Goal: Transaction & Acquisition: Purchase product/service

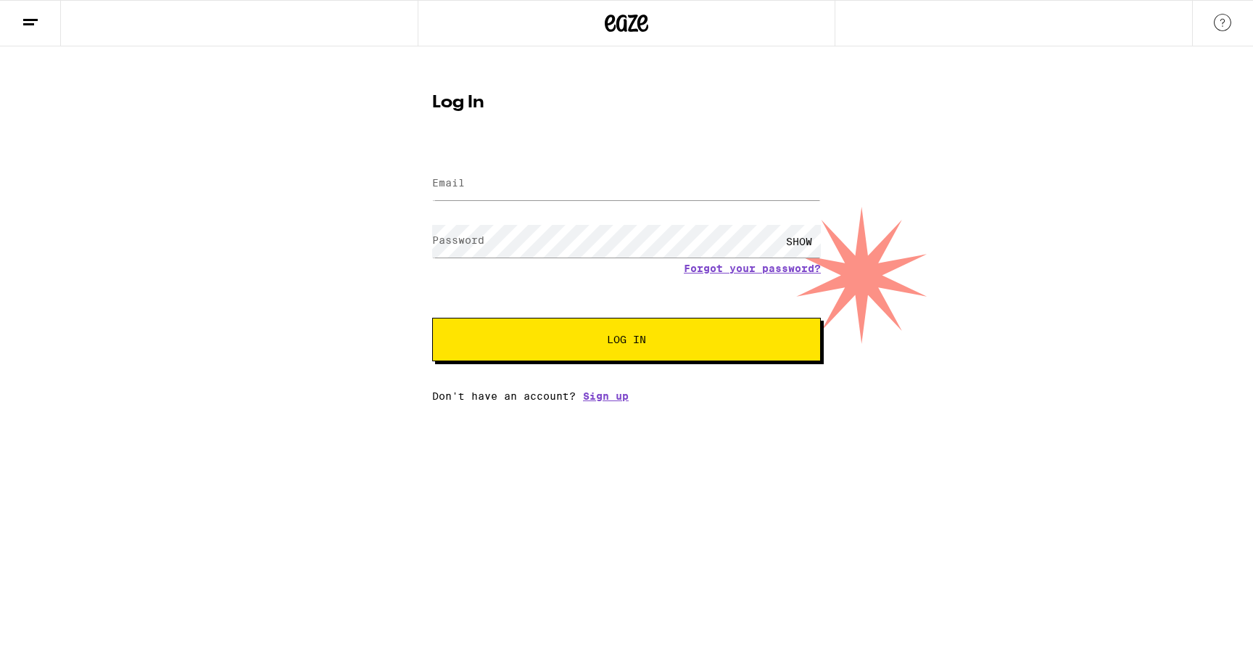
click at [463, 182] on label "Email" at bounding box center [448, 183] width 33 height 12
click at [816, 185] on keeper-lock "Open Keeper Popup" at bounding box center [811, 183] width 17 height 17
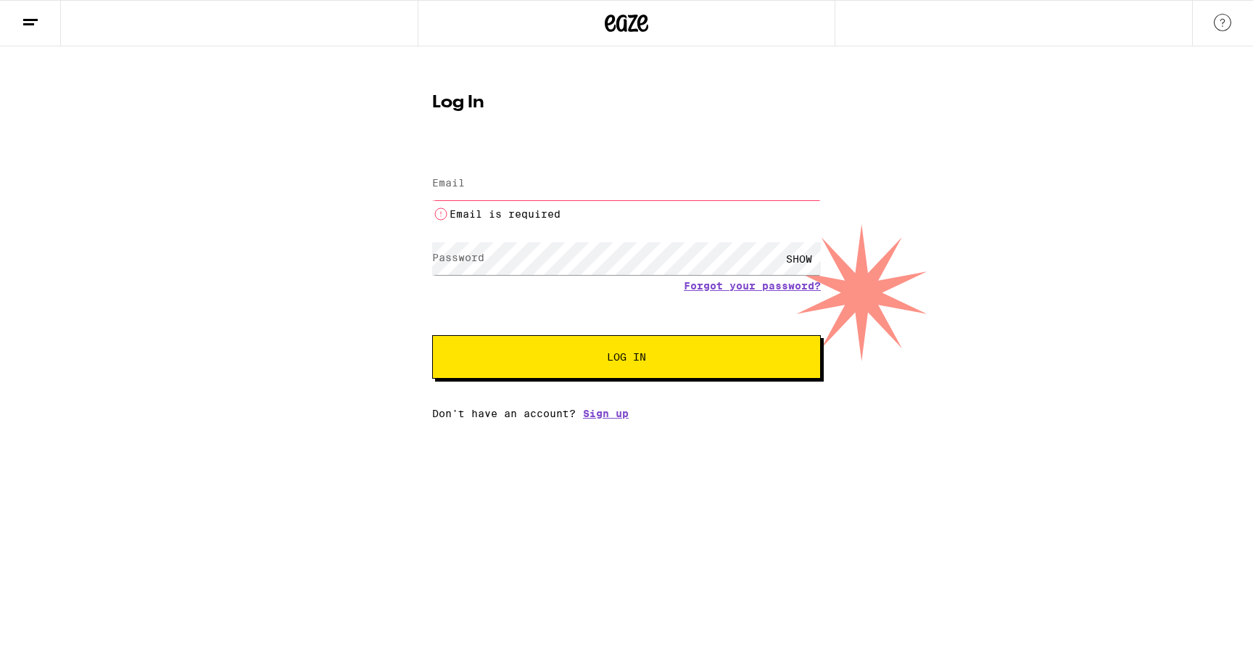
click at [815, 187] on keeper-lock "Open Keeper Popup" at bounding box center [811, 183] width 17 height 17
type input "zbroad84@gmail.com"
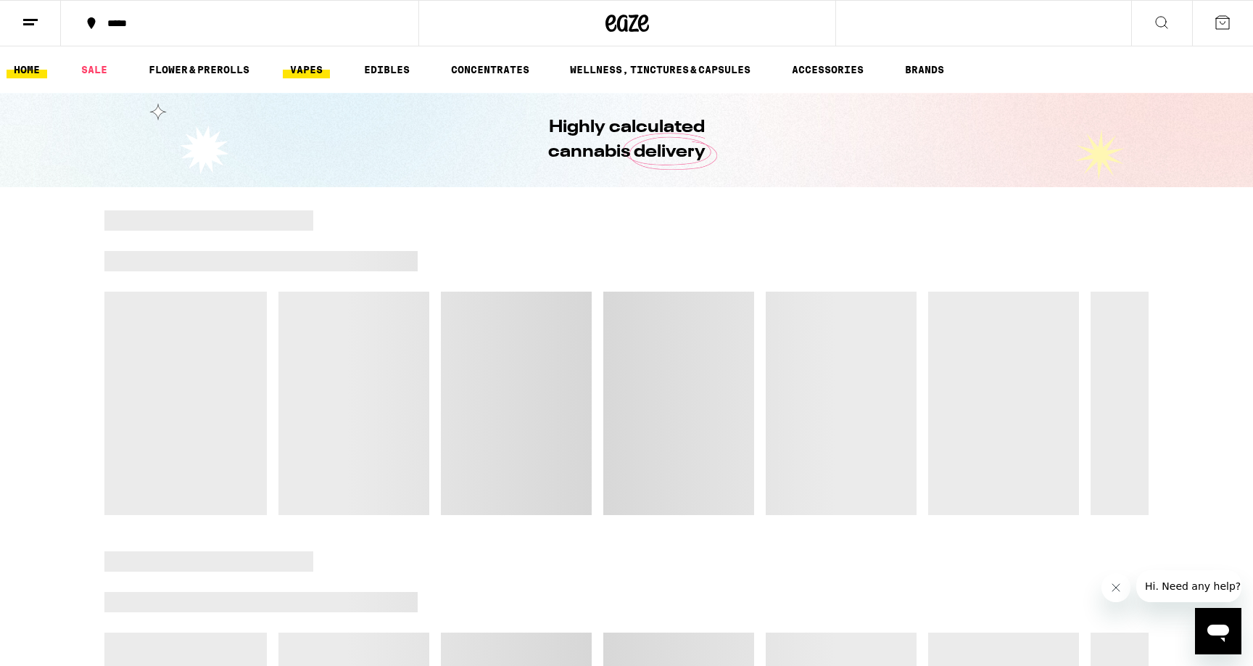
click at [304, 73] on link "VAPES" at bounding box center [306, 69] width 47 height 17
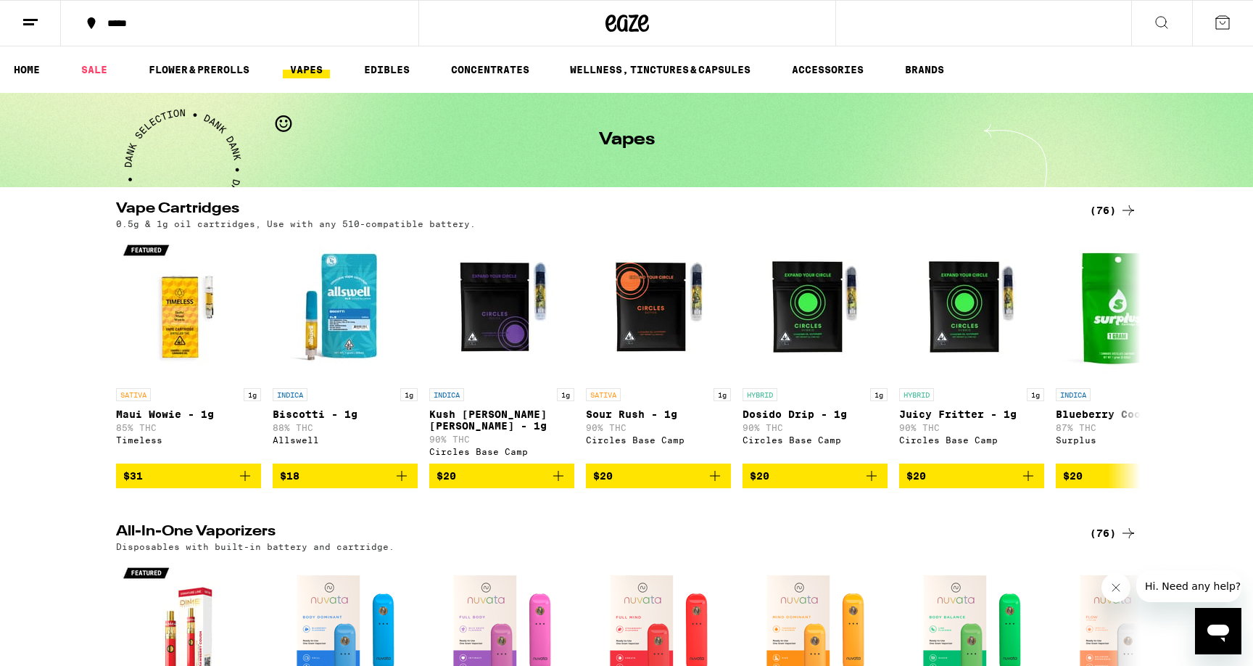
click at [93, 23] on icon at bounding box center [92, 23] width 8 height 12
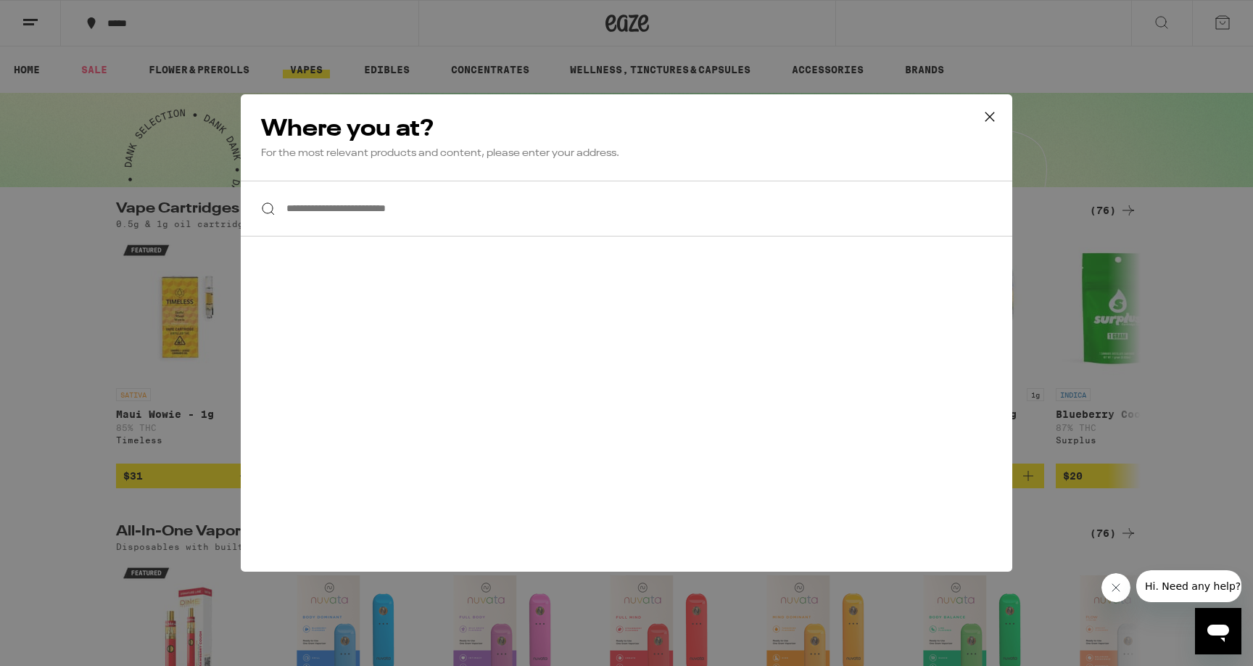
click at [431, 218] on input "**********" at bounding box center [627, 209] width 772 height 56
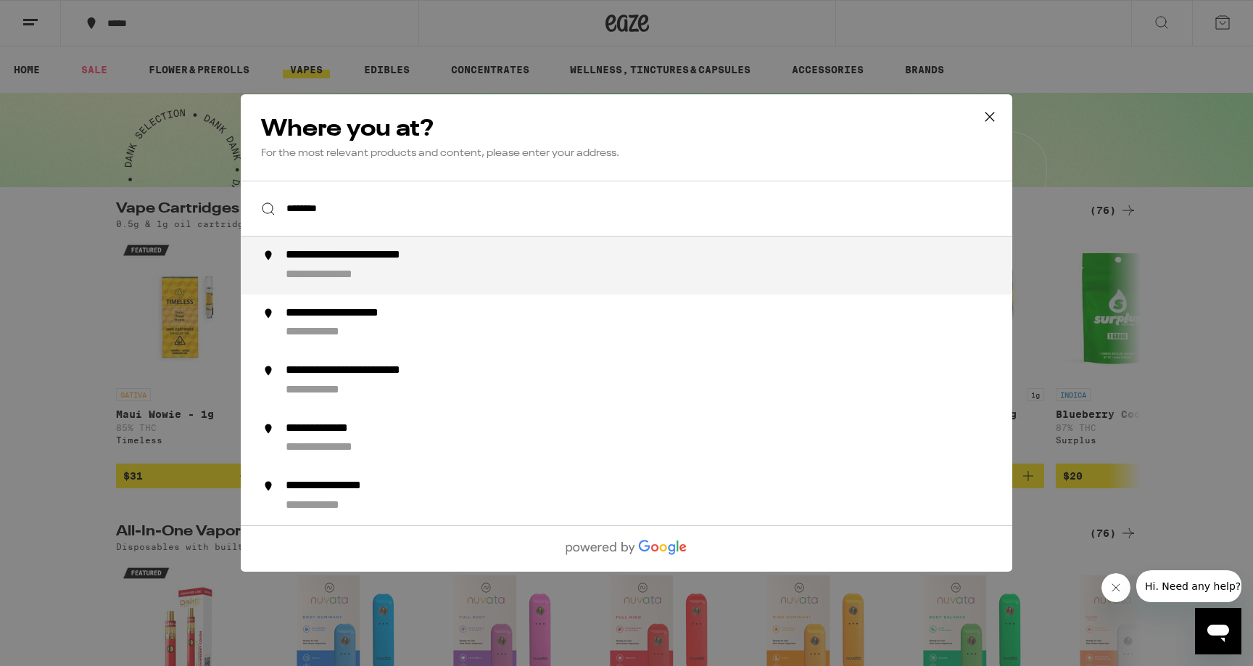
click at [489, 270] on div "**********" at bounding box center [656, 265] width 740 height 35
type input "**********"
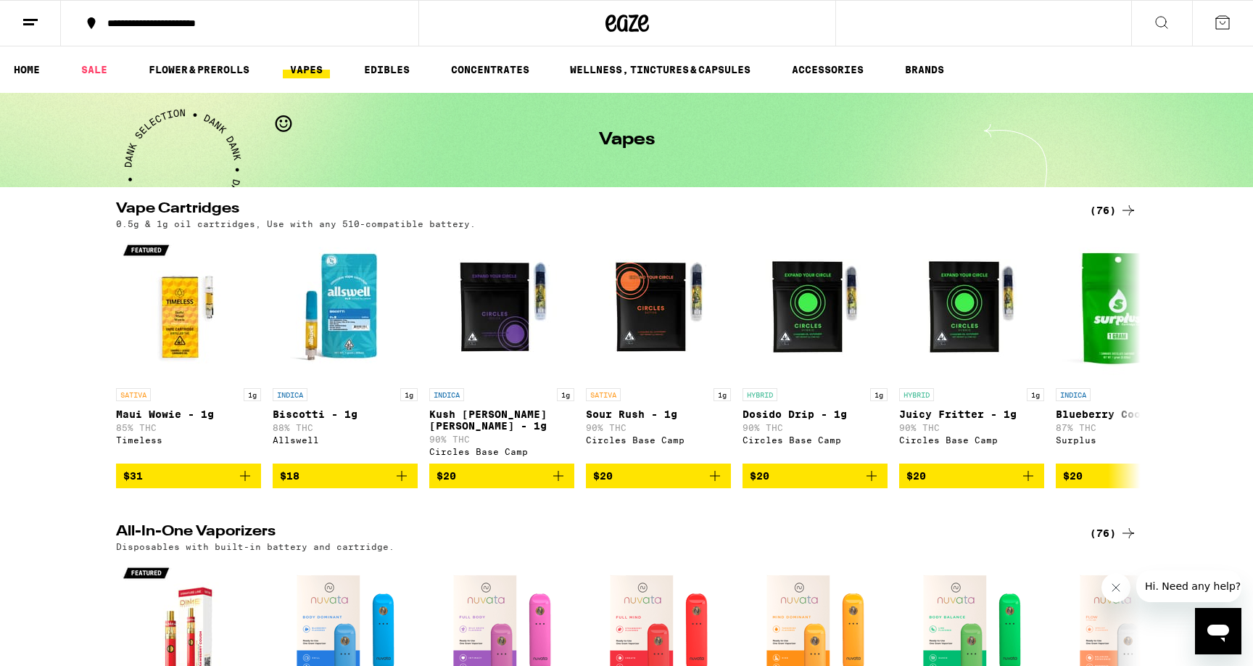
click at [1112, 210] on div "(76)" at bounding box center [1113, 210] width 47 height 17
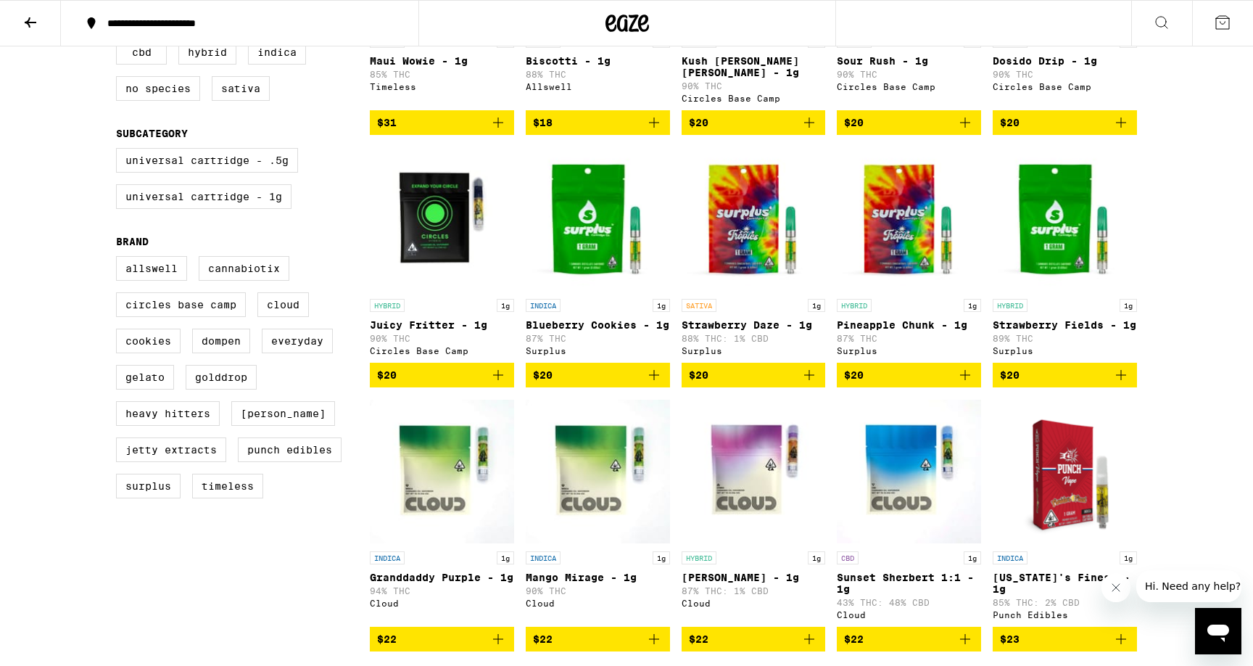
scroll to position [343, 0]
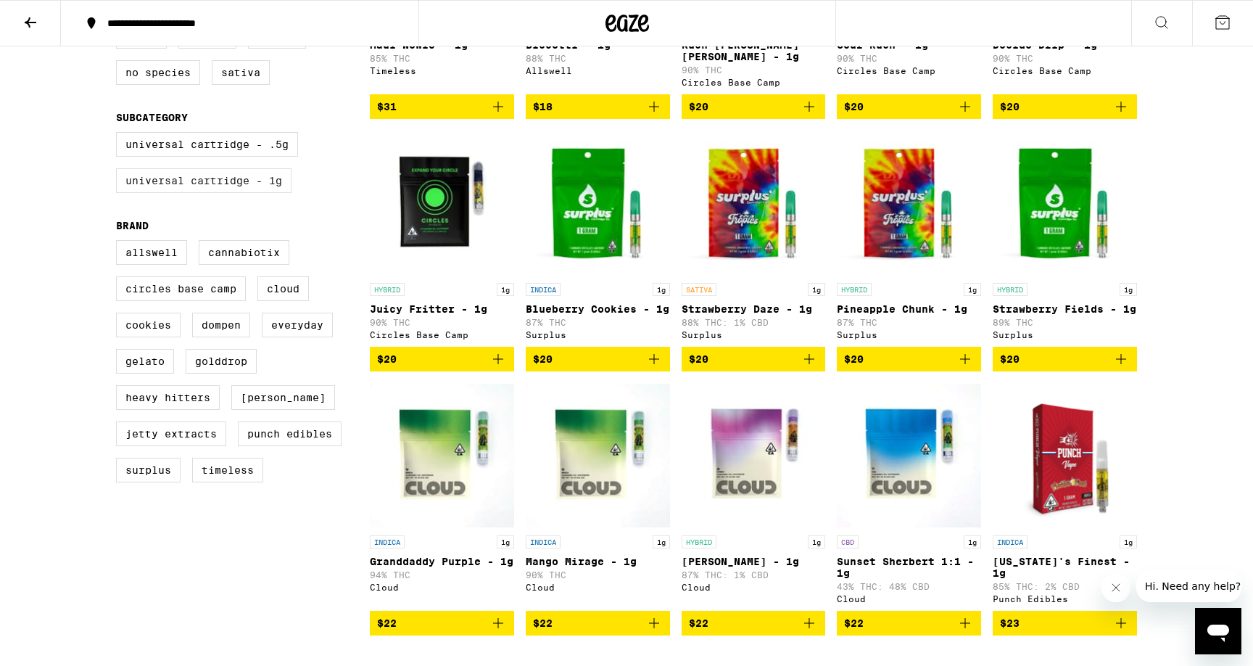
click at [282, 193] on label "Universal Cartridge - 1g" at bounding box center [203, 180] width 175 height 25
click at [120, 135] on input "Universal Cartridge - 1g" at bounding box center [119, 134] width 1 height 1
checkbox input "true"
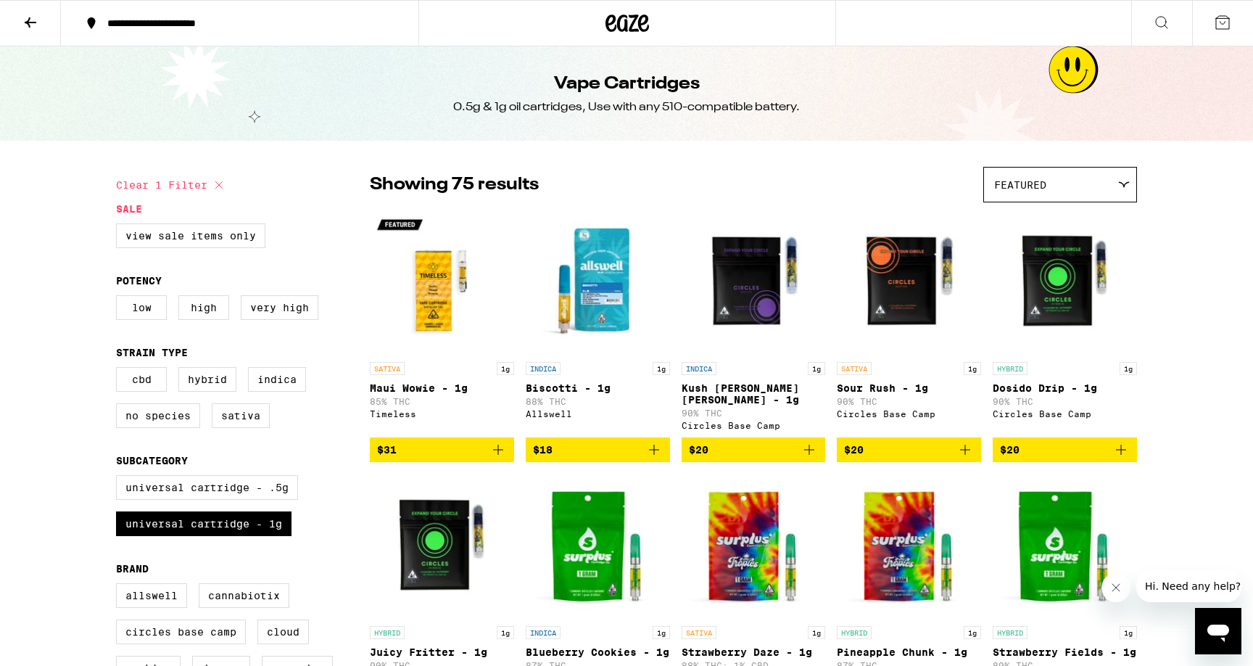
click at [1017, 185] on span "Featured" at bounding box center [1020, 185] width 52 height 12
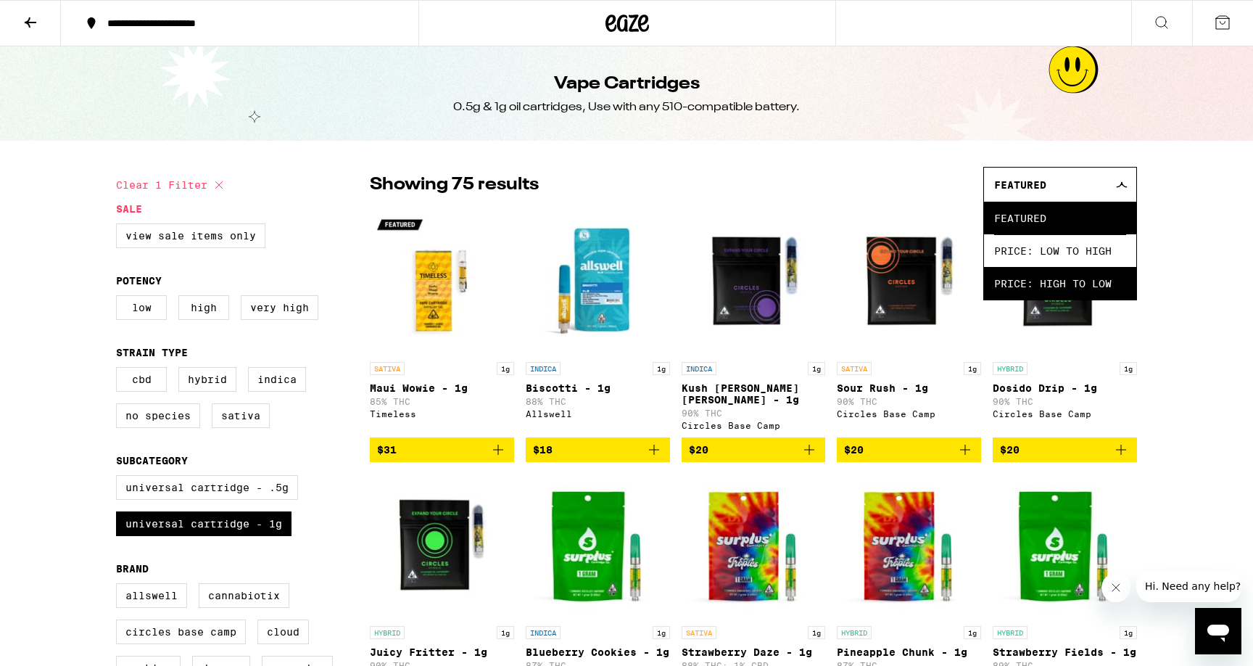
click at [1064, 286] on span "Price: High to Low" at bounding box center [1060, 283] width 132 height 33
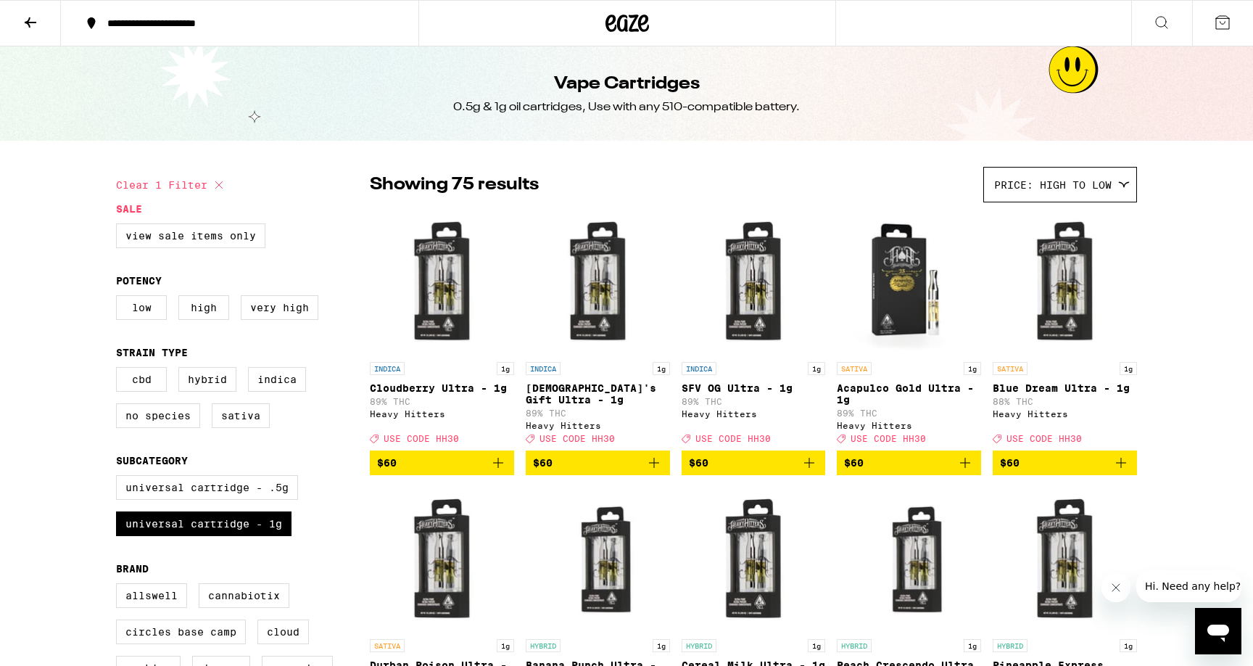
click at [458, 302] on img "Open page for Cloudberry Ultra - 1g from Heavy Hitters" at bounding box center [442, 282] width 144 height 145
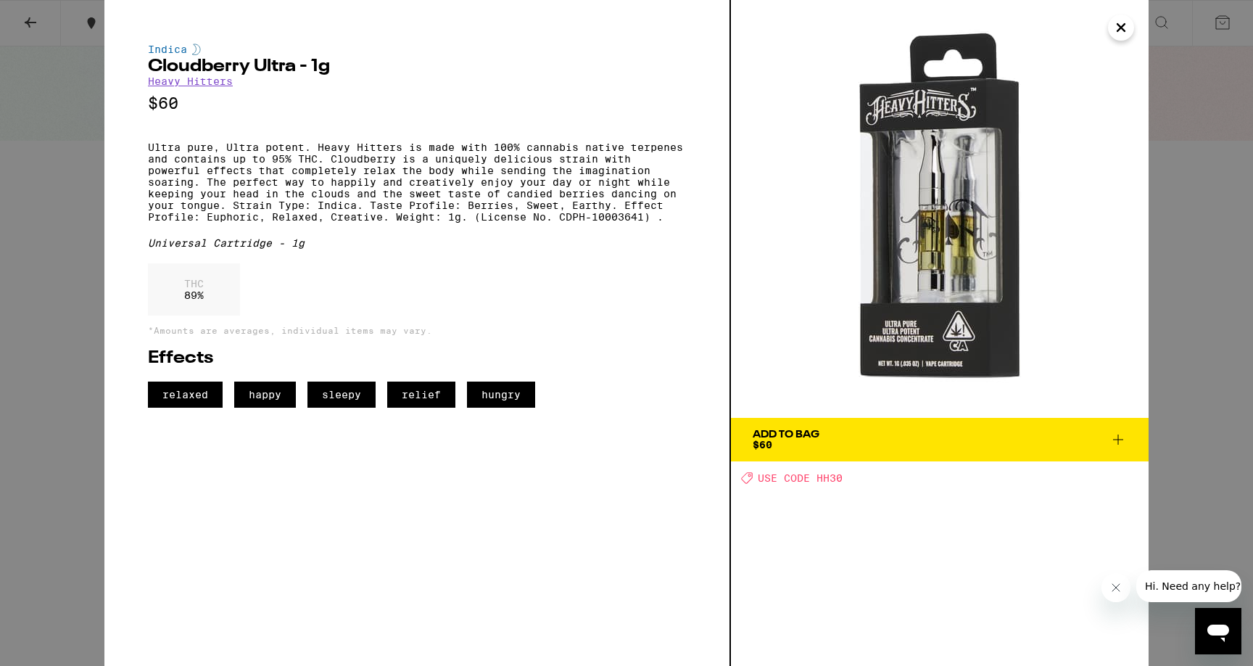
click at [830, 483] on span "USE CODE HH30" at bounding box center [800, 478] width 85 height 12
copy span "HH30"
click at [1116, 446] on icon at bounding box center [1118, 439] width 17 height 17
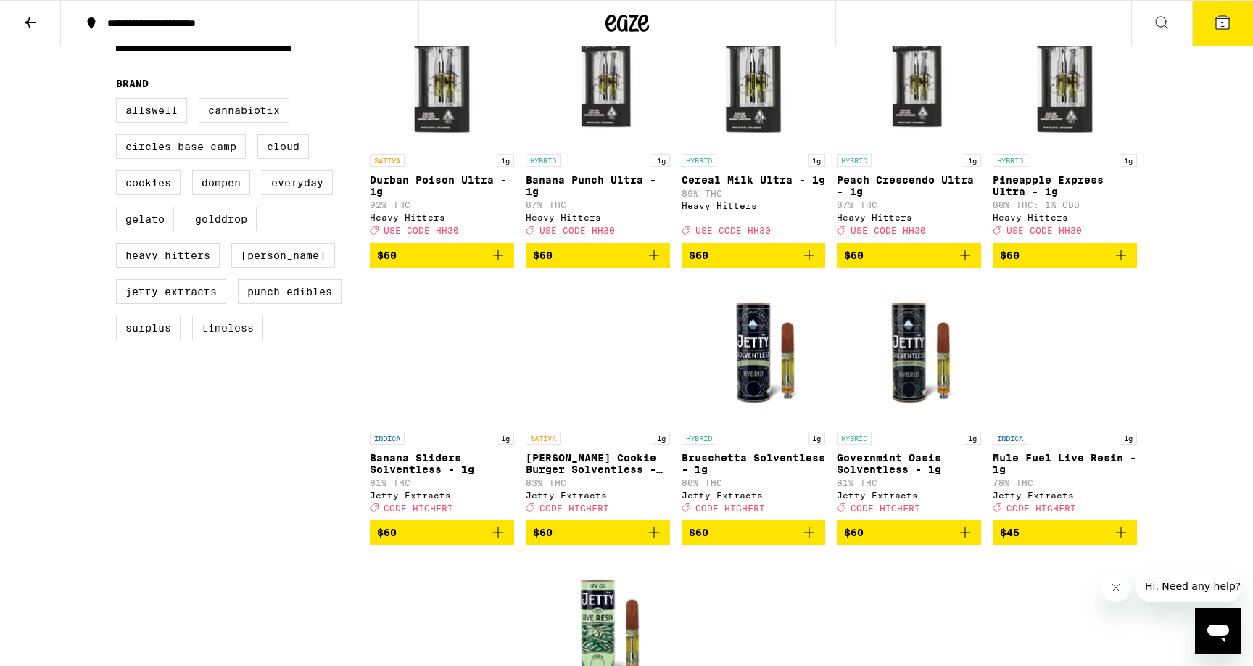
scroll to position [487, 0]
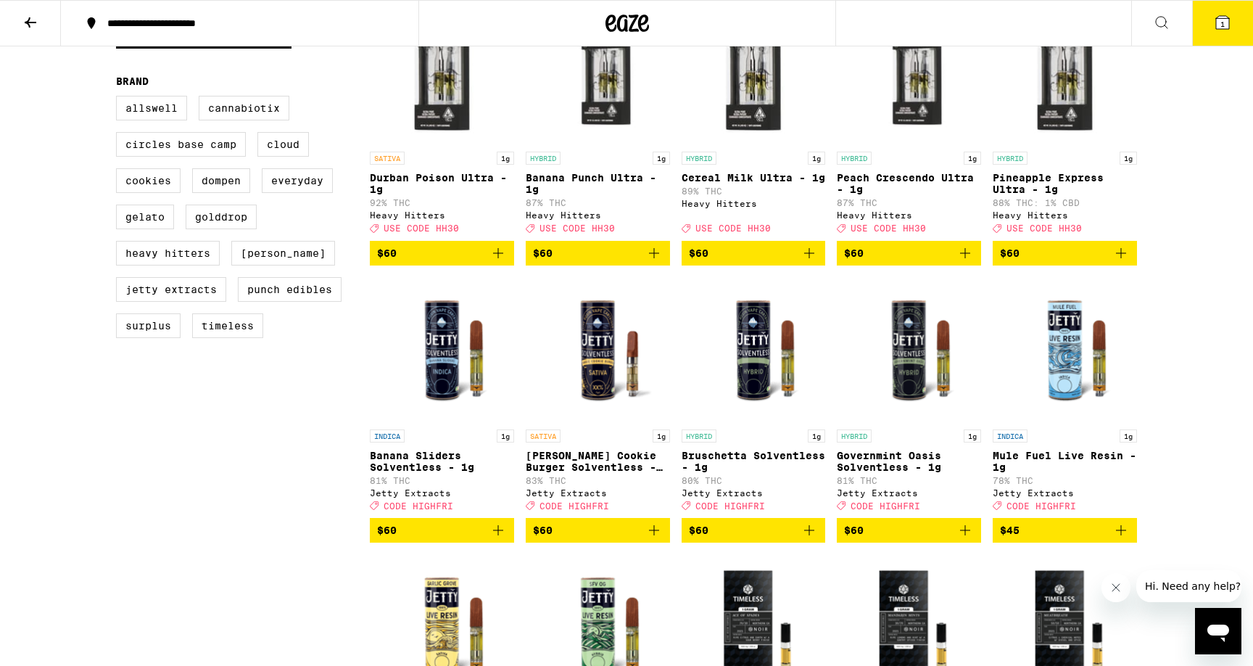
click at [1070, 400] on img "Open page for Mule Fuel Live Resin - 1g from Jetty Extracts" at bounding box center [1065, 349] width 144 height 145
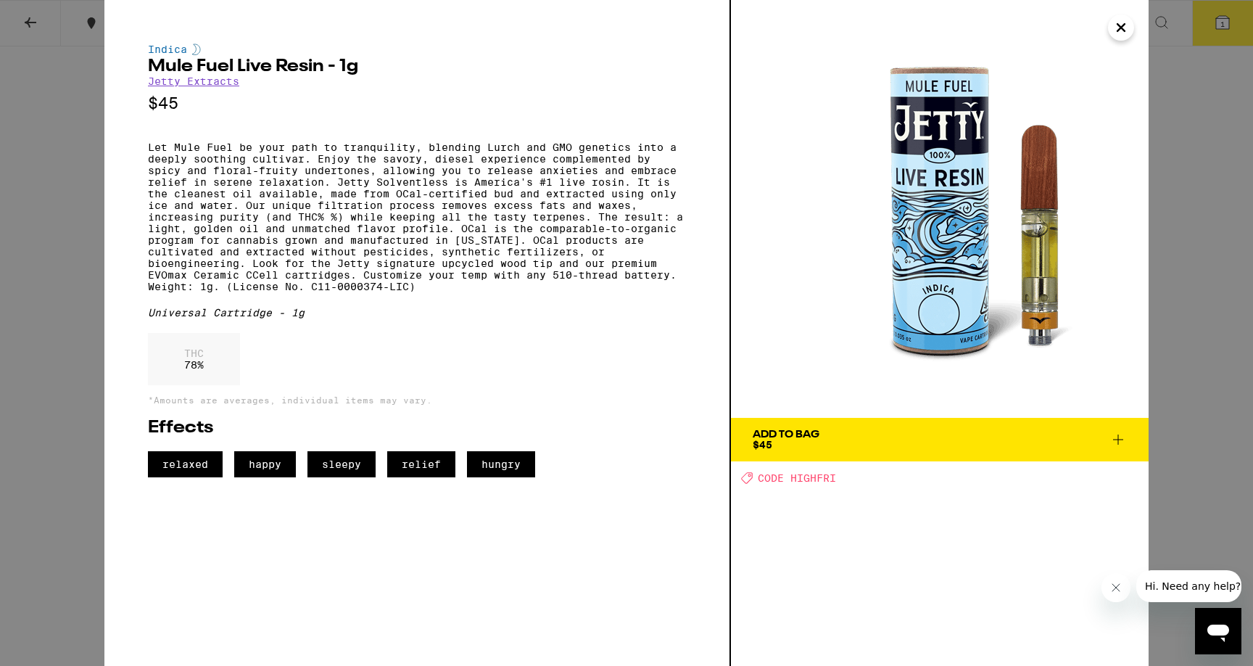
click at [815, 477] on span "CODE HIGHFRI" at bounding box center [797, 478] width 78 height 12
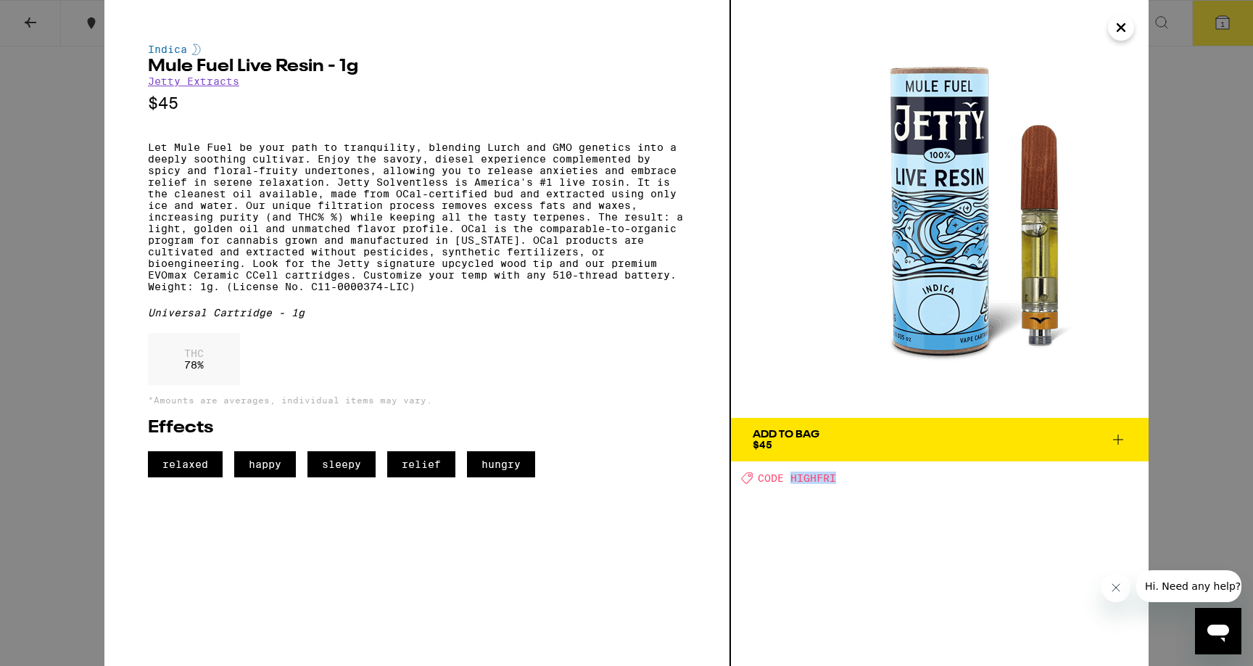
click at [1115, 435] on icon at bounding box center [1118, 439] width 17 height 17
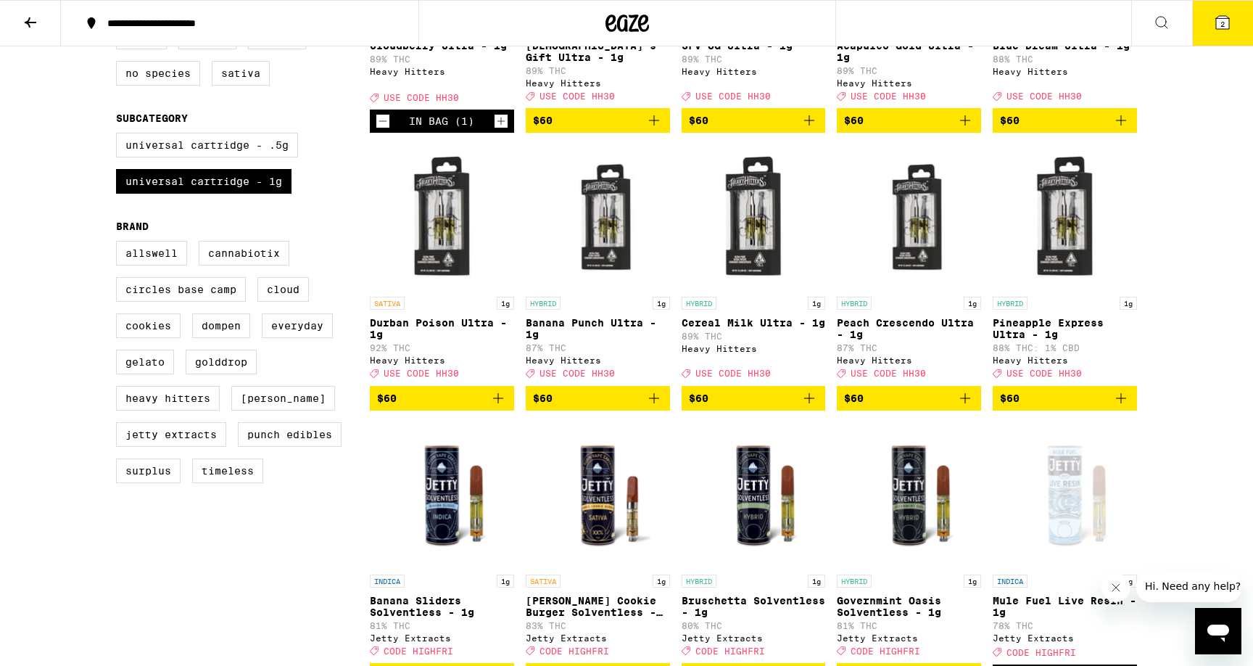
scroll to position [341, 0]
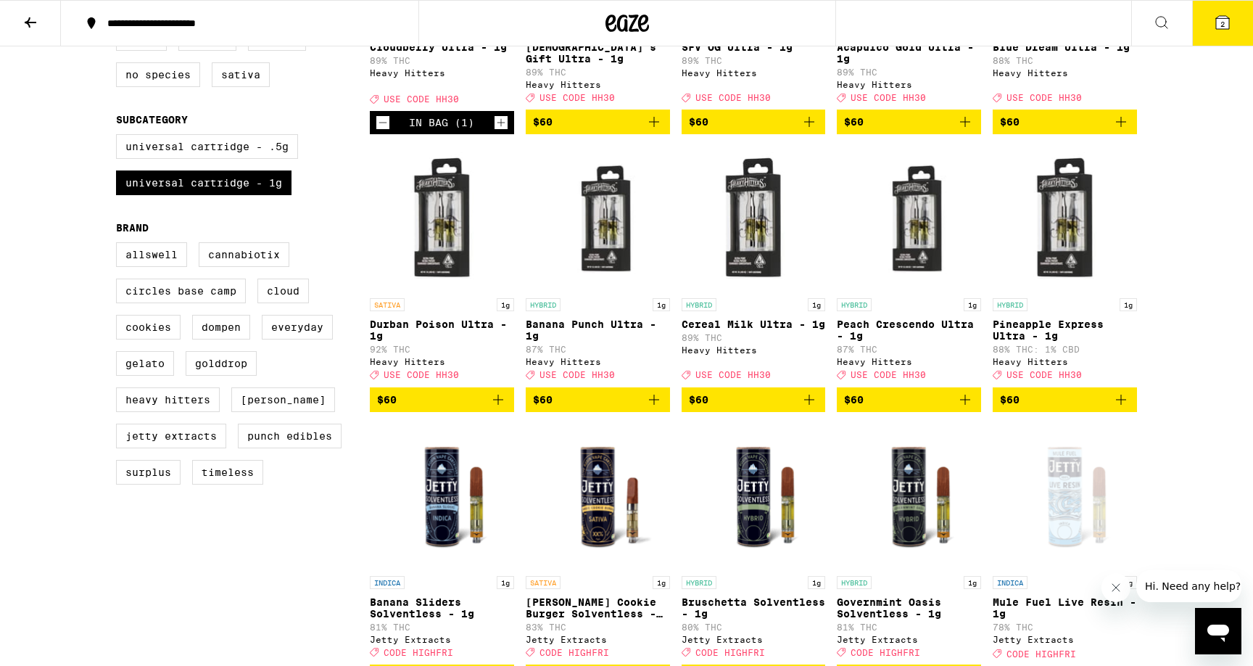
click at [1117, 408] on icon "Add to bag" at bounding box center [1120, 399] width 17 height 17
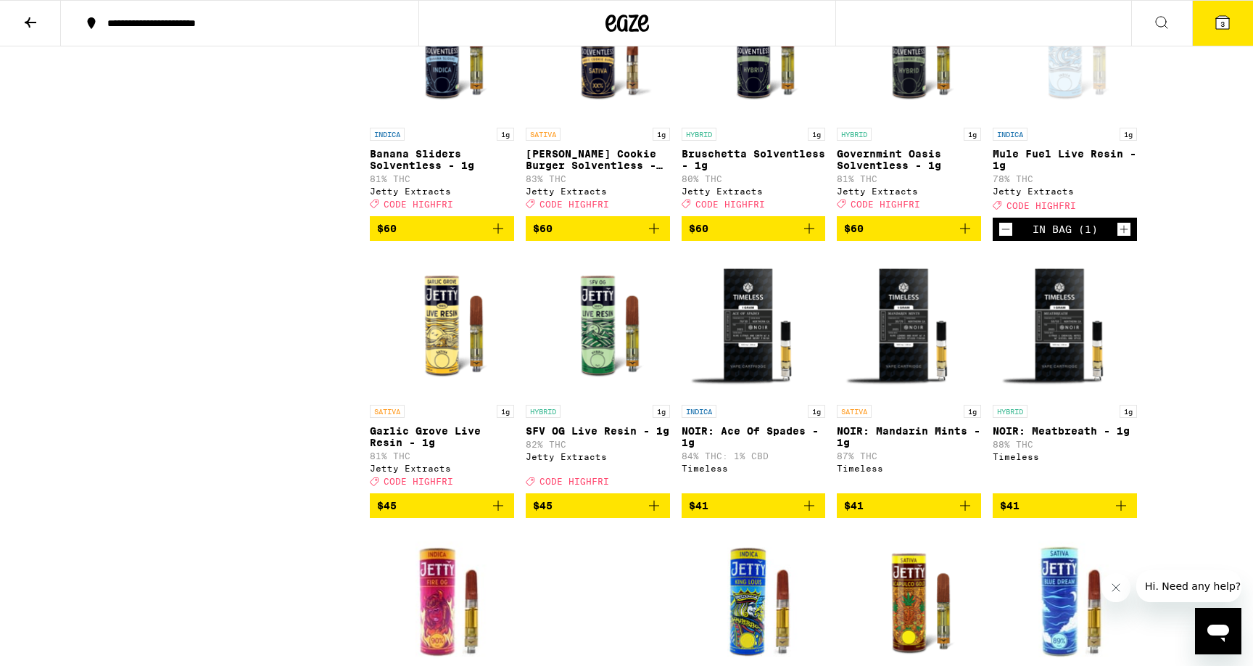
scroll to position [790, 0]
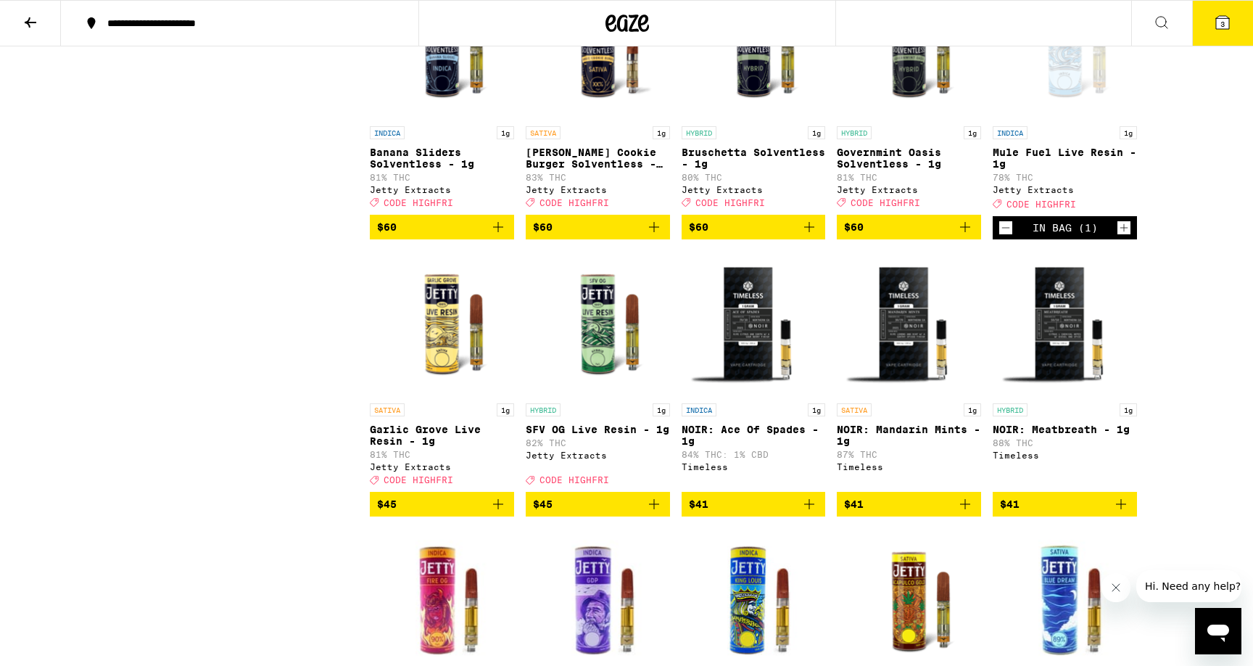
click at [656, 513] on icon "Add to bag" at bounding box center [653, 503] width 17 height 17
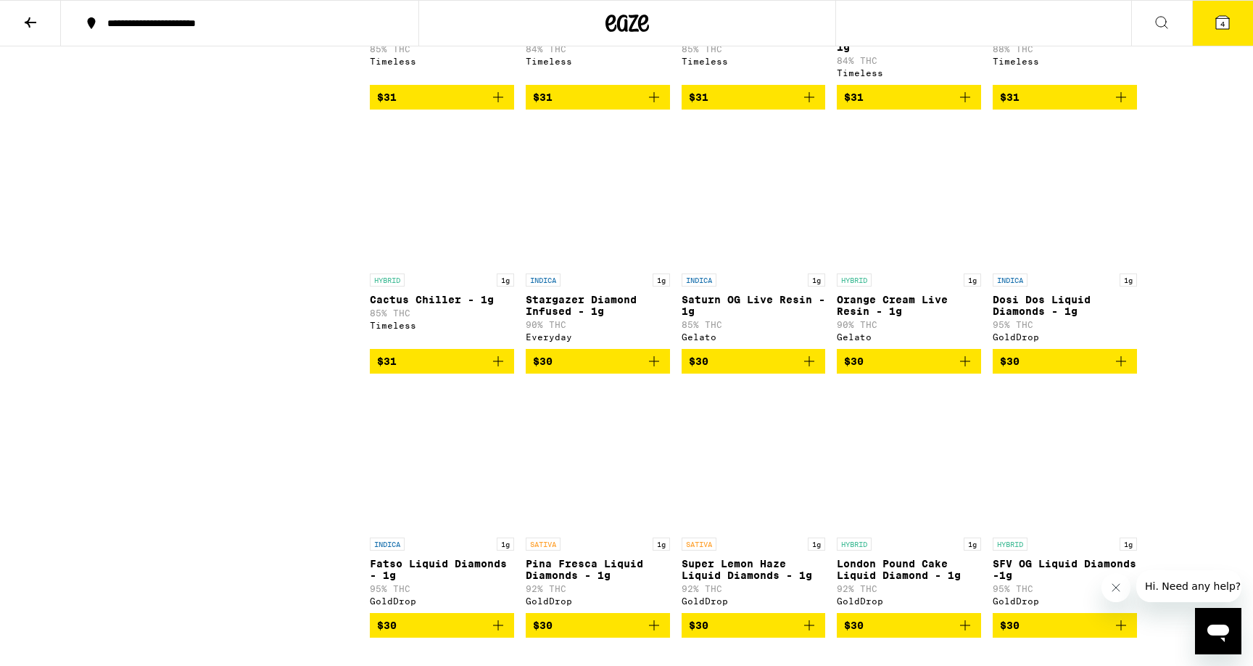
scroll to position [2258, 0]
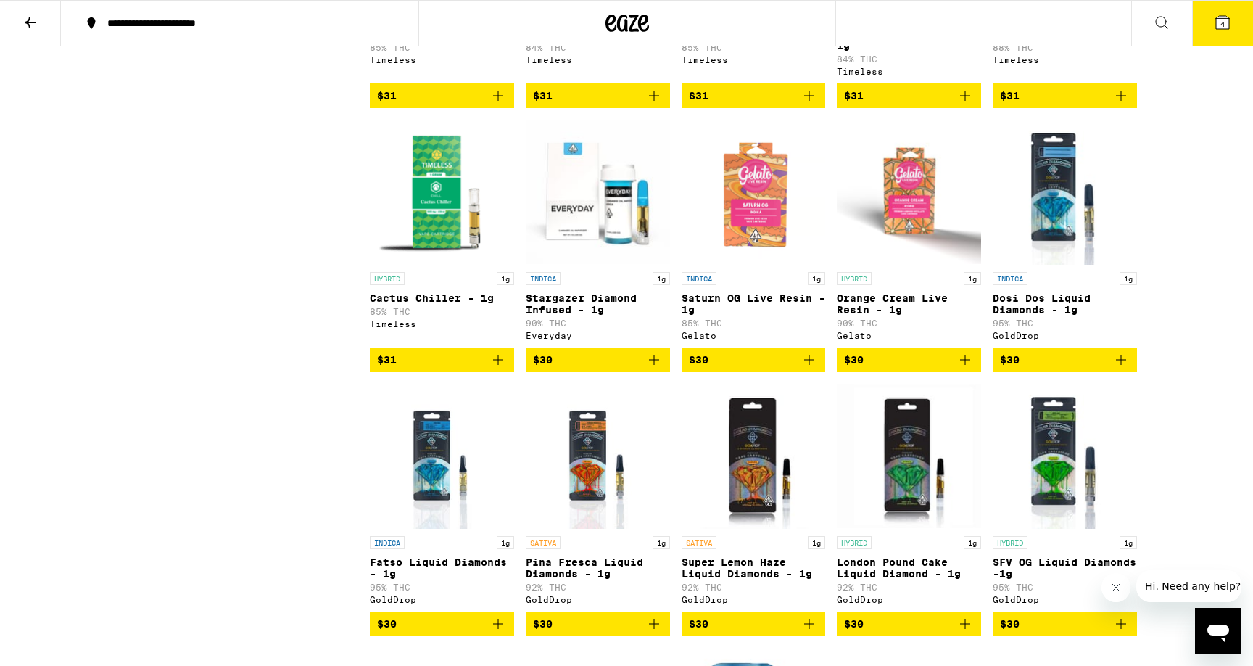
click at [963, 368] on icon "Add to bag" at bounding box center [964, 359] width 17 height 17
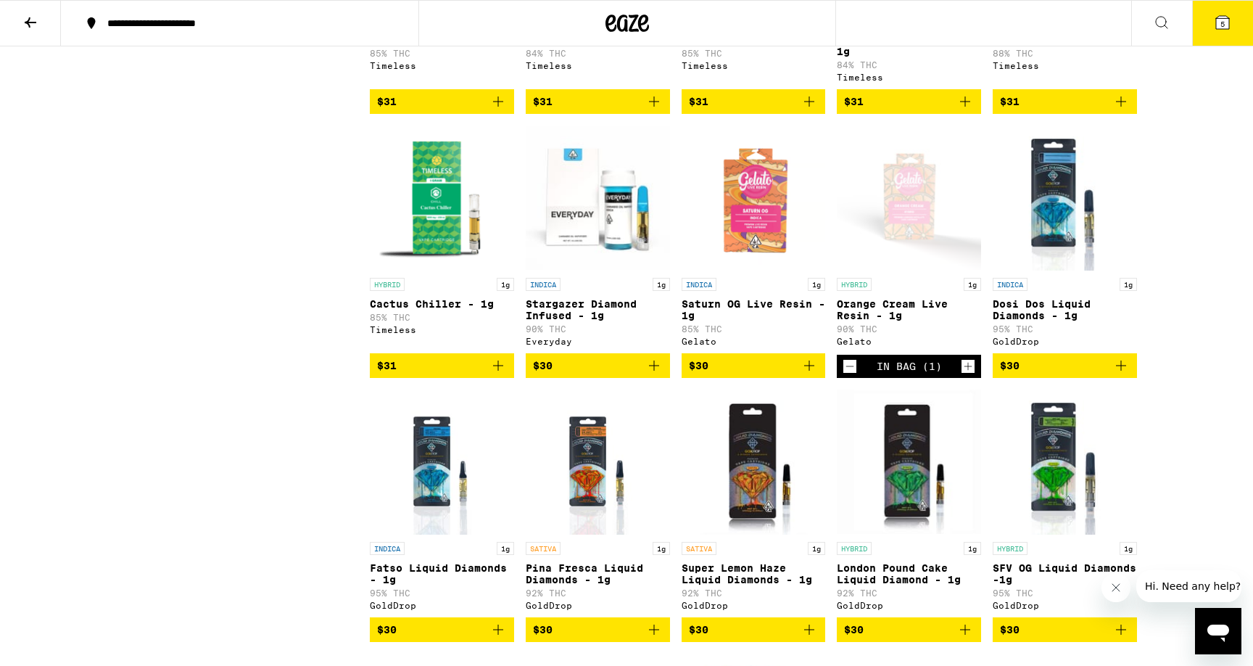
scroll to position [2237, 0]
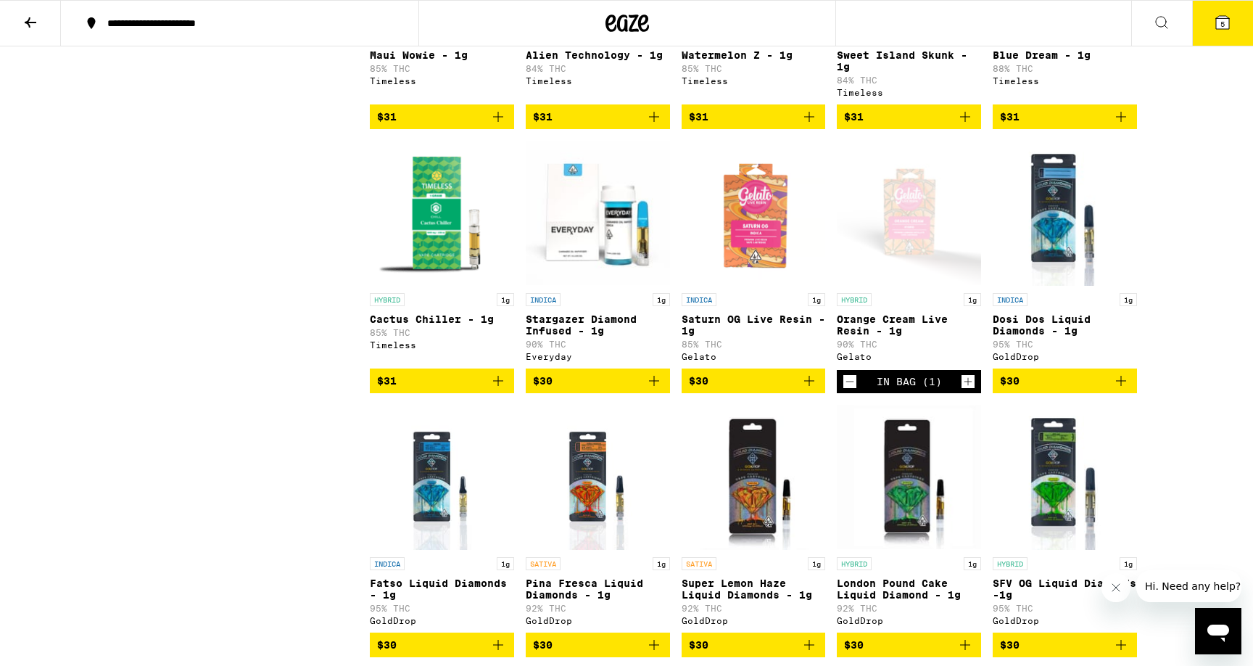
click at [891, 286] on div "Open page for Orange Cream Live Resin - 1g from Gelato" at bounding box center [909, 213] width 144 height 145
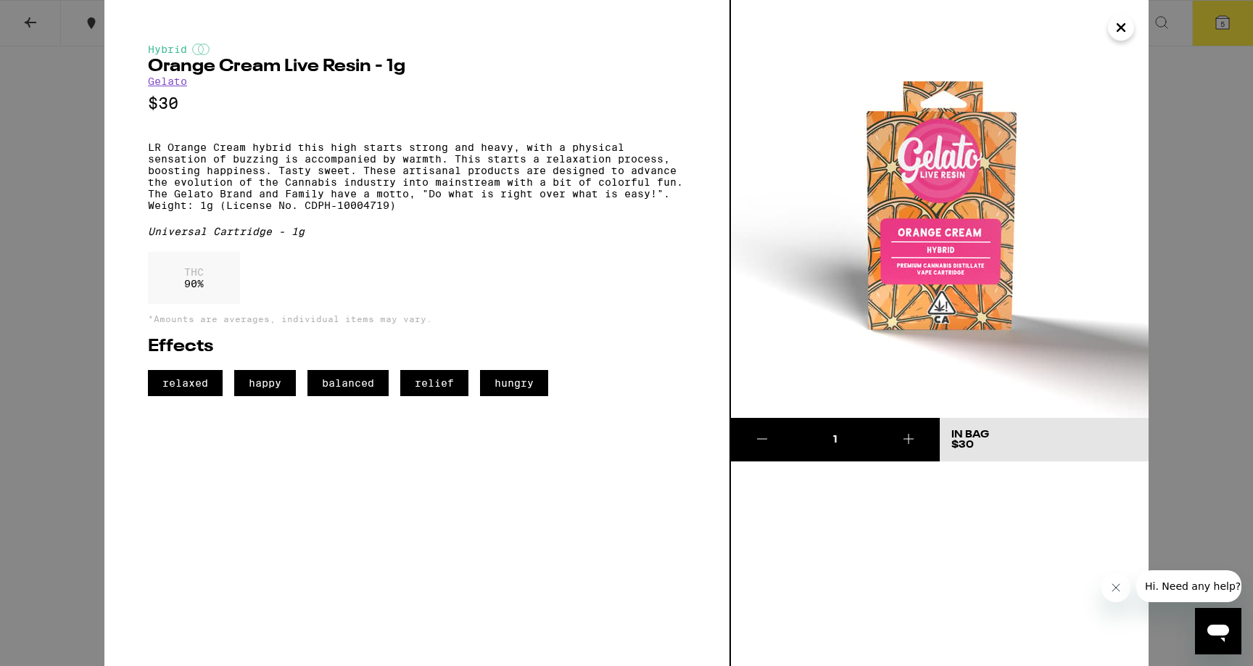
click at [1114, 29] on icon "Close" at bounding box center [1120, 28] width 17 height 22
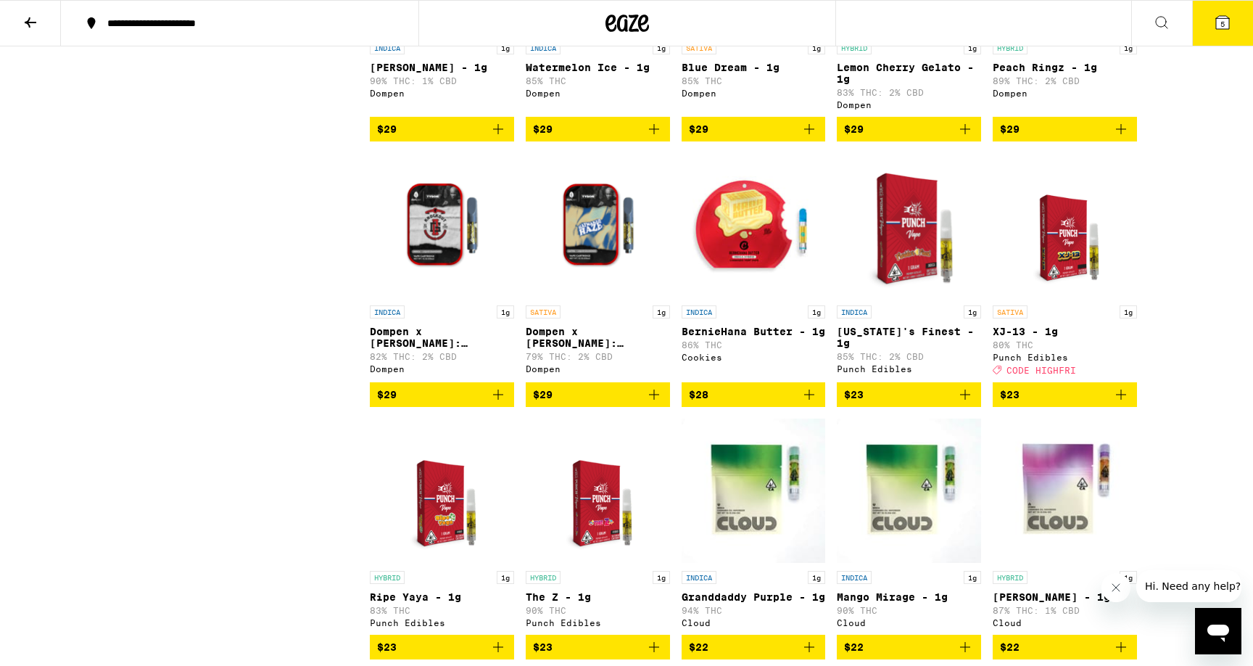
scroll to position [3041, 0]
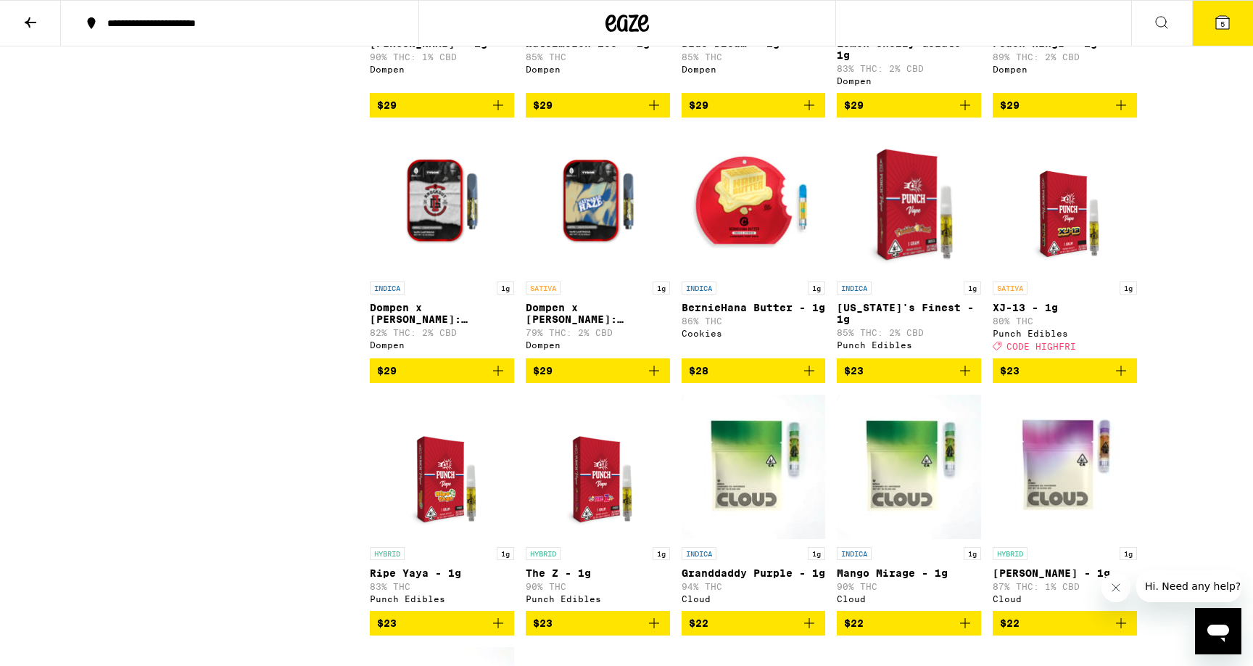
click at [500, 376] on icon "Add to bag" at bounding box center [498, 370] width 10 height 10
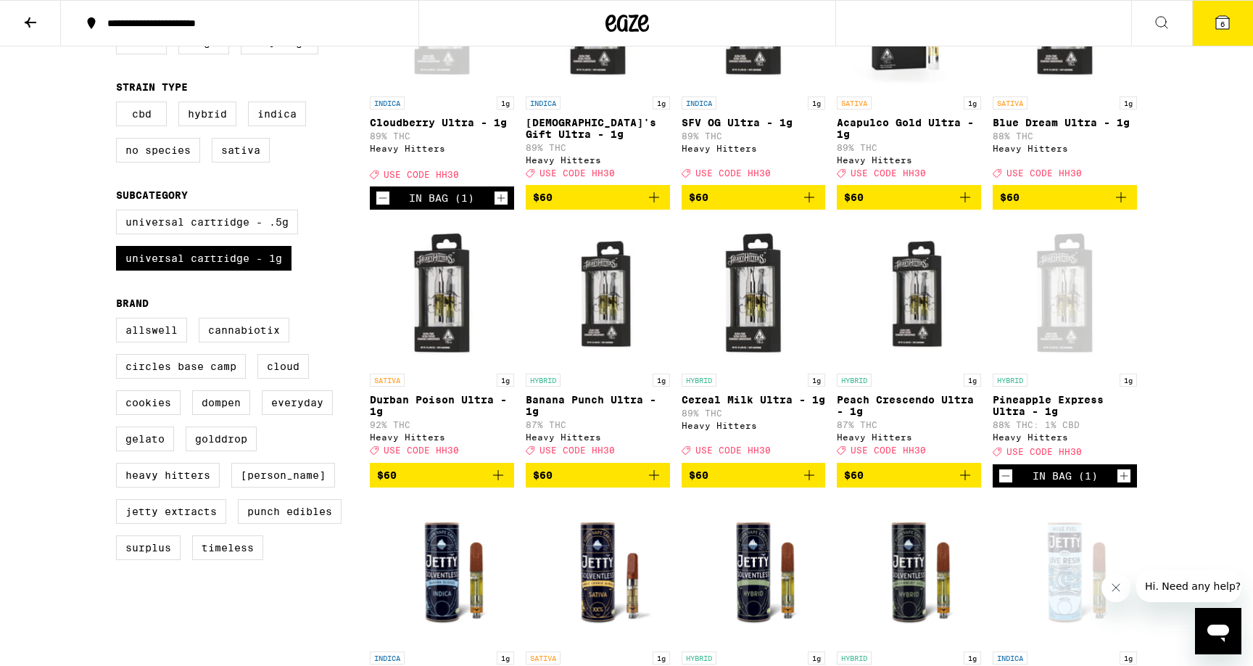
scroll to position [0, 0]
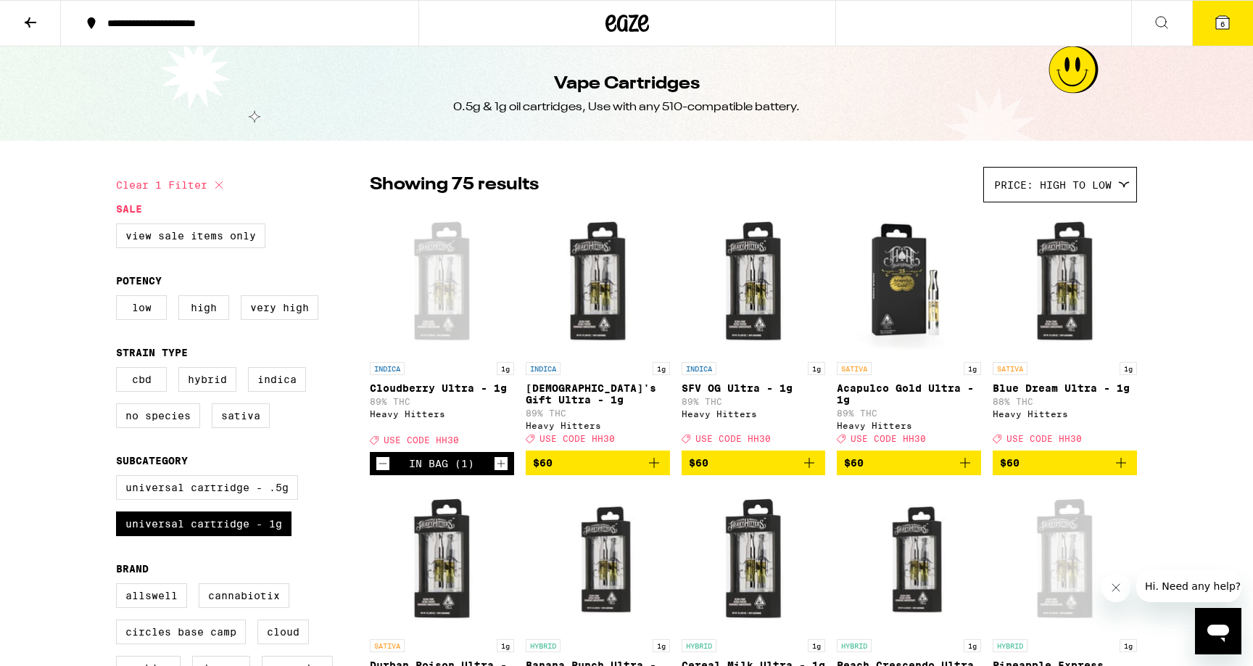
click at [1224, 24] on span "6" at bounding box center [1222, 24] width 4 height 9
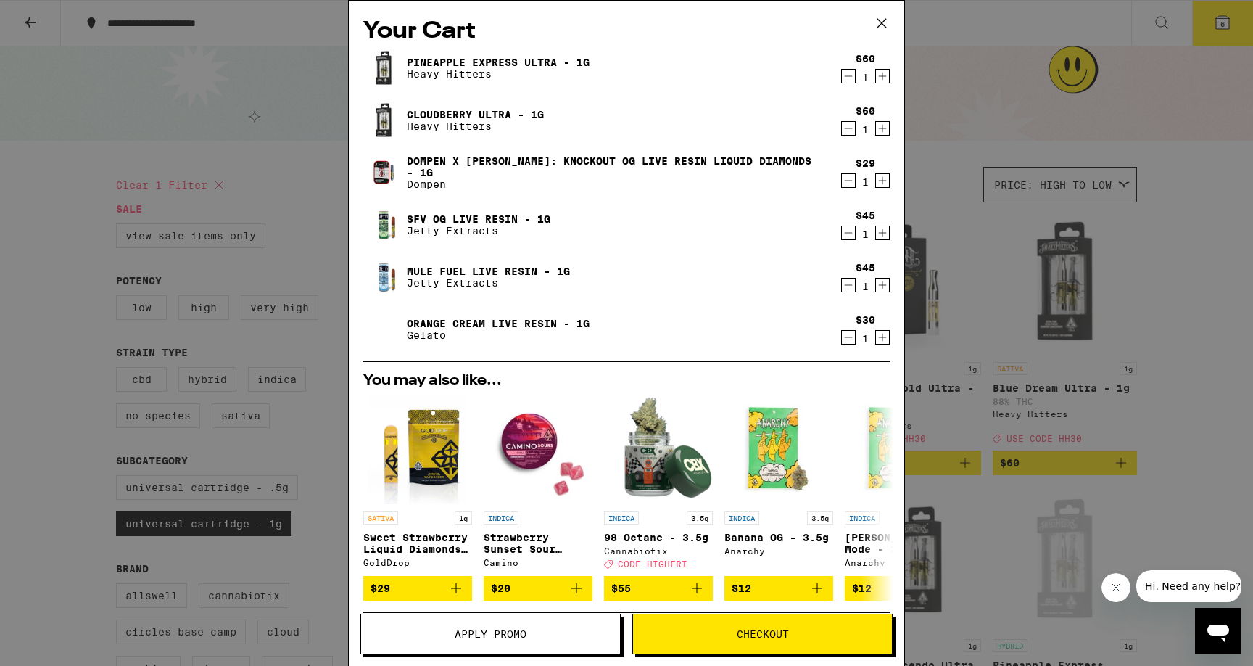
click at [843, 128] on icon "Decrement" at bounding box center [848, 128] width 13 height 17
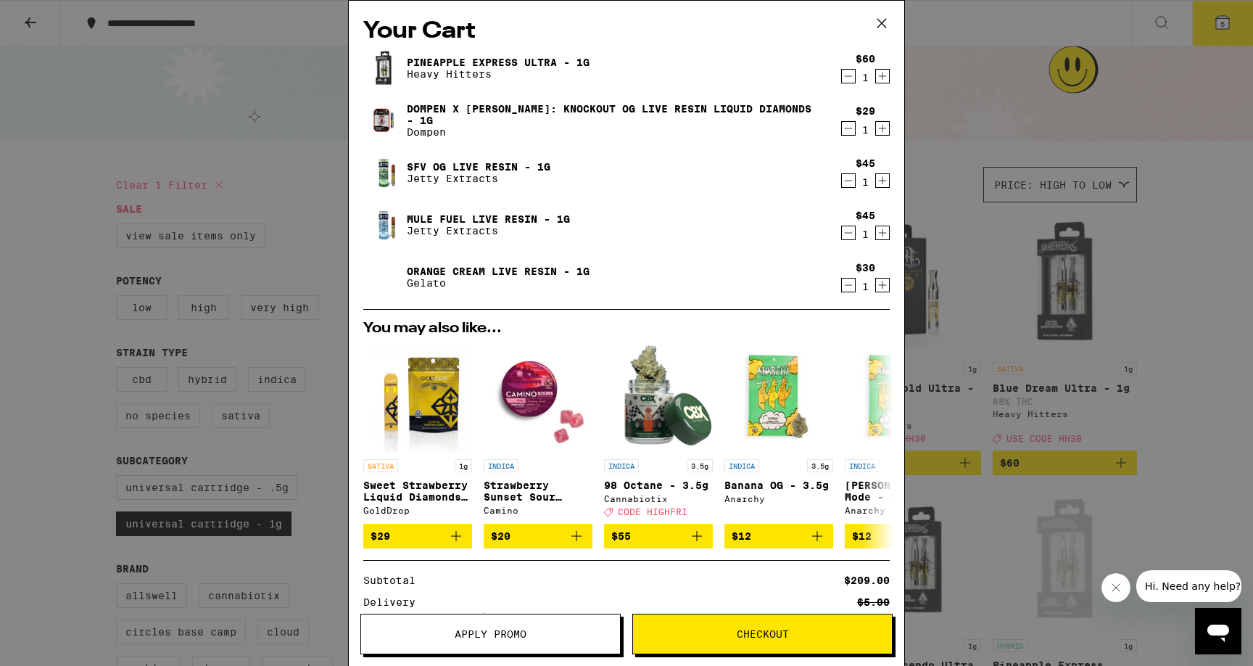
click at [541, 50] on div "Pineapple Express Ultra - 1g Heavy Hitters" at bounding box center [598, 68] width 471 height 41
click at [541, 57] on link "Pineapple Express Ultra - 1g" at bounding box center [498, 63] width 183 height 12
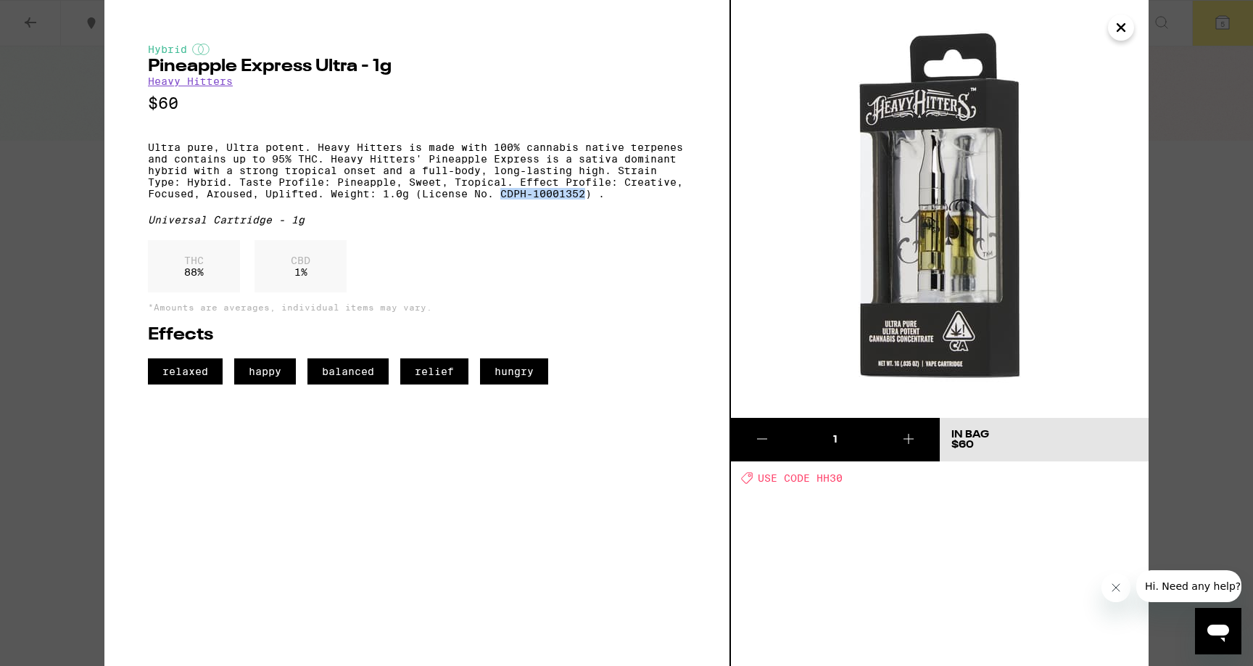
drag, startPoint x: 503, startPoint y: 207, endPoint x: 585, endPoint y: 205, distance: 82.0
click at [585, 199] on p "Ultra pure, Ultra potent. Heavy Hitters is made with 100% cannabis native terpe…" at bounding box center [417, 170] width 538 height 58
copy p "CDPH-10001352"
click at [1126, 25] on icon "Close" at bounding box center [1120, 28] width 17 height 22
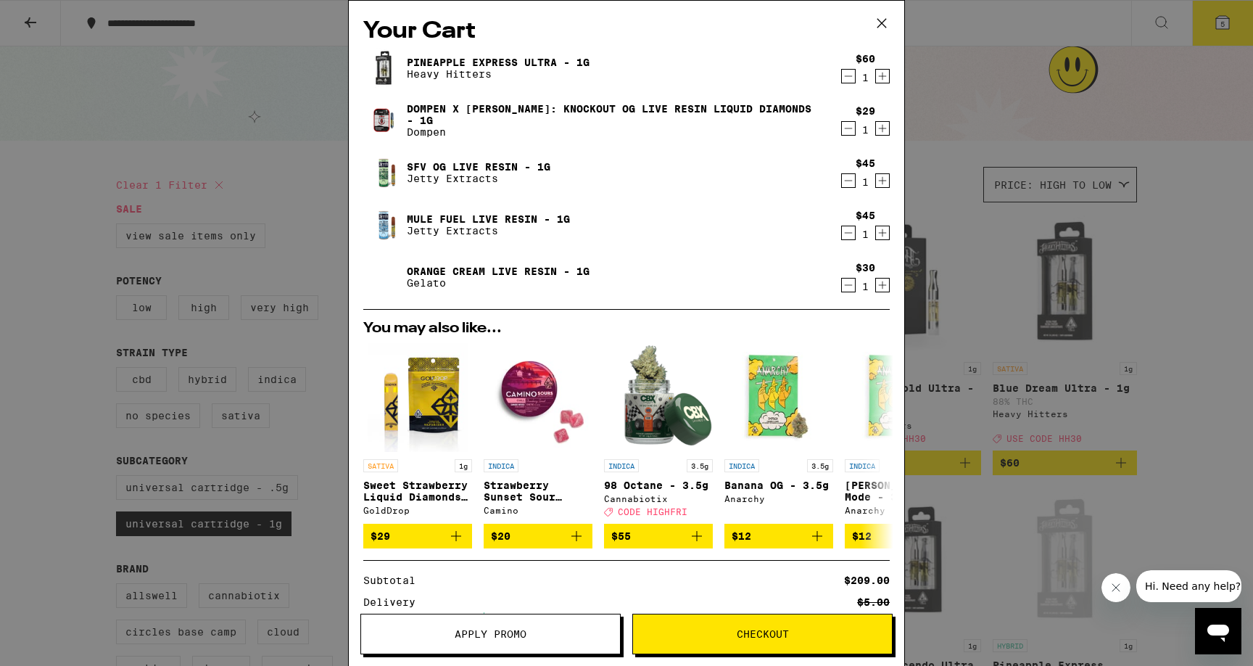
click at [728, 114] on link "Dompen x [PERSON_NAME]: Knockout OG Live Resin Liquid Diamonds - 1g" at bounding box center [615, 114] width 416 height 23
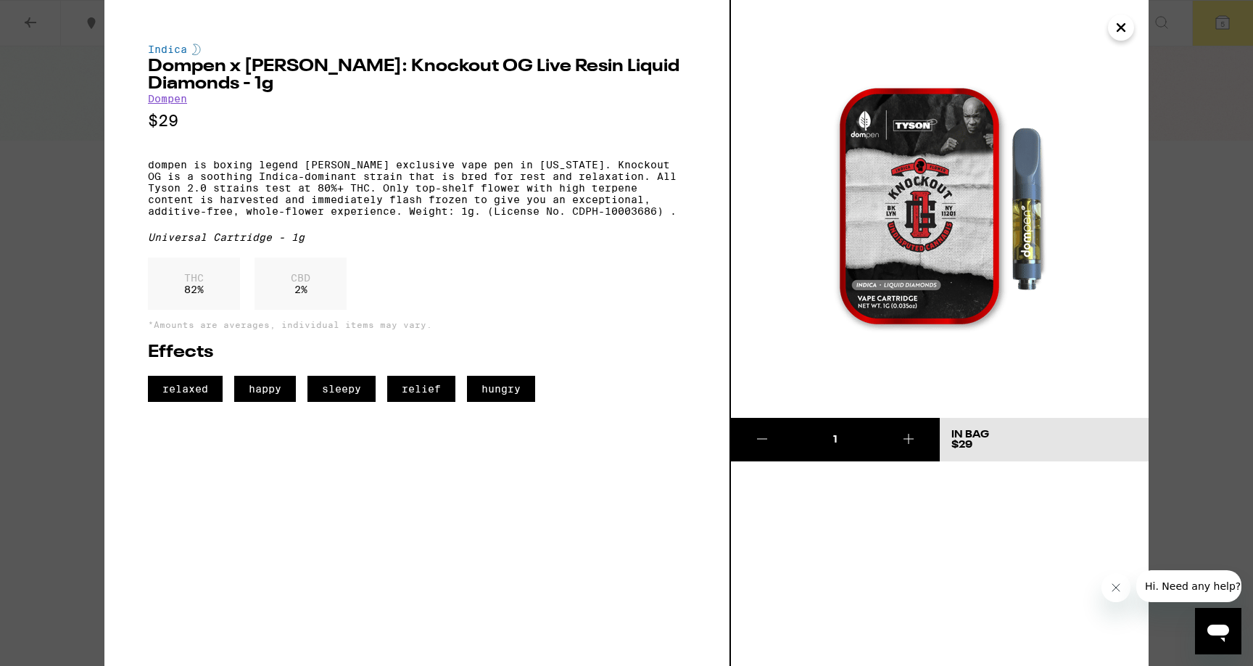
click at [1131, 27] on button "Close" at bounding box center [1121, 28] width 26 height 26
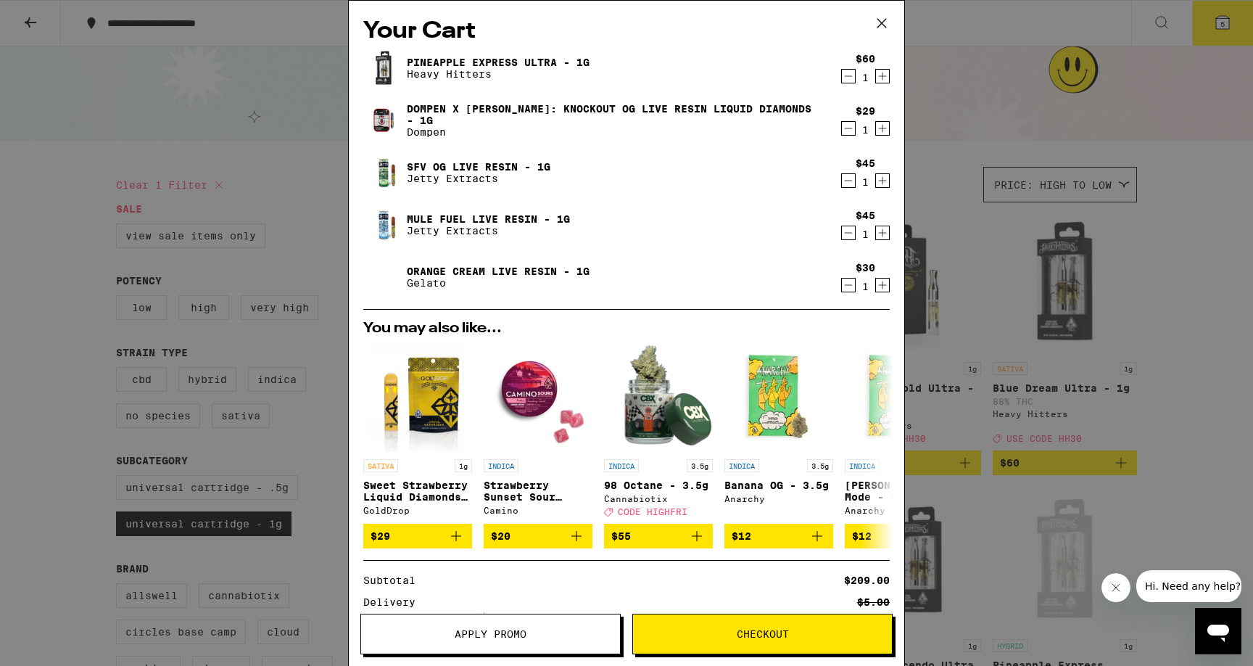
click at [851, 133] on icon "Decrement" at bounding box center [848, 128] width 13 height 17
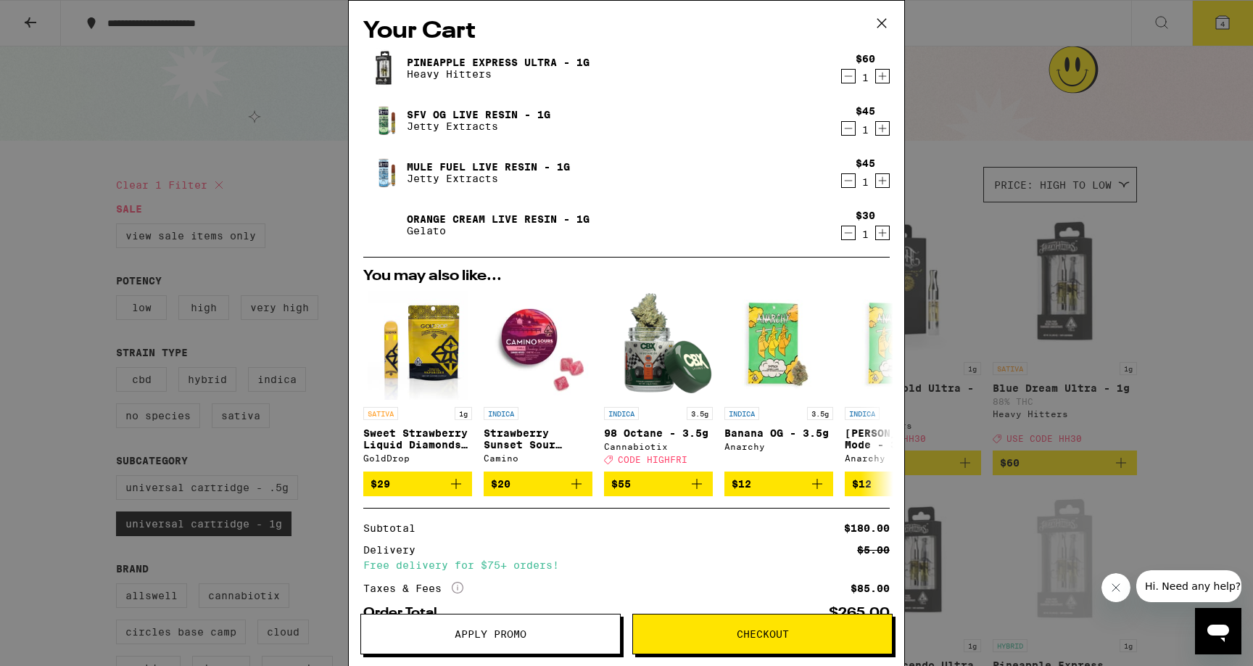
click at [518, 110] on link "SFV OG Live Resin - 1g" at bounding box center [479, 115] width 144 height 12
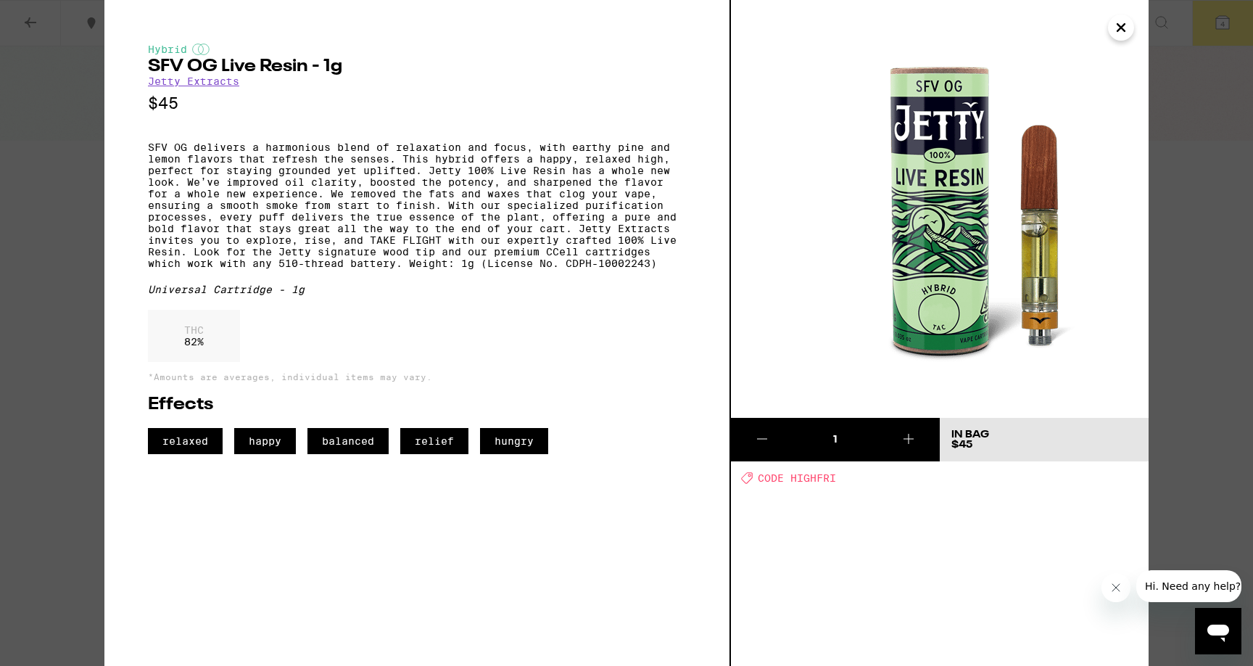
click at [225, 83] on link "Jetty Extracts" at bounding box center [193, 81] width 91 height 12
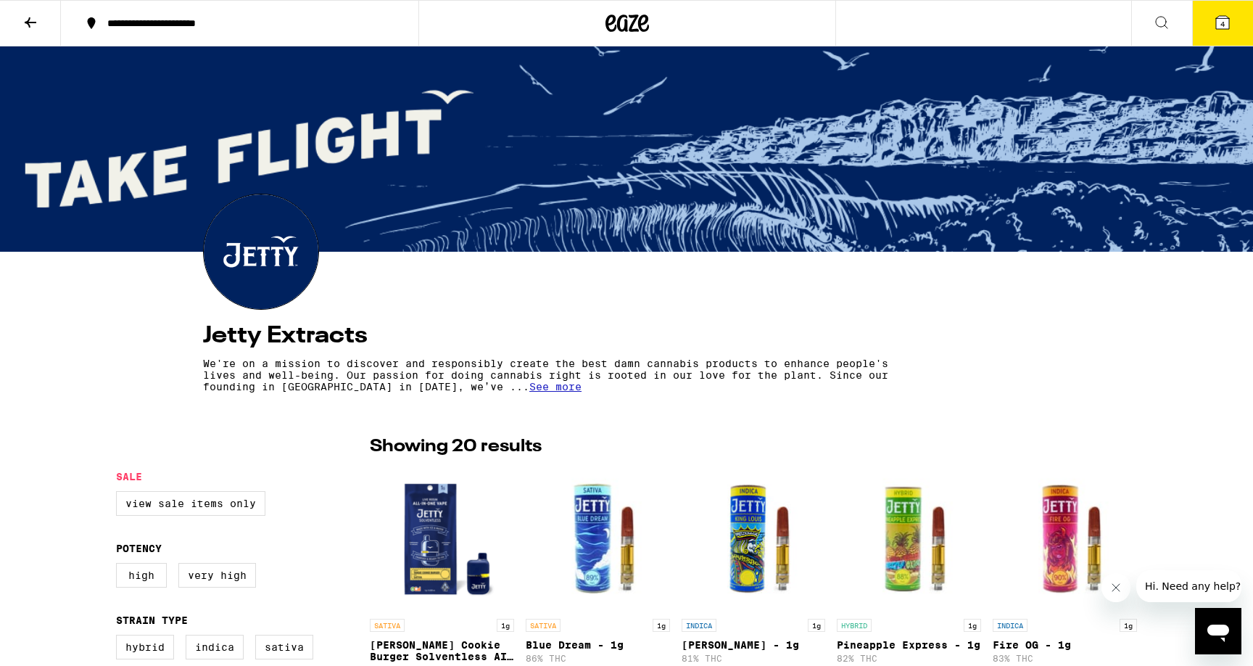
click at [529, 392] on span "See more" at bounding box center [555, 387] width 52 height 12
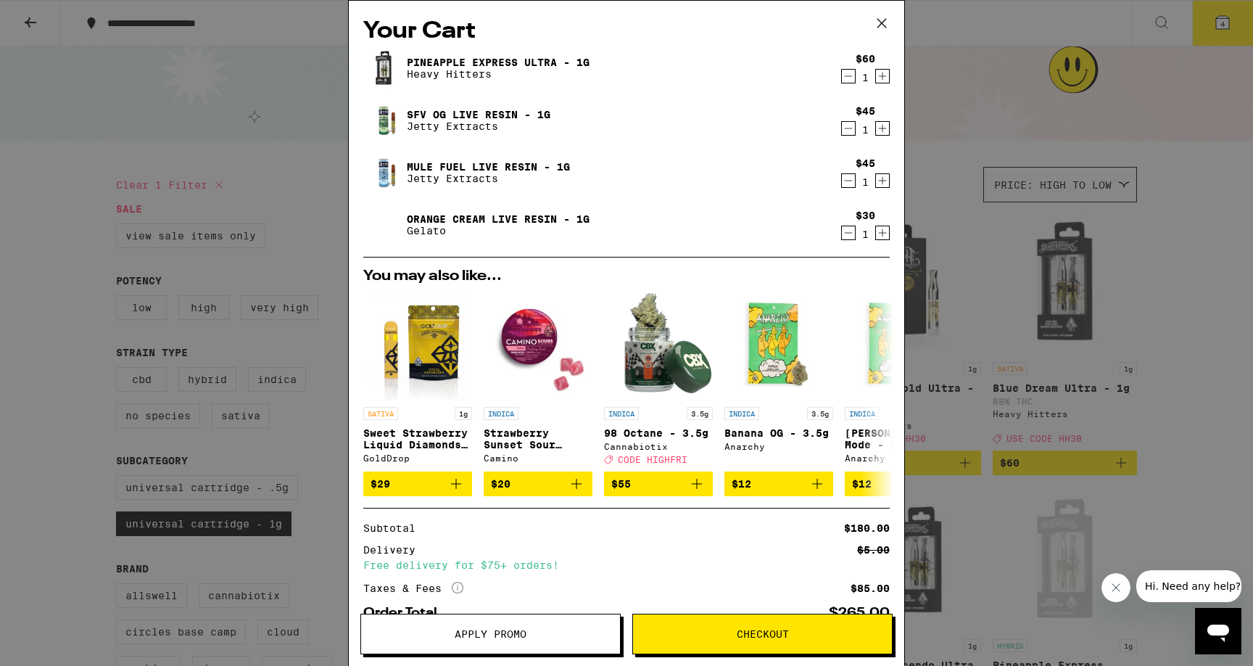
click at [468, 162] on link "Mule Fuel Live Resin - 1g" at bounding box center [488, 167] width 163 height 12
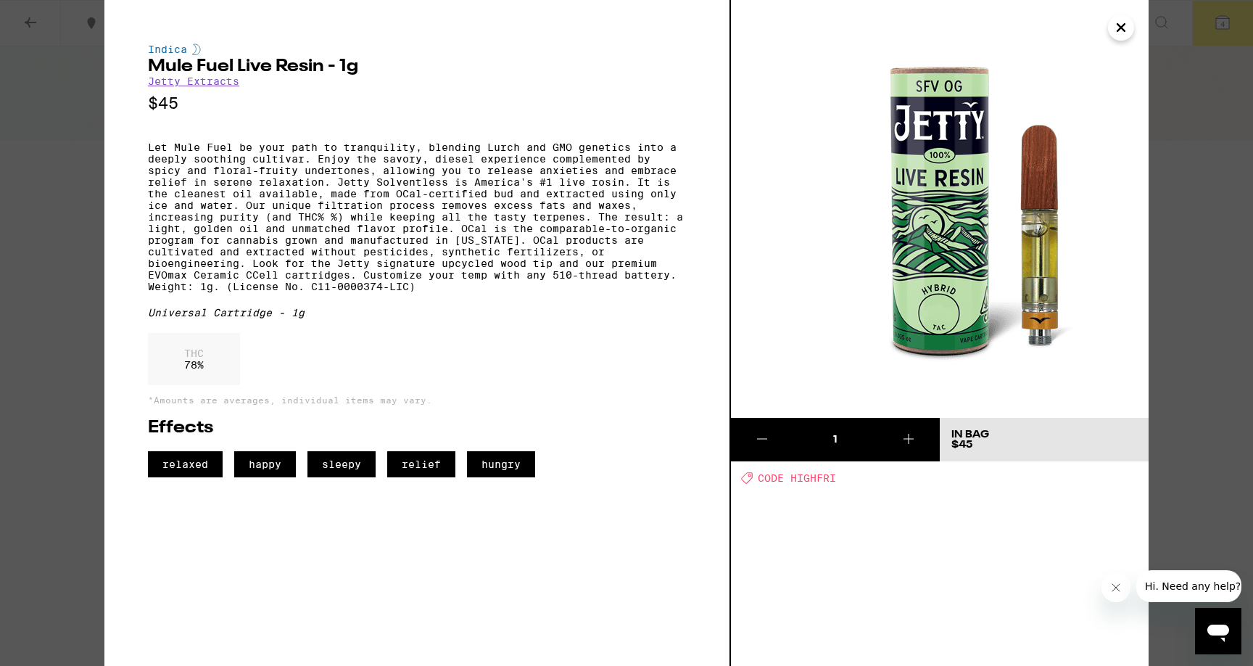
click at [1122, 34] on icon "Close" at bounding box center [1120, 28] width 17 height 22
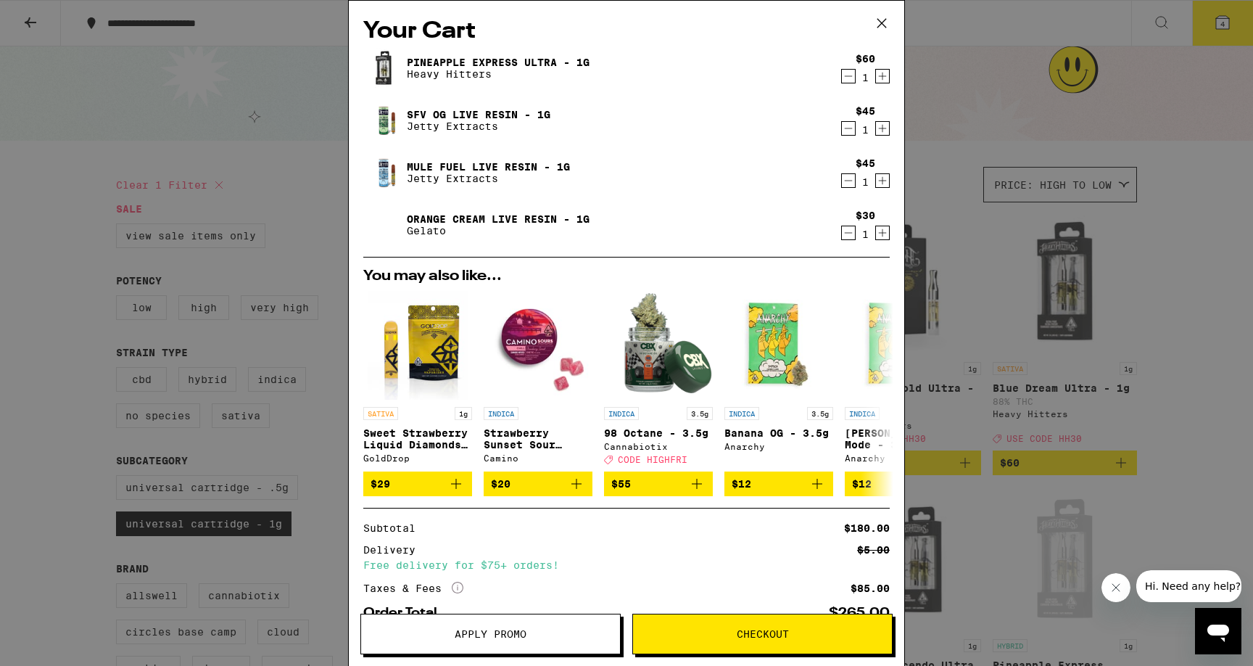
click at [523, 219] on link "Orange Cream Live Resin - 1g" at bounding box center [498, 219] width 183 height 12
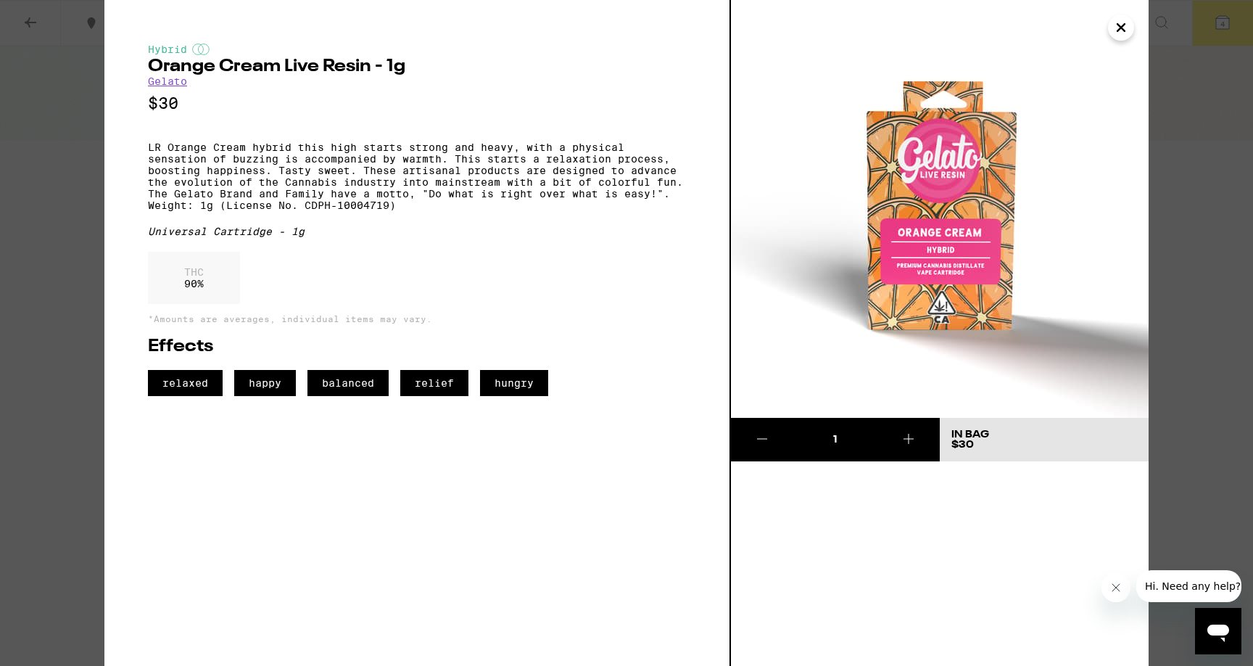
click at [169, 87] on link "Gelato" at bounding box center [167, 81] width 39 height 12
click at [168, 87] on link "Gelato" at bounding box center [167, 81] width 39 height 12
click at [168, 84] on link "Gelato" at bounding box center [167, 81] width 39 height 12
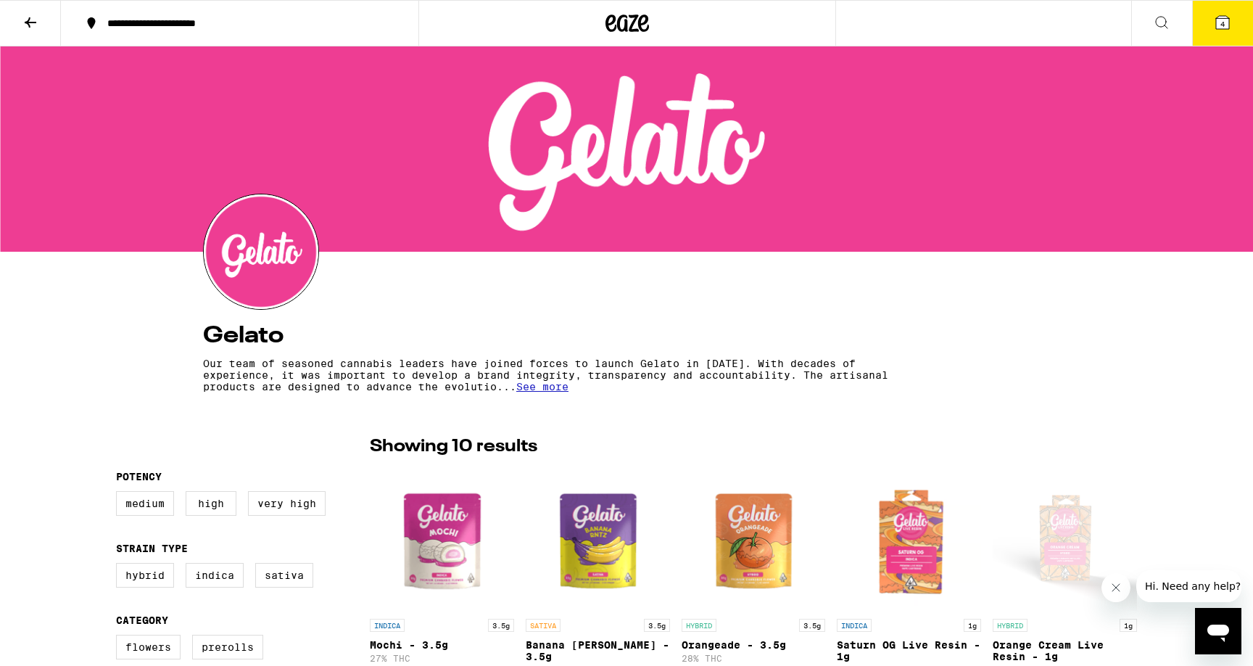
click at [533, 391] on span "See more" at bounding box center [542, 387] width 52 height 12
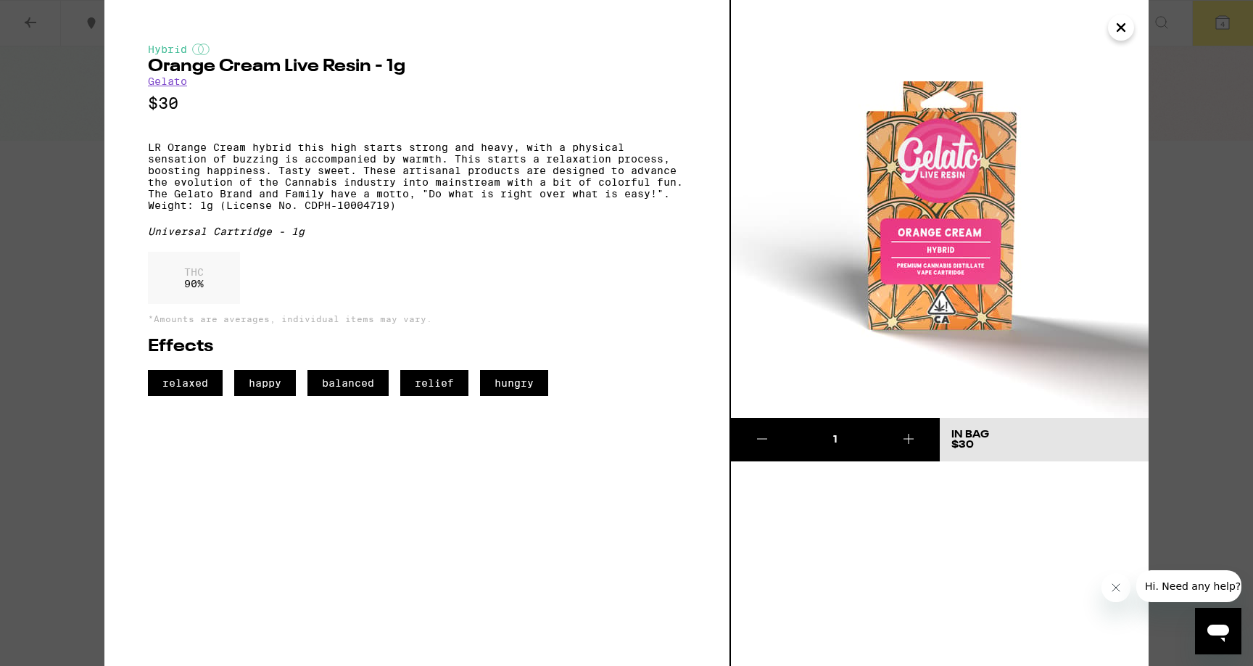
click at [1128, 22] on icon "Close" at bounding box center [1120, 28] width 17 height 22
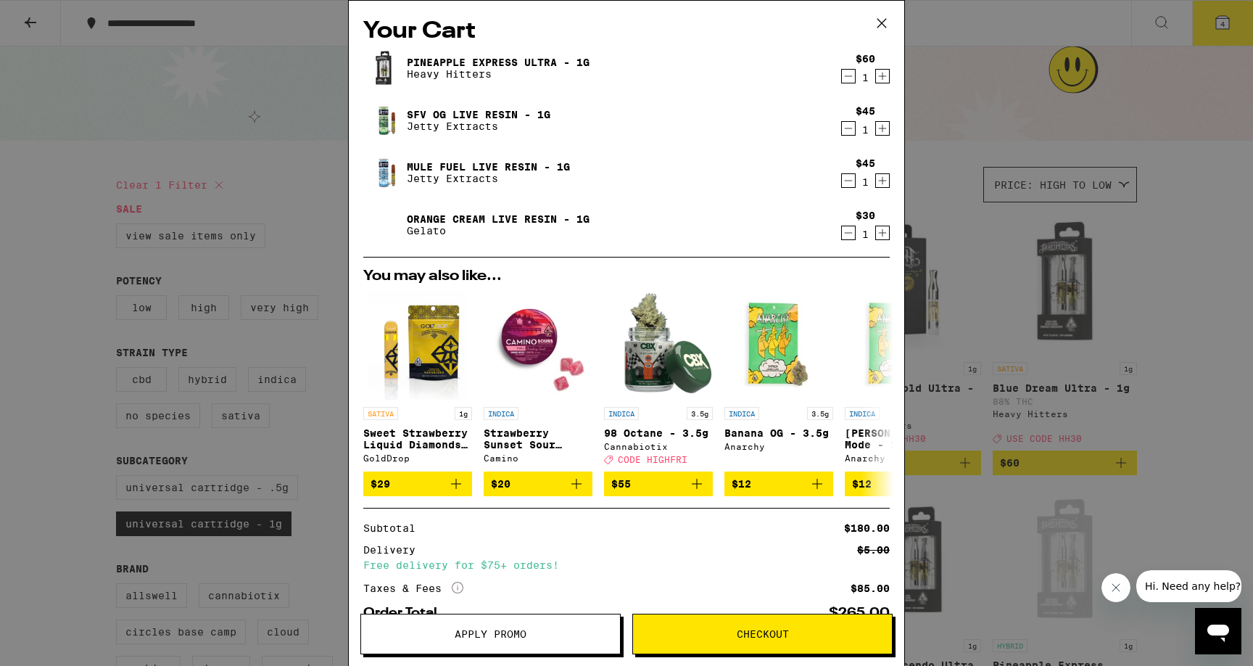
click at [848, 233] on icon "Decrement" at bounding box center [848, 232] width 13 height 17
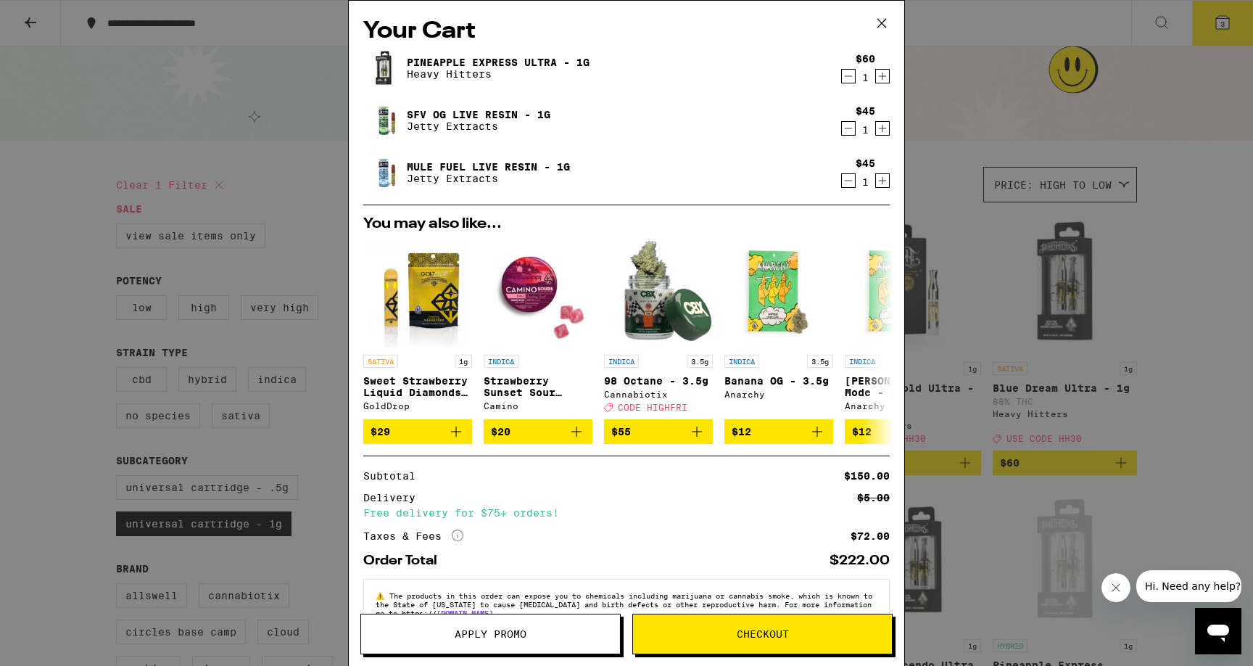
click at [518, 162] on link "Mule Fuel Live Resin - 1g" at bounding box center [488, 167] width 163 height 12
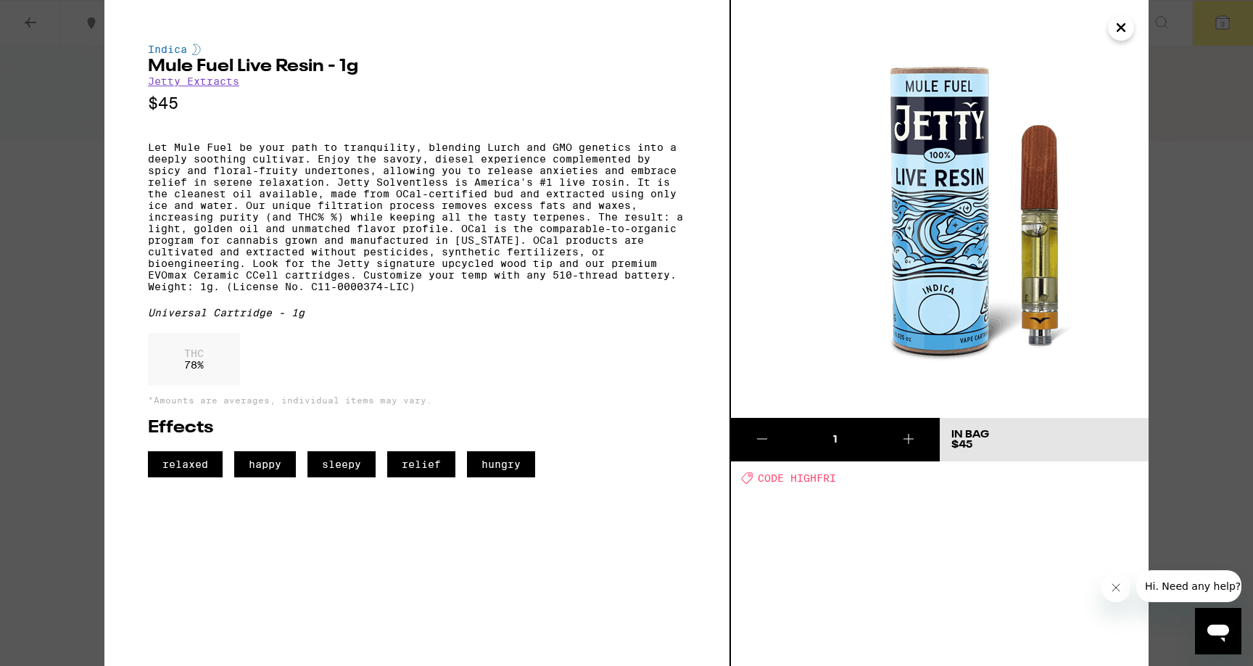
click at [1131, 27] on button "Close" at bounding box center [1121, 28] width 26 height 26
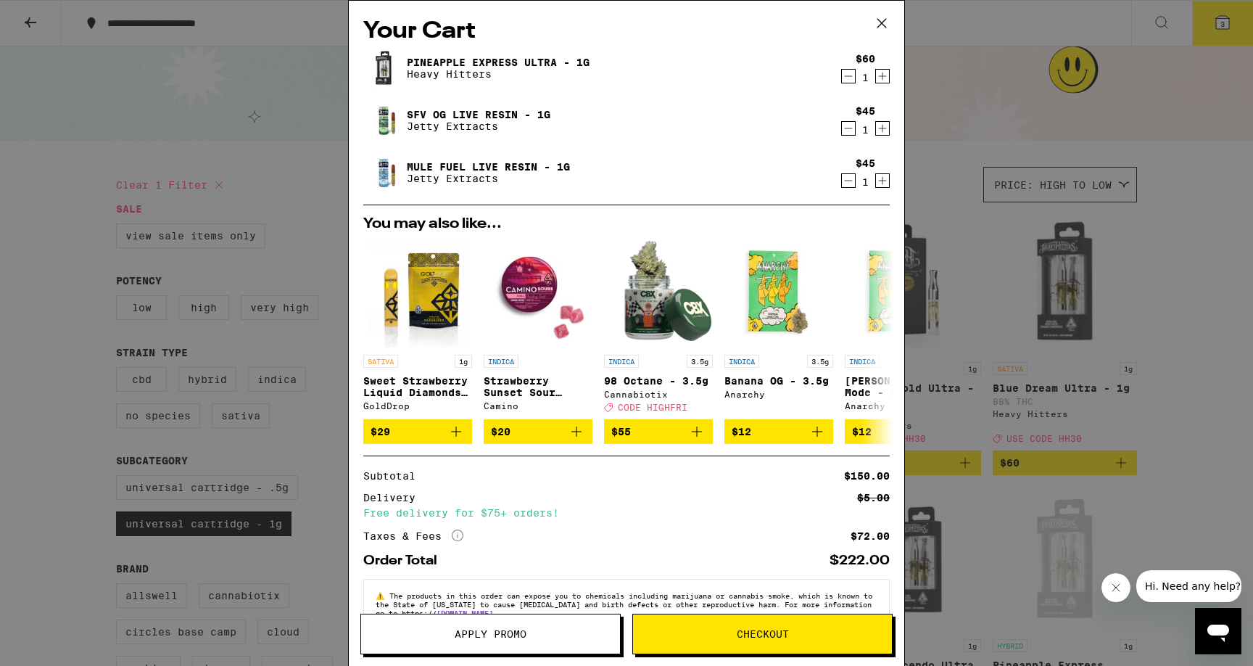
click at [880, 28] on icon at bounding box center [882, 23] width 22 height 22
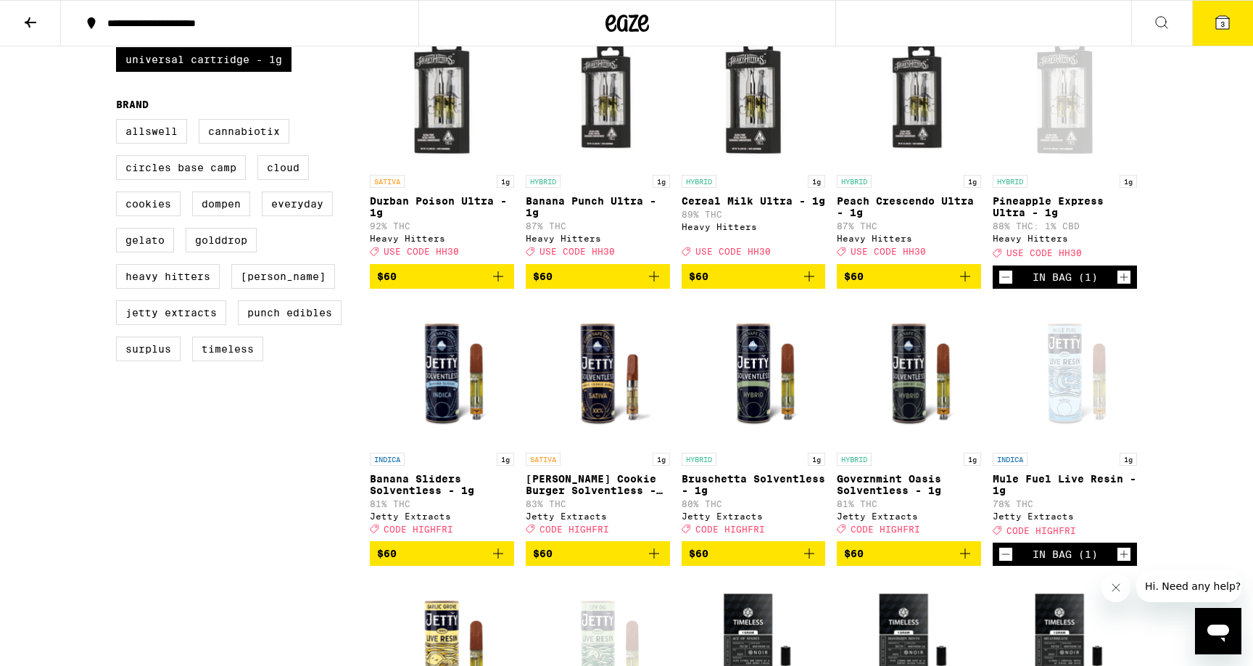
scroll to position [475, 0]
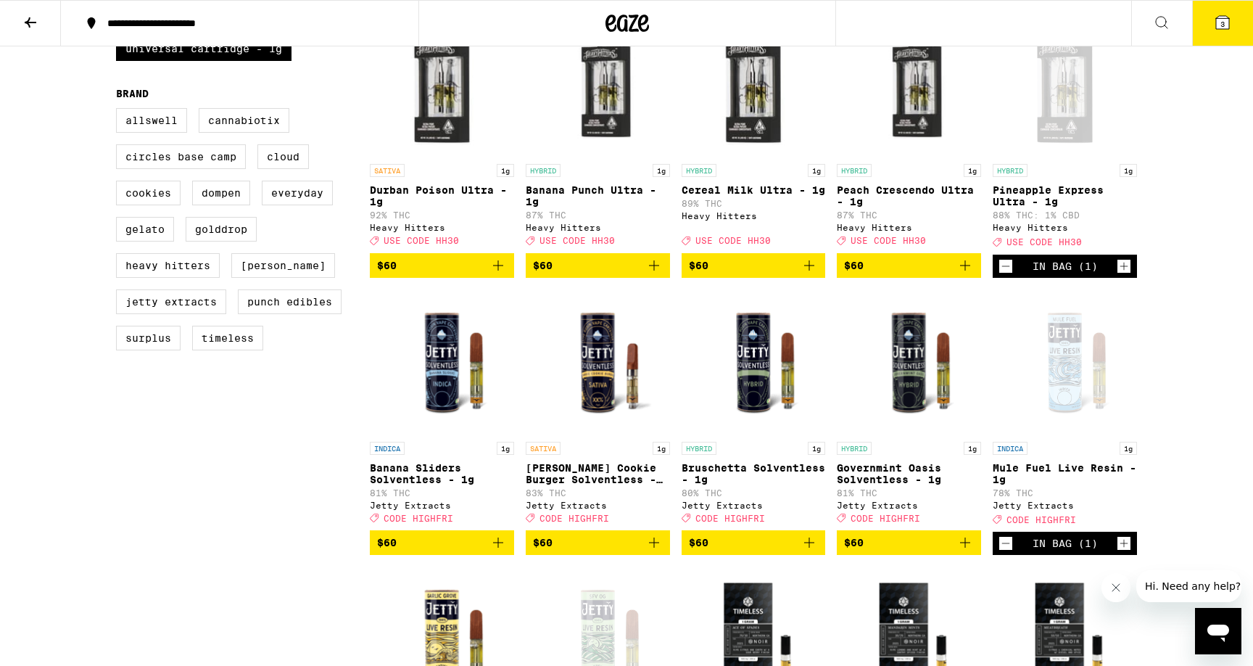
click at [1223, 30] on icon at bounding box center [1222, 22] width 17 height 17
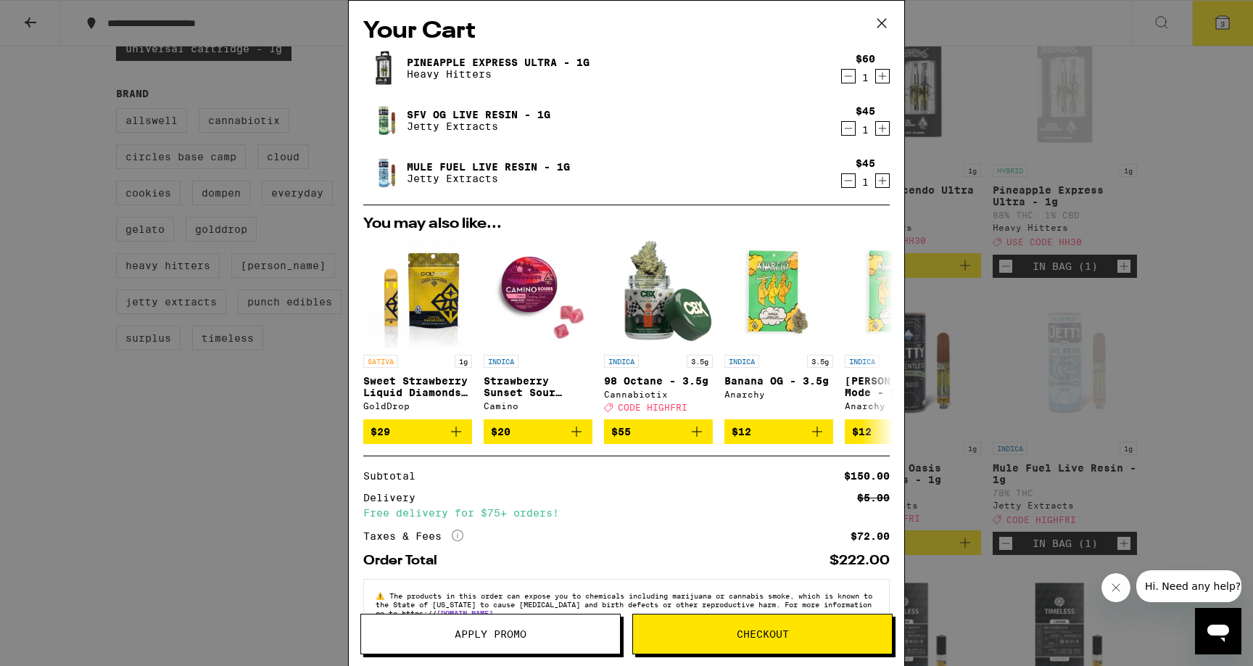
click at [887, 22] on icon at bounding box center [882, 23] width 22 height 22
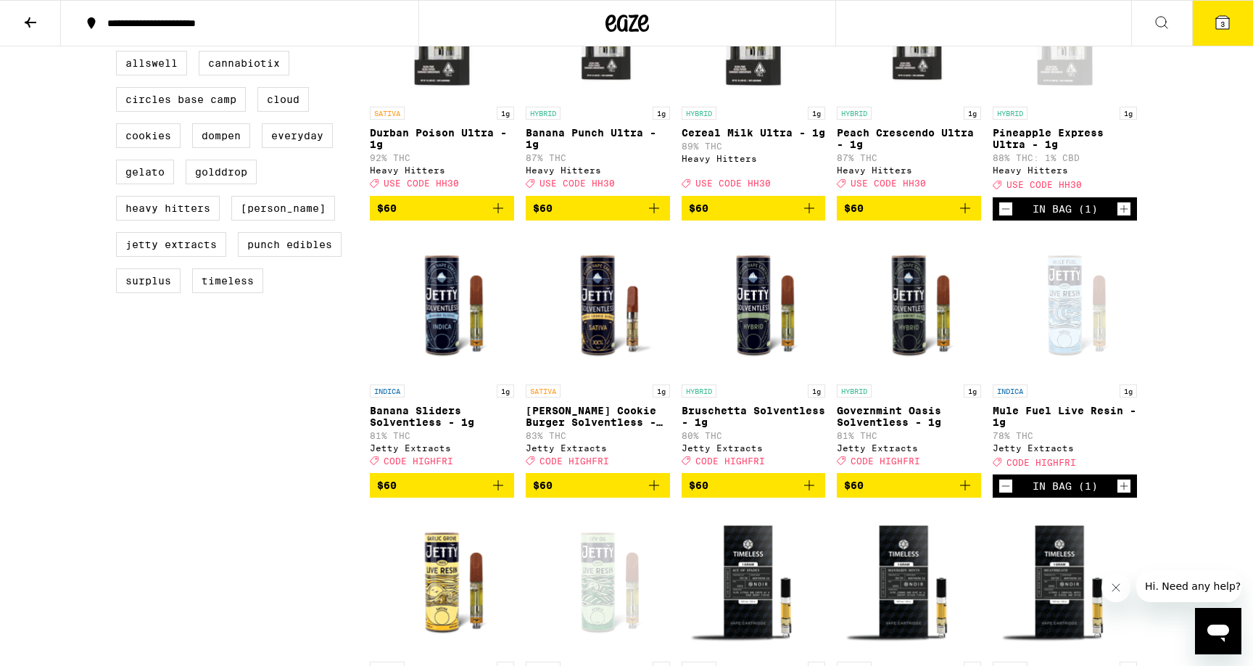
scroll to position [534, 0]
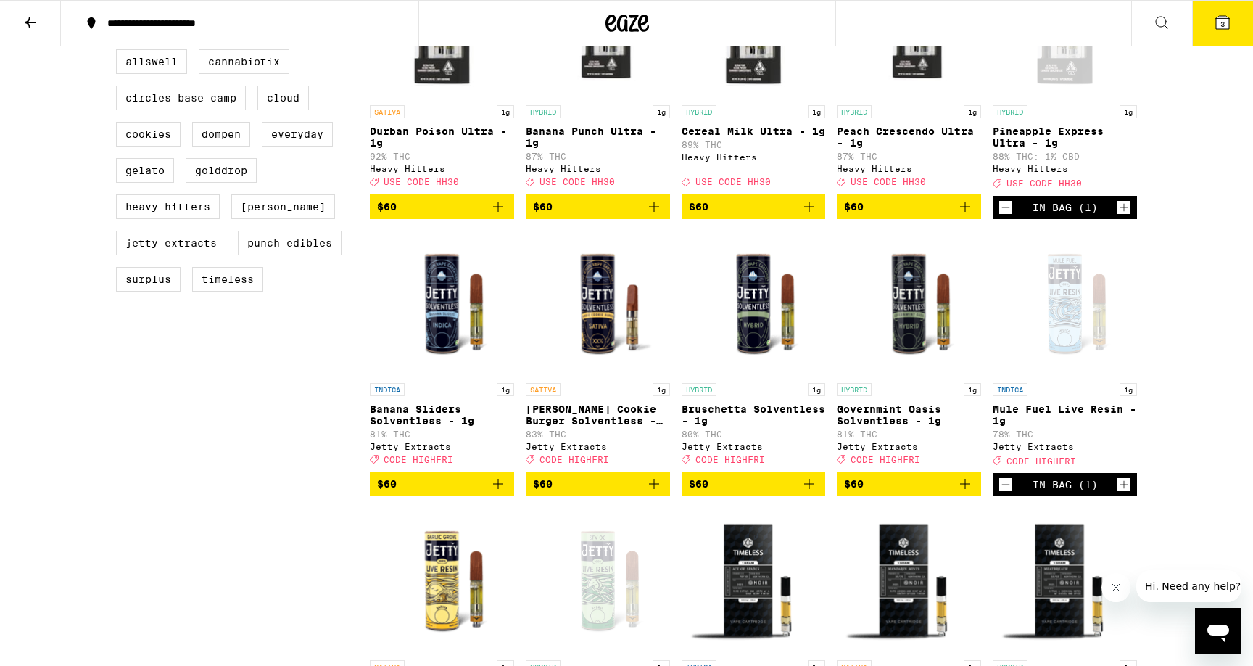
click at [959, 492] on icon "Add to bag" at bounding box center [964, 483] width 17 height 17
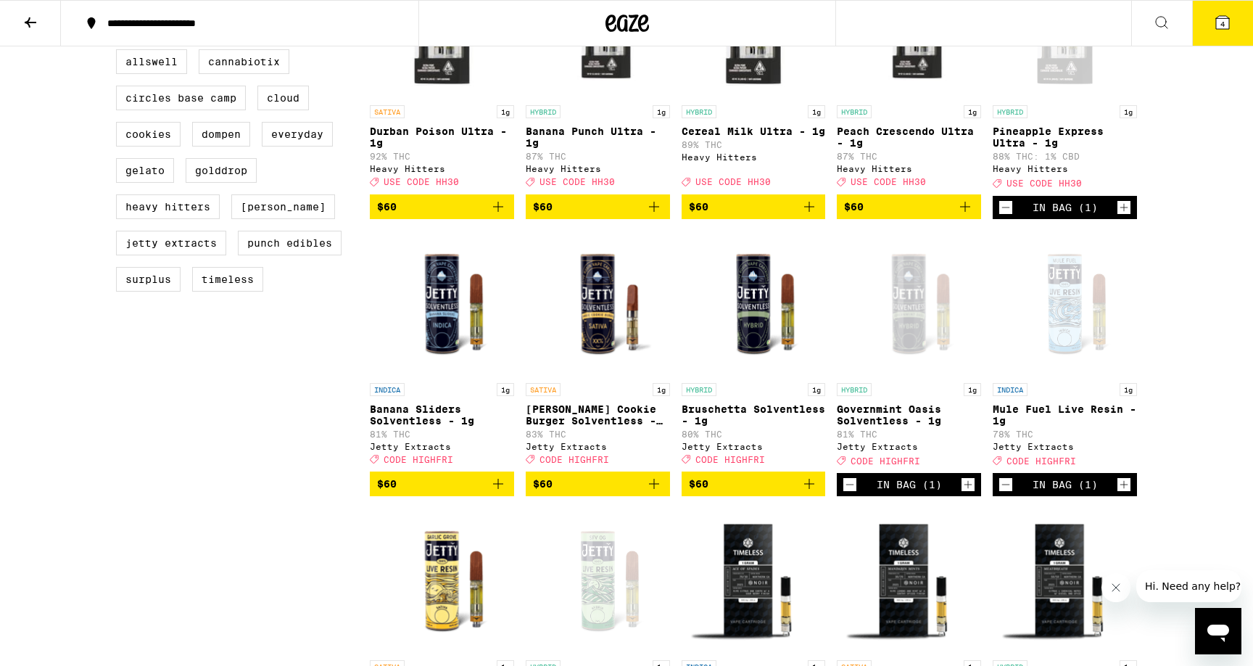
click at [499, 492] on icon "Add to bag" at bounding box center [497, 483] width 17 height 17
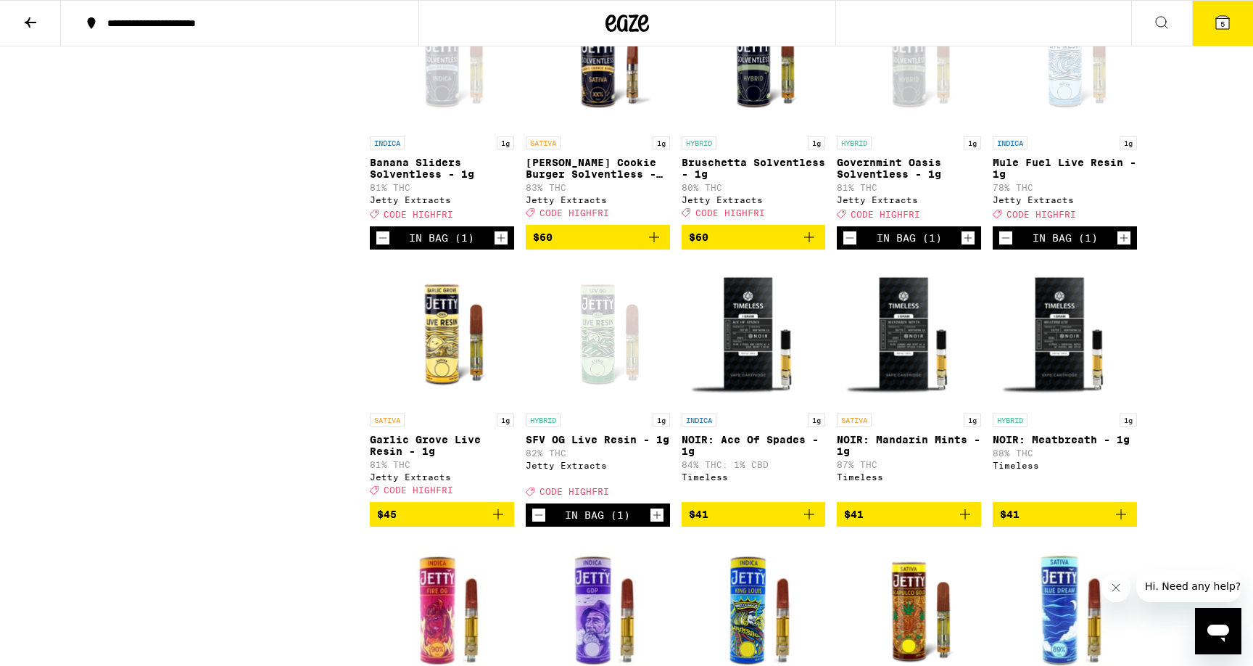
scroll to position [790, 0]
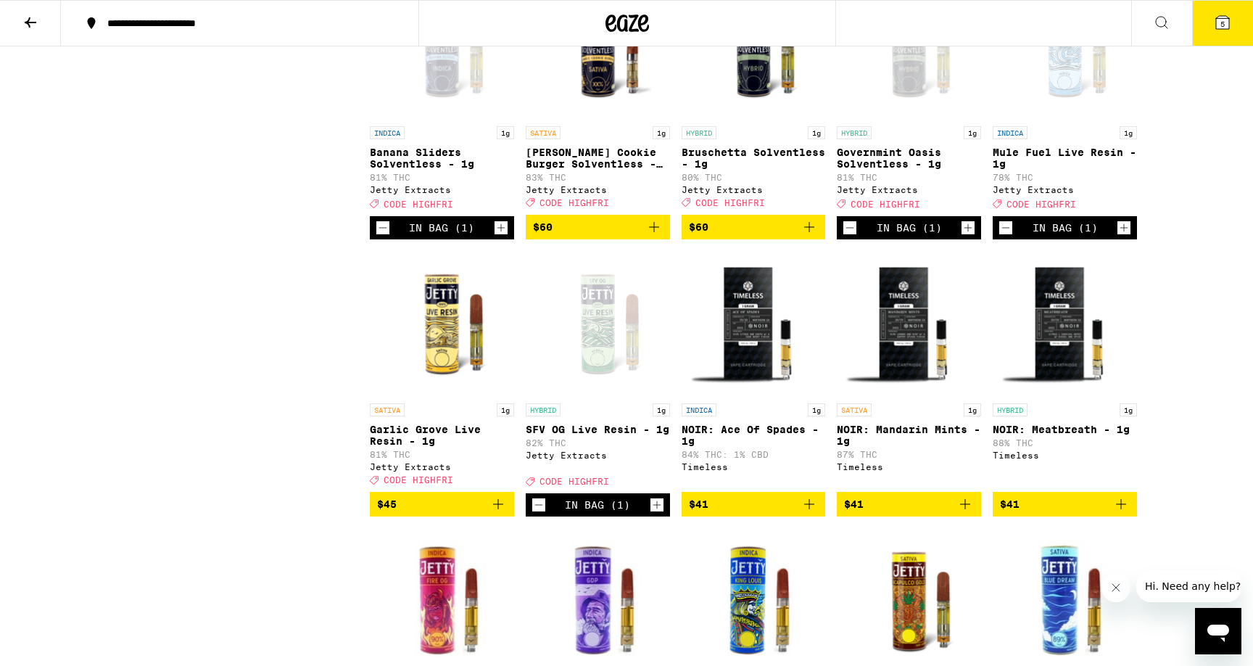
click at [762, 447] on p "NOIR: Ace Of Spades - 1g" at bounding box center [754, 434] width 144 height 23
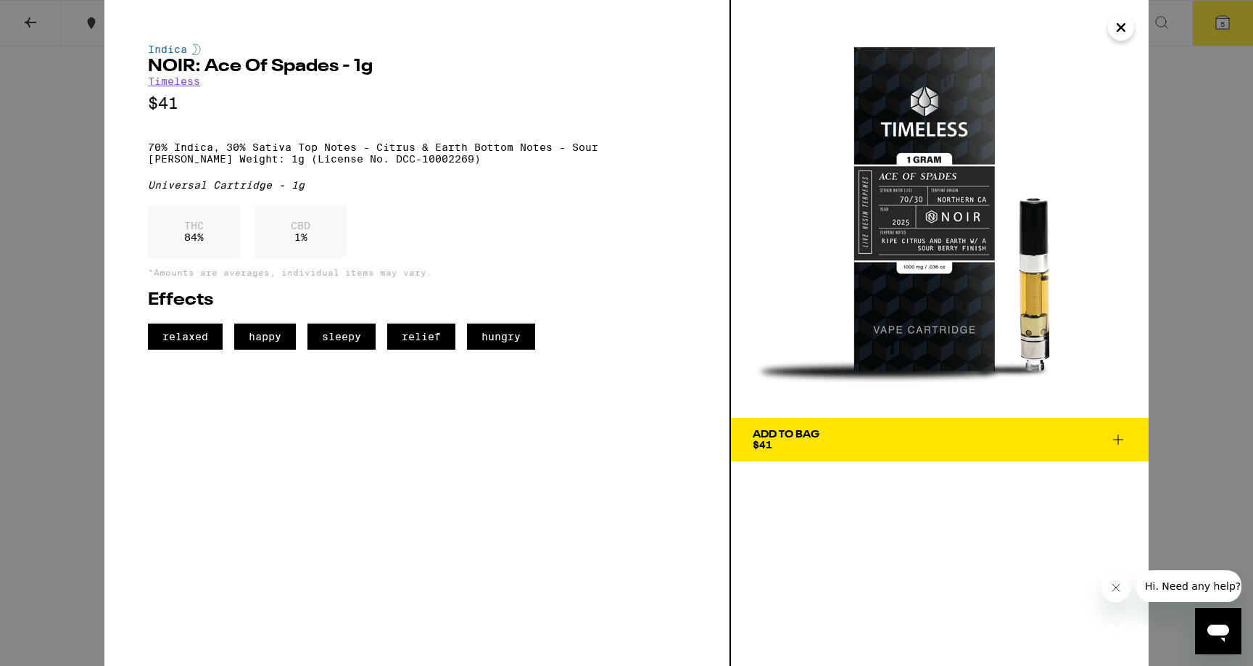
click at [1121, 22] on icon "Close" at bounding box center [1120, 28] width 17 height 22
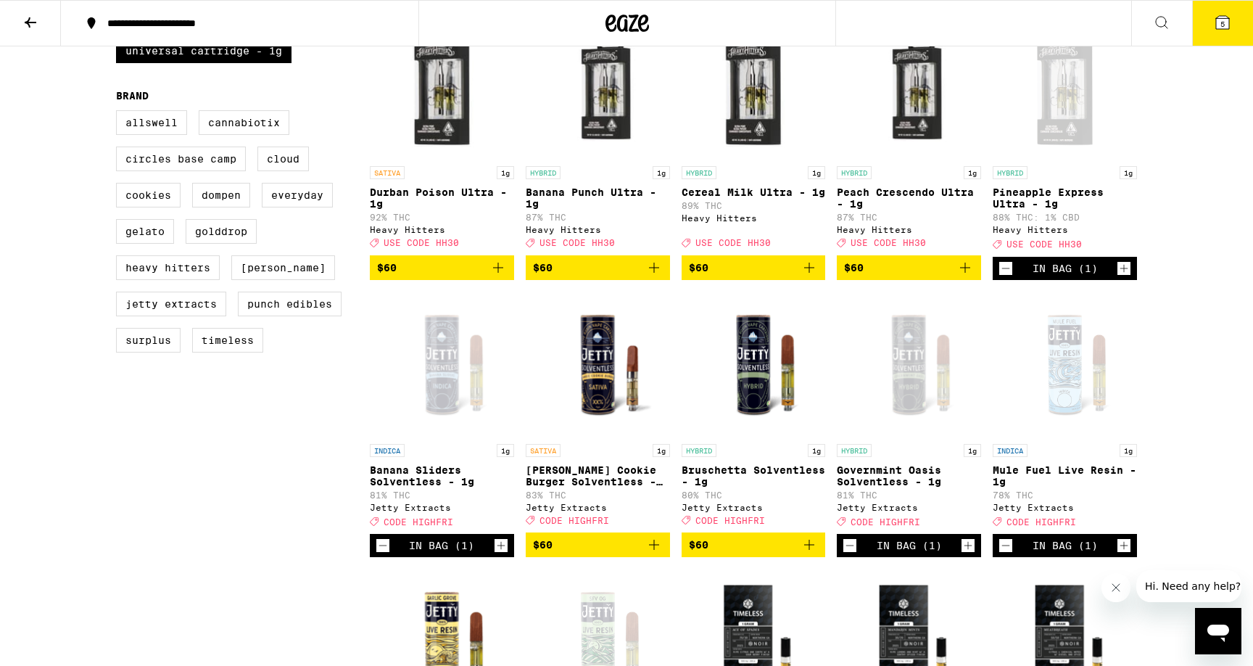
scroll to position [461, 0]
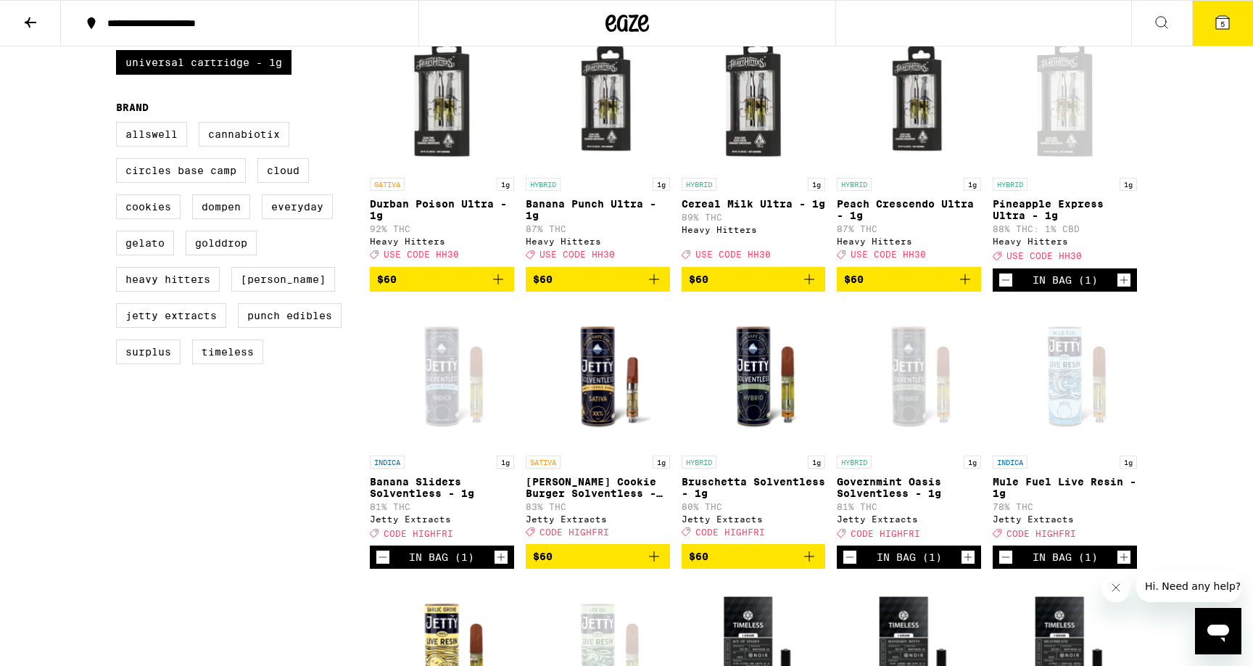
click at [1226, 29] on icon at bounding box center [1222, 22] width 17 height 17
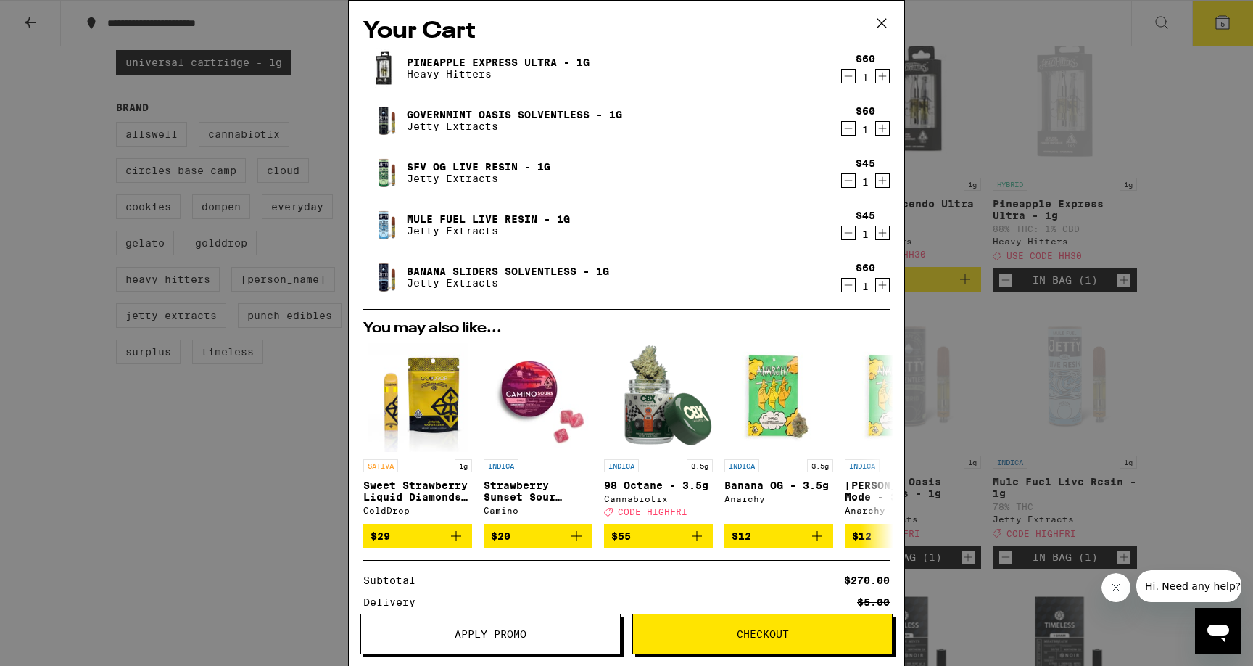
click at [849, 181] on icon "Decrement" at bounding box center [848, 180] width 13 height 17
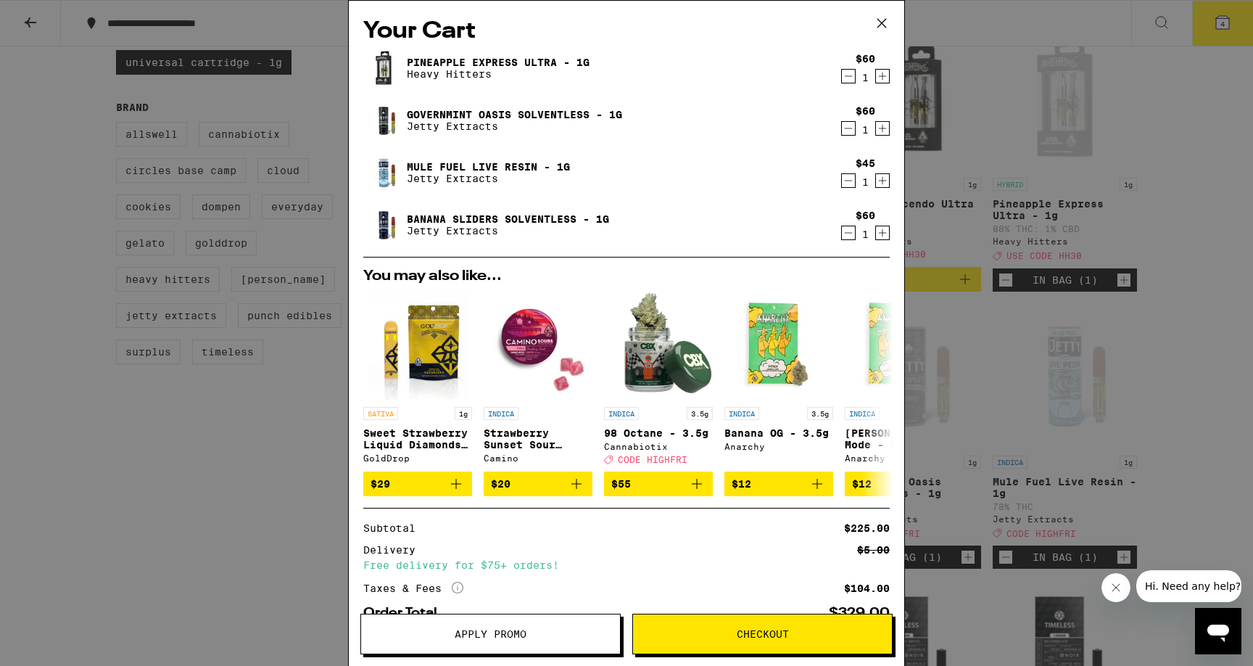
click at [847, 181] on icon "Decrement" at bounding box center [848, 180] width 13 height 17
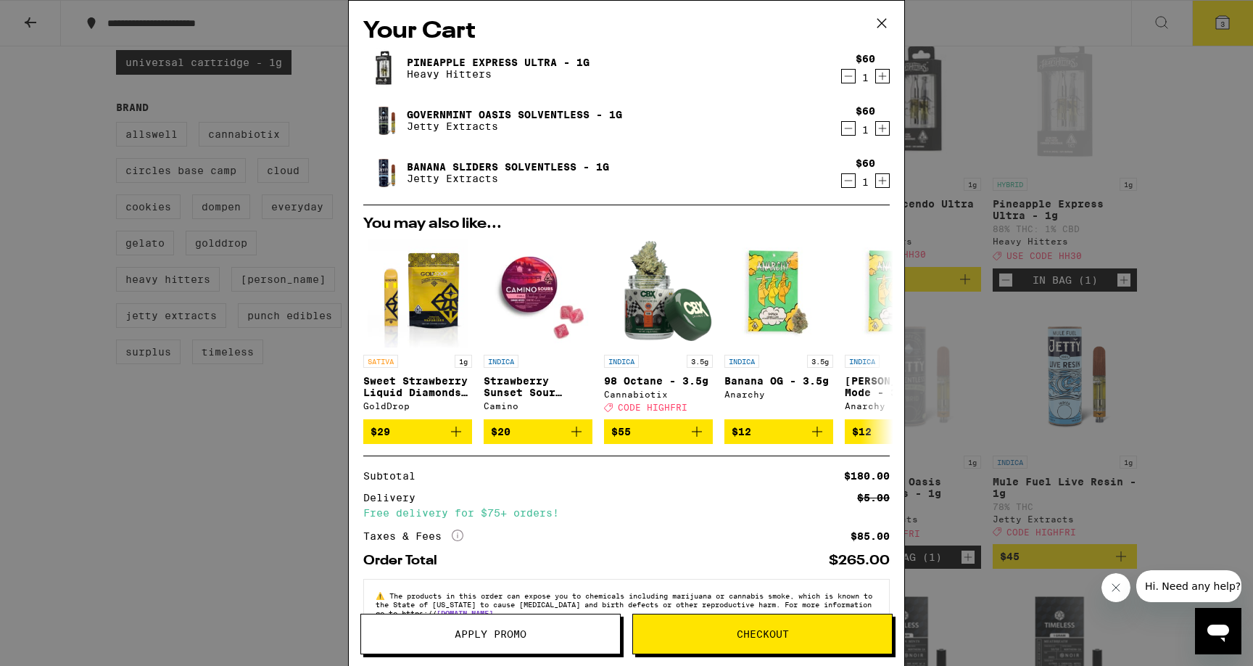
click at [492, 64] on link "Pineapple Express Ultra - 1g" at bounding box center [498, 63] width 183 height 12
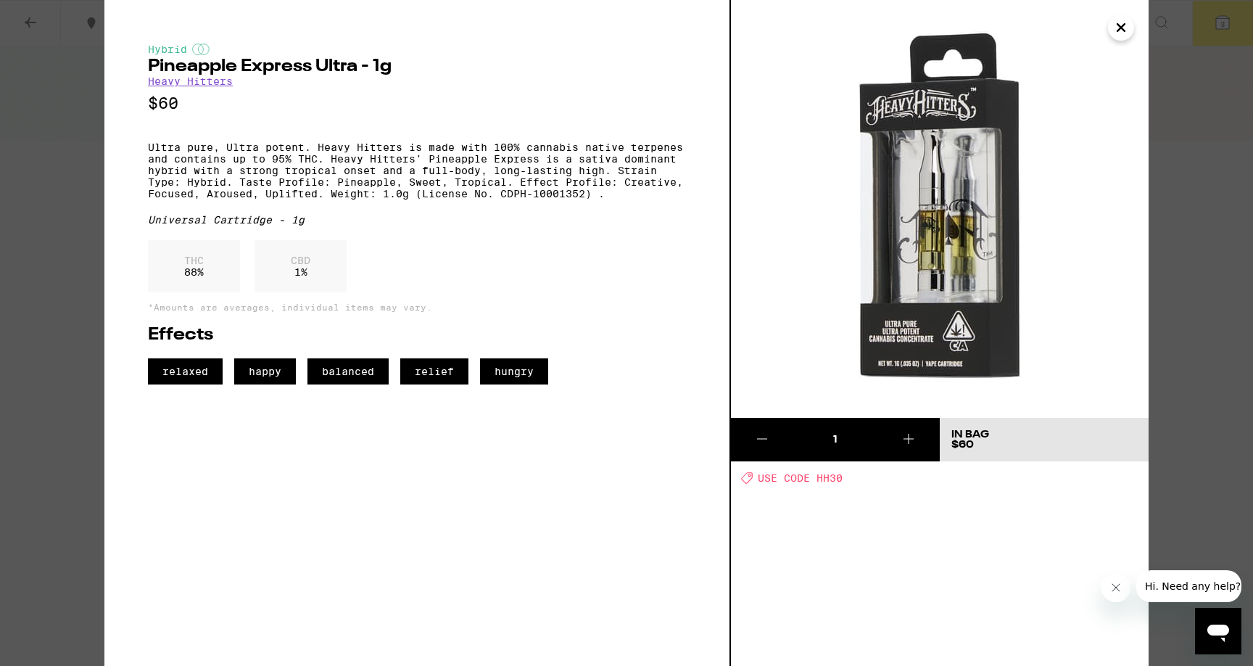
click at [189, 83] on link "Heavy Hitters" at bounding box center [190, 81] width 85 height 12
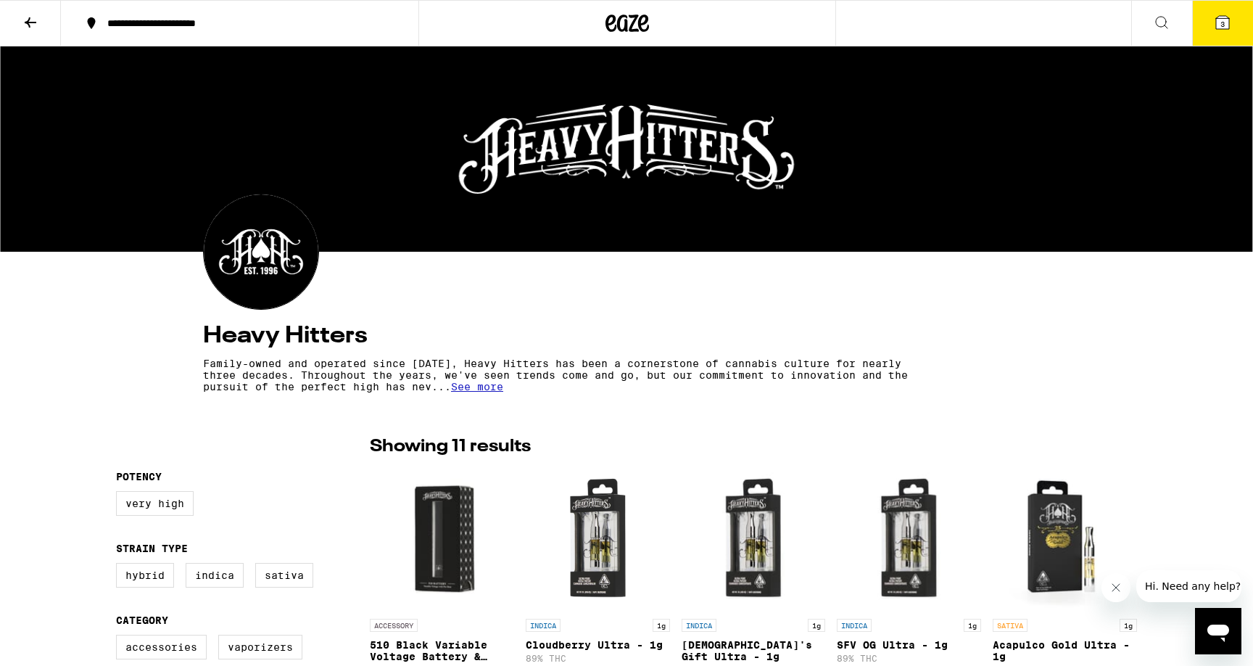
click at [483, 392] on span "See more" at bounding box center [477, 387] width 52 height 12
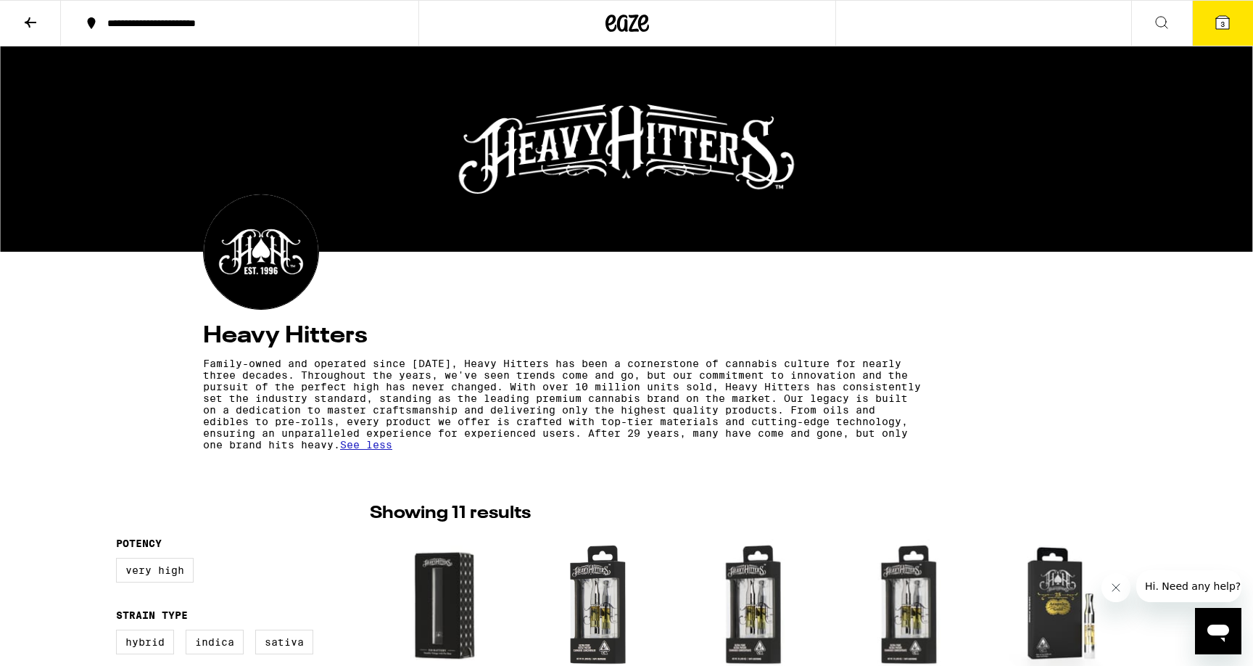
click at [26, 20] on icon at bounding box center [30, 22] width 17 height 17
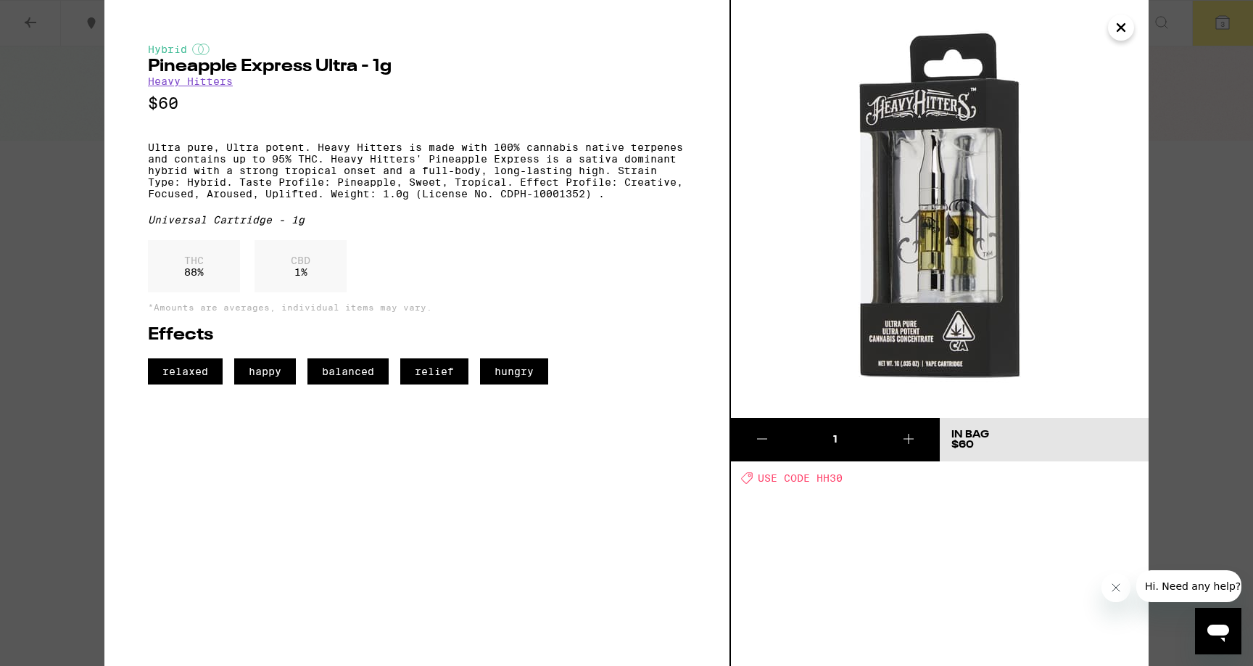
click at [1127, 28] on icon "Close" at bounding box center [1120, 28] width 17 height 22
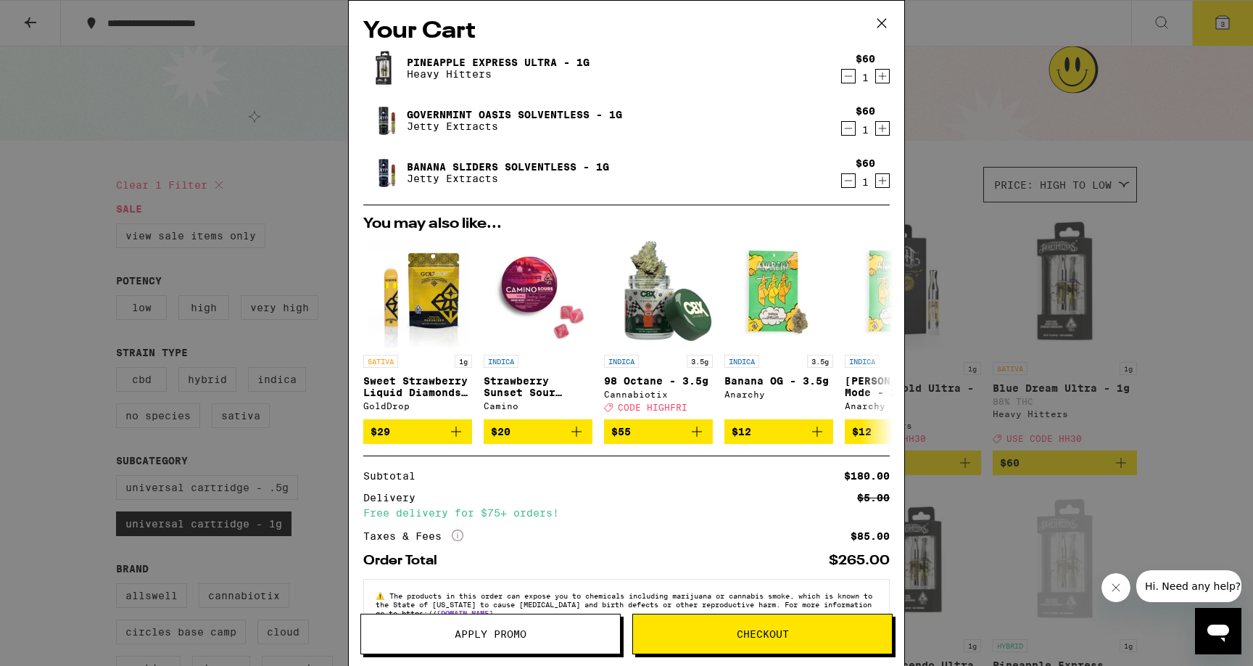
click at [534, 161] on link "Banana Sliders Solventless - 1g" at bounding box center [508, 167] width 202 height 12
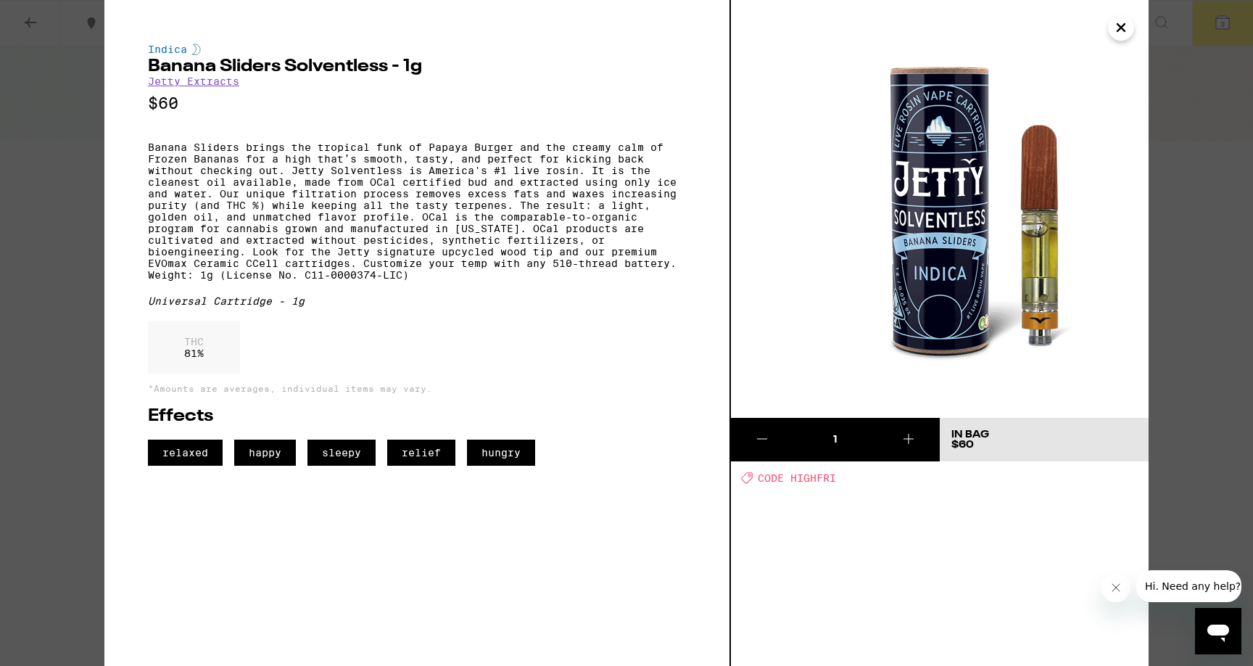
click at [1125, 31] on icon "Close" at bounding box center [1120, 27] width 7 height 7
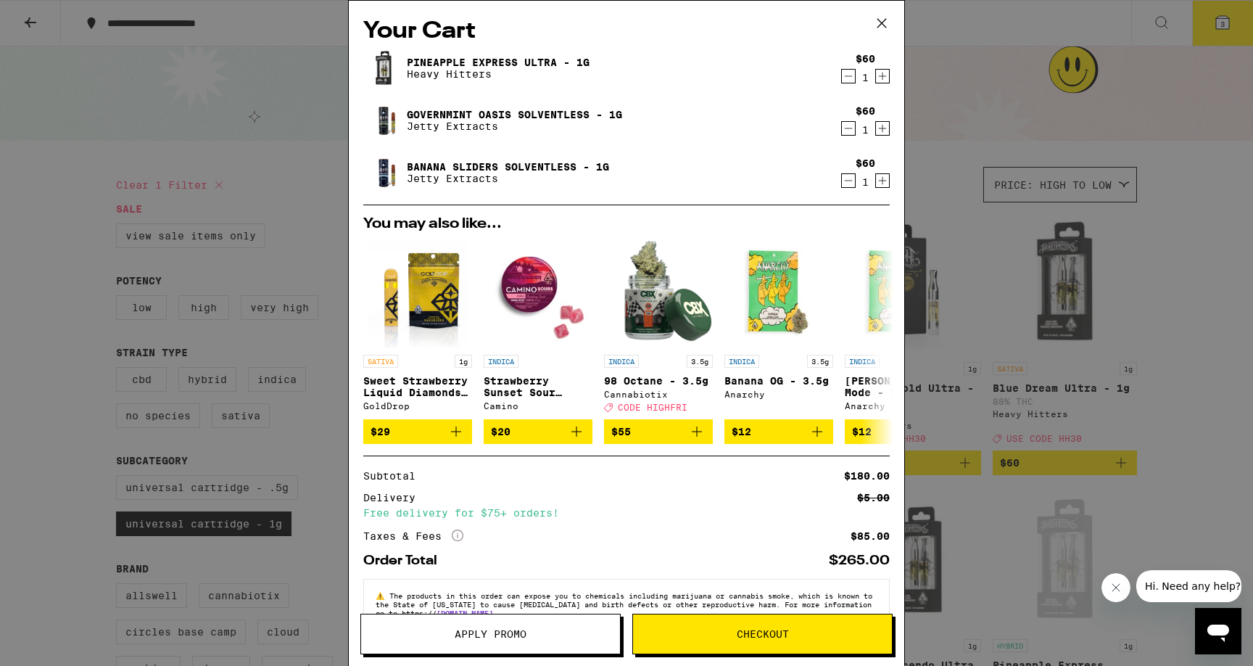
click at [845, 181] on icon "Decrement" at bounding box center [849, 181] width 8 height 0
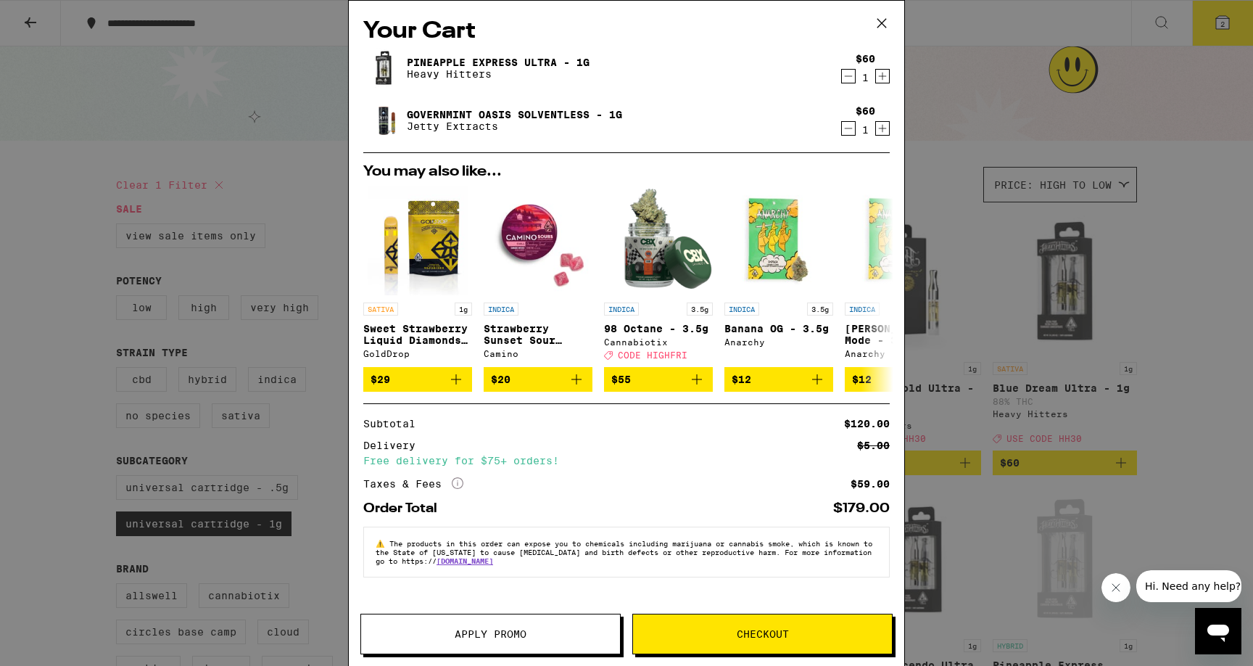
click at [885, 22] on icon at bounding box center [882, 23] width 22 height 22
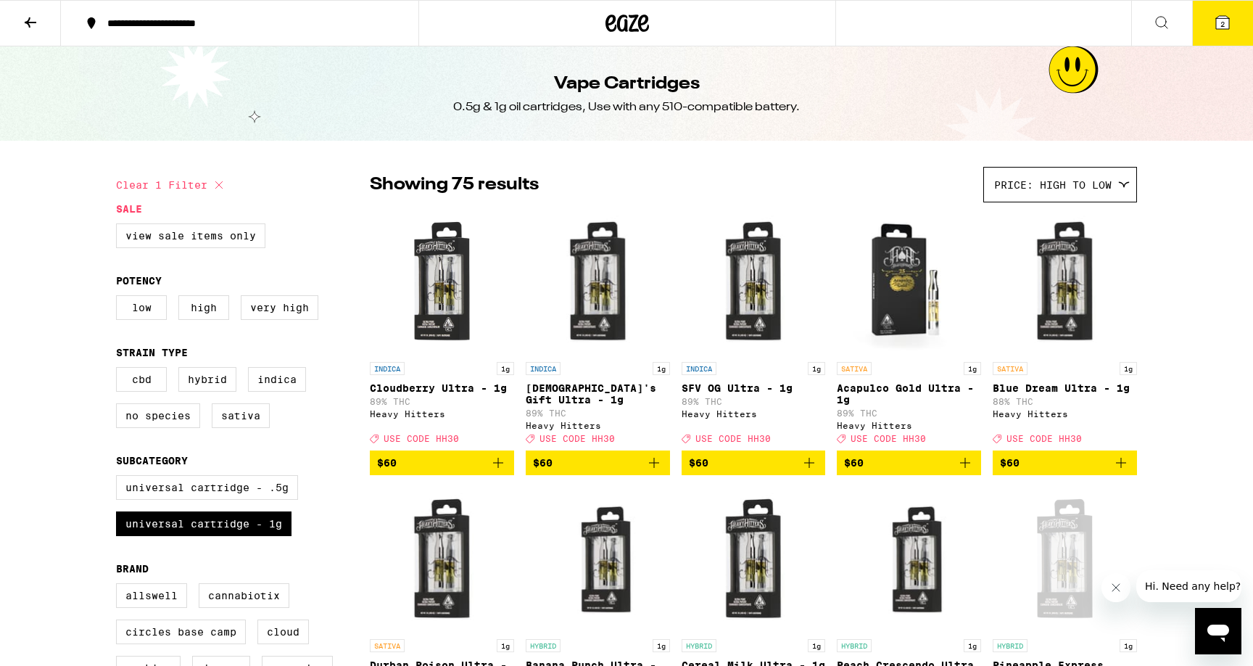
click at [1157, 26] on icon at bounding box center [1161, 22] width 17 height 17
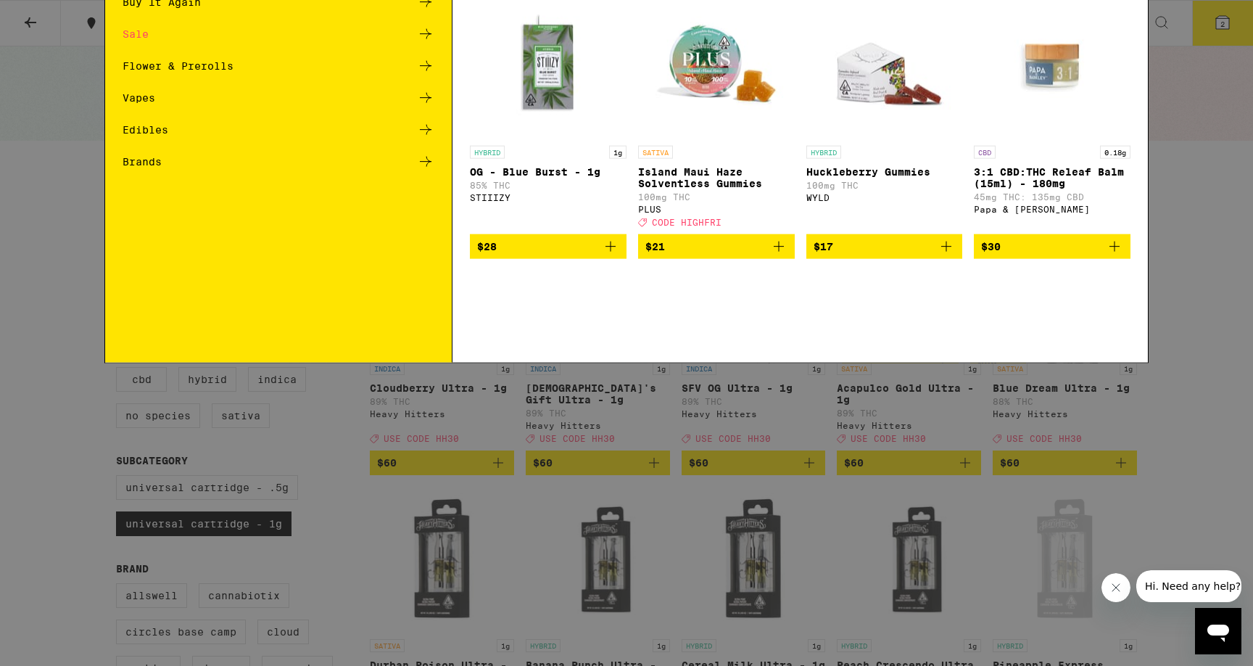
click at [792, 43] on div "Search for Products" at bounding box center [626, 24] width 1043 height 46
click at [791, 25] on input "Search for Products" at bounding box center [624, 23] width 956 height 13
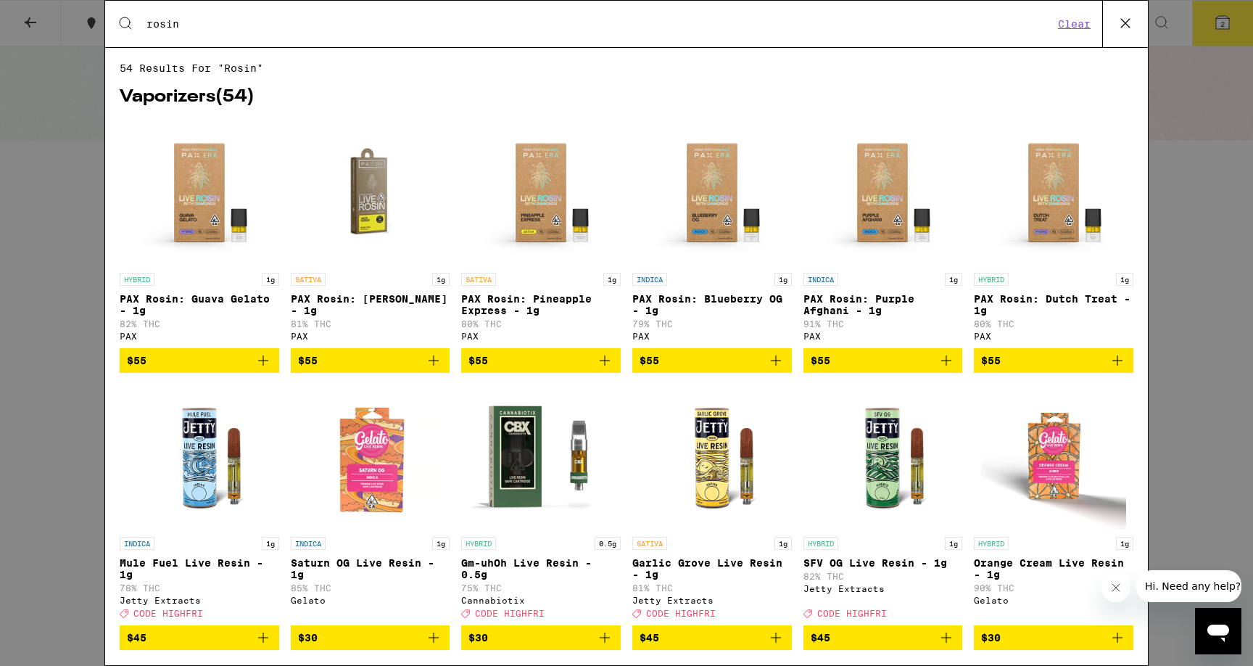
type input "rosin"
click at [372, 213] on img "Open page for PAX Rosin: Jack Herer - 1g from PAX" at bounding box center [369, 192] width 145 height 145
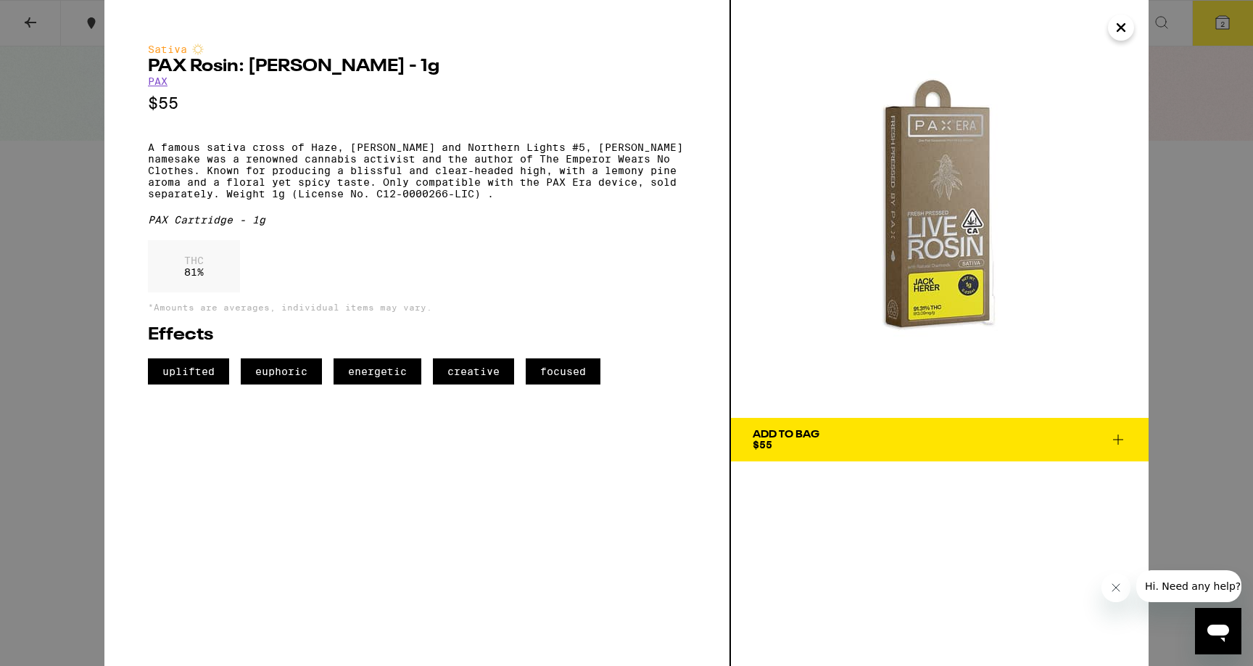
click at [1128, 22] on icon "Close" at bounding box center [1120, 28] width 17 height 22
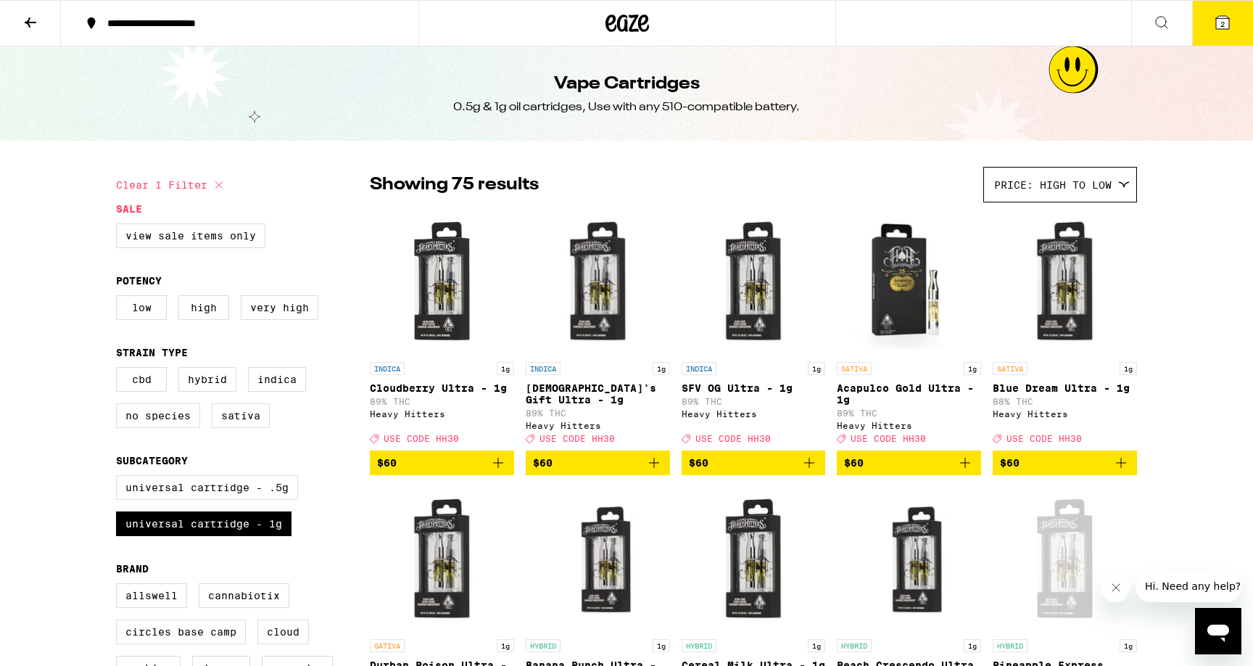
click at [1149, 28] on button at bounding box center [1161, 24] width 61 height 46
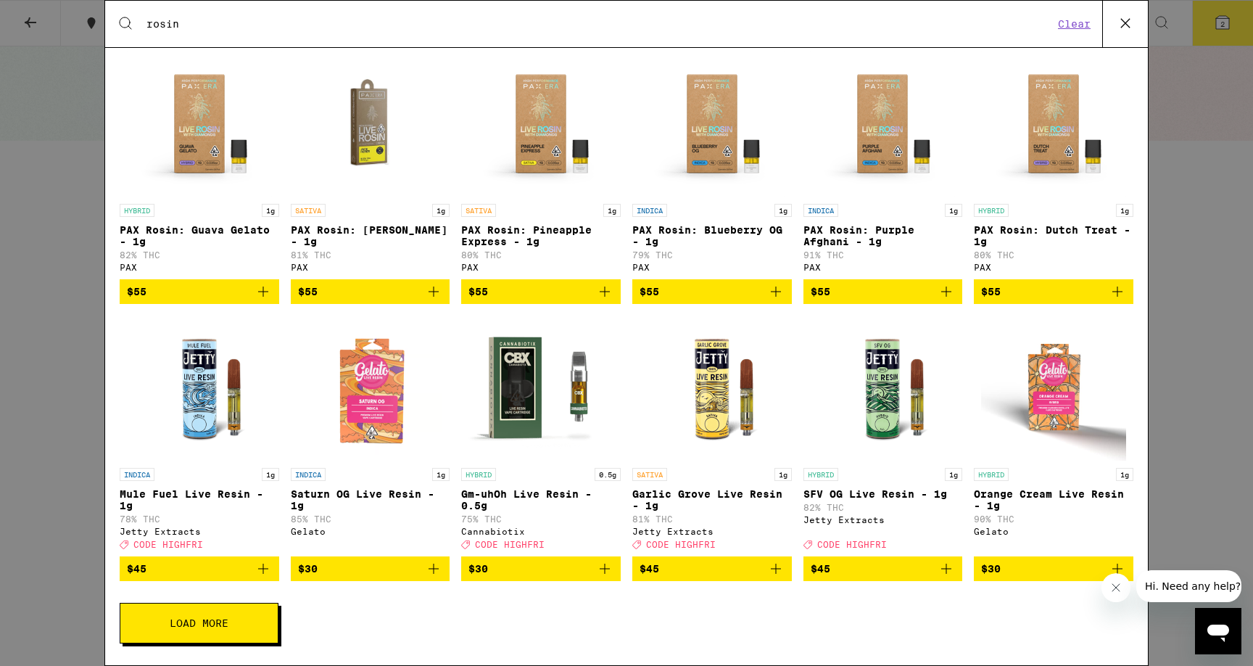
scroll to position [87, 0]
click at [236, 617] on button "Load More" at bounding box center [199, 623] width 159 height 41
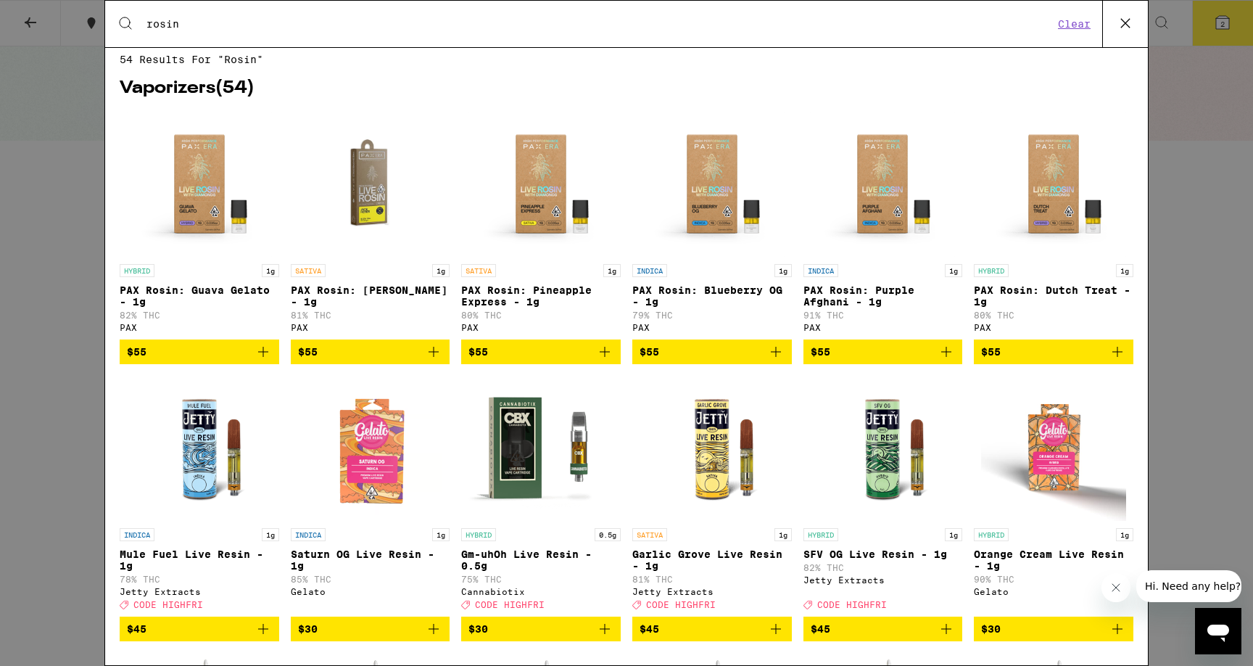
scroll to position [0, 0]
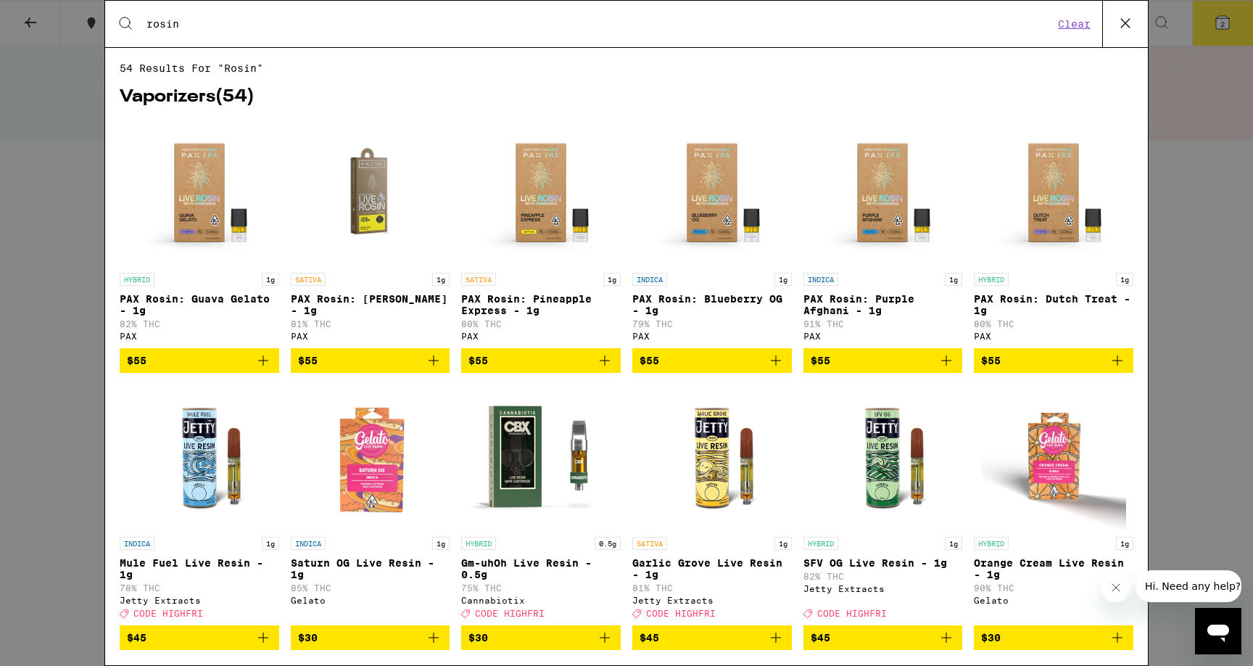
click at [860, 302] on p "PAX Rosin: Purple Afghani - 1g" at bounding box center [883, 304] width 160 height 23
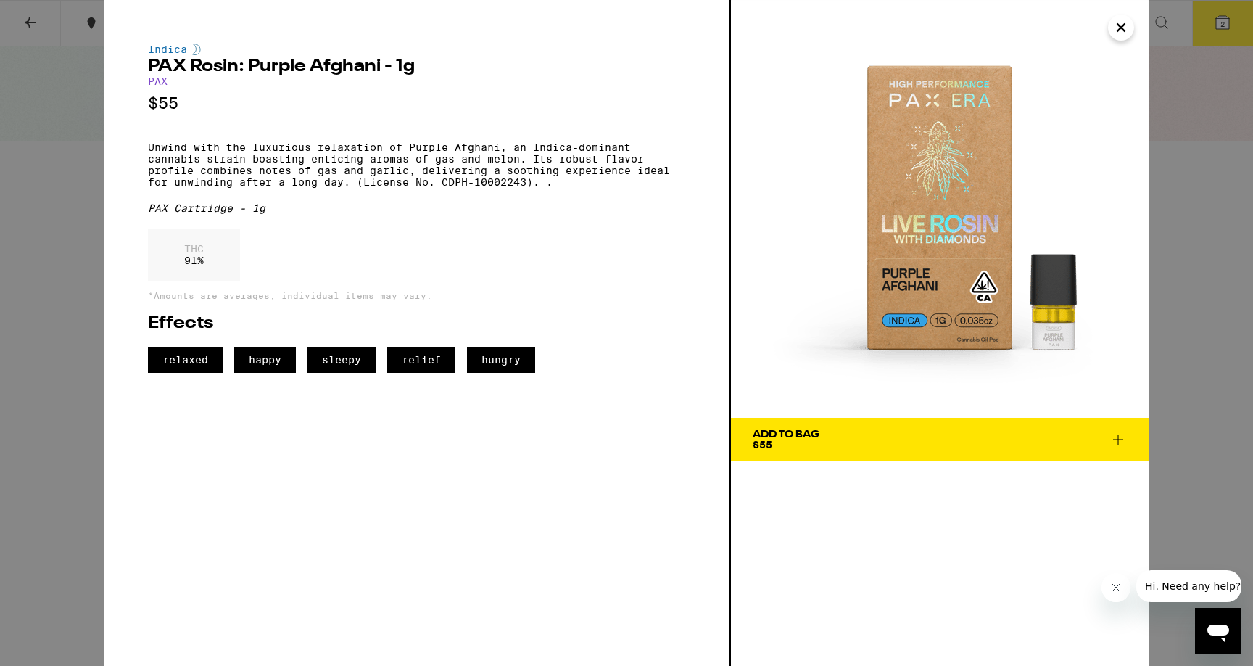
click at [1059, 324] on img at bounding box center [940, 209] width 418 height 418
click at [162, 86] on link "PAX" at bounding box center [158, 81] width 20 height 12
click at [157, 84] on link "PAX" at bounding box center [158, 81] width 20 height 12
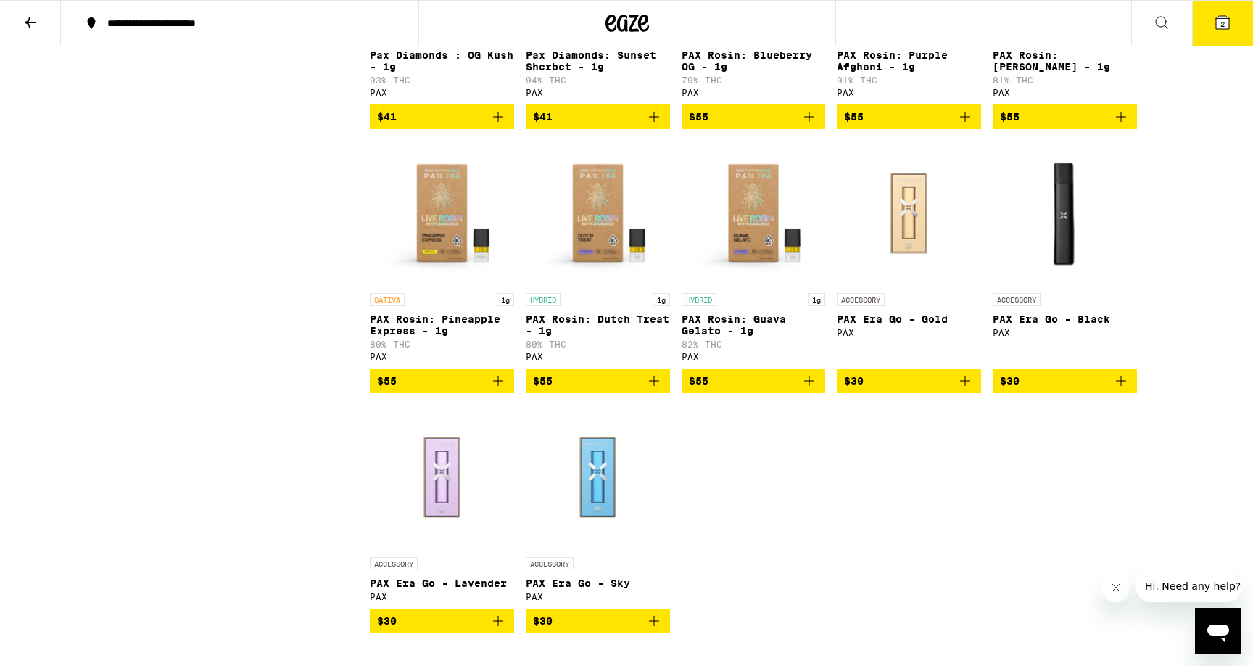
scroll to position [1117, 0]
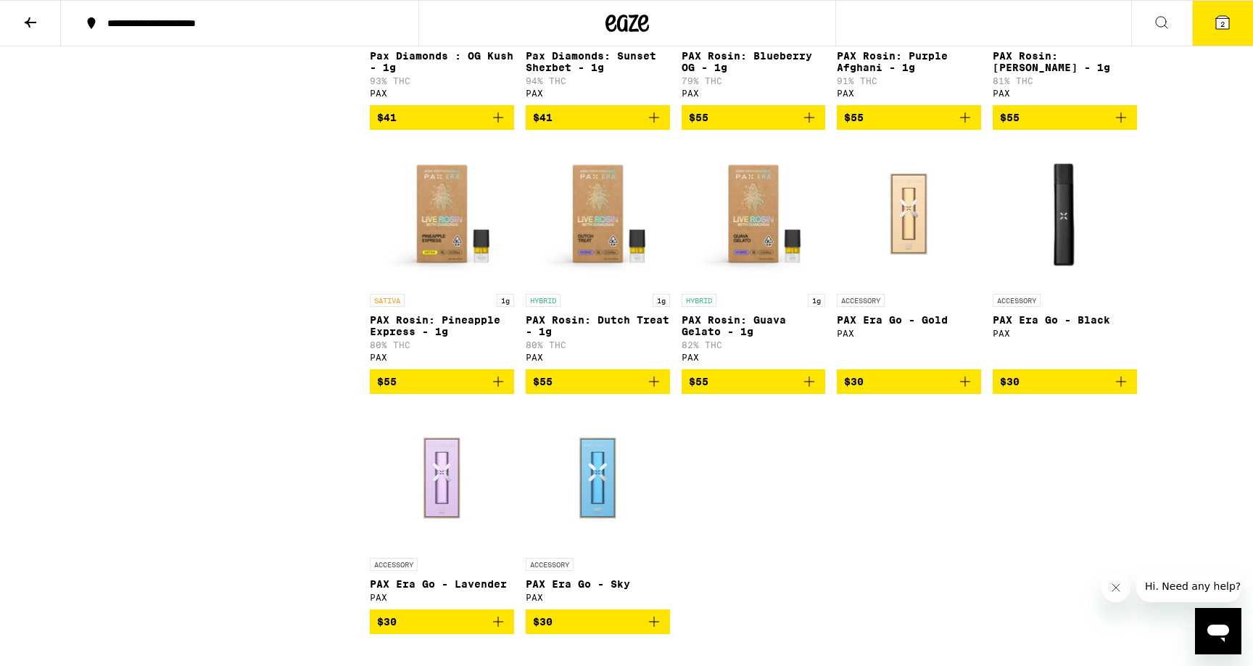
click at [1063, 273] on img "Open page for PAX Era Go - Black from PAX" at bounding box center [1065, 213] width 144 height 145
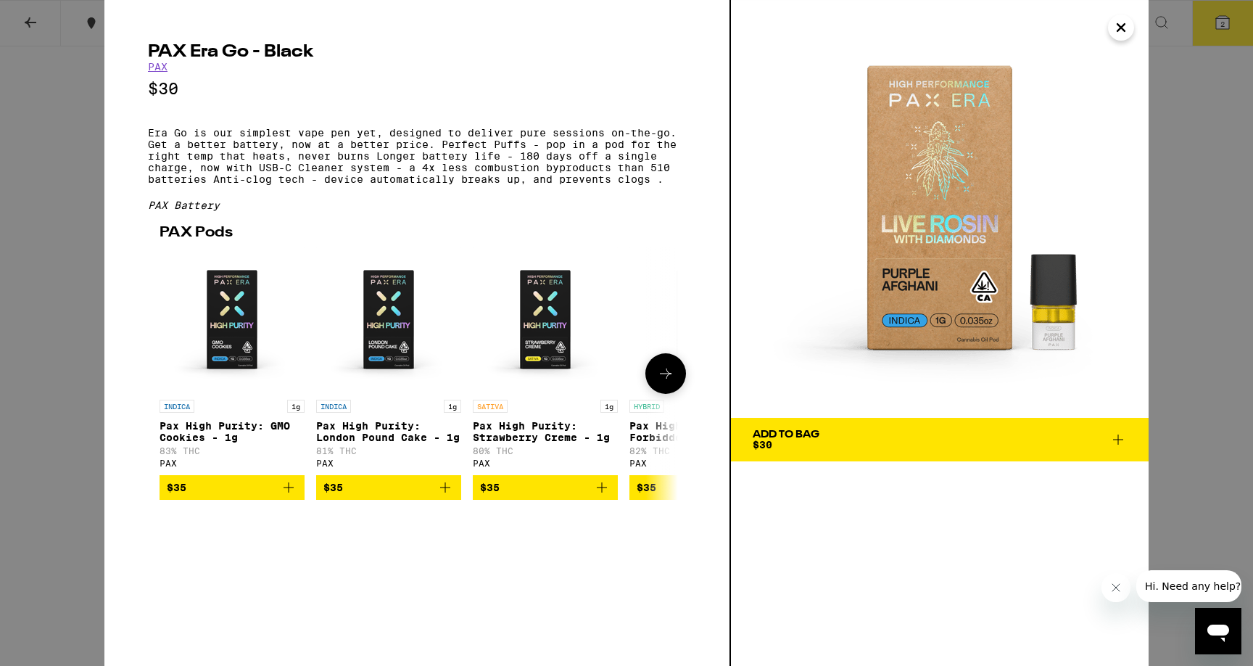
click at [230, 443] on p "Pax High Purity: GMO Cookies - 1g" at bounding box center [232, 431] width 145 height 23
click at [1124, 36] on icon "Close" at bounding box center [1120, 28] width 17 height 22
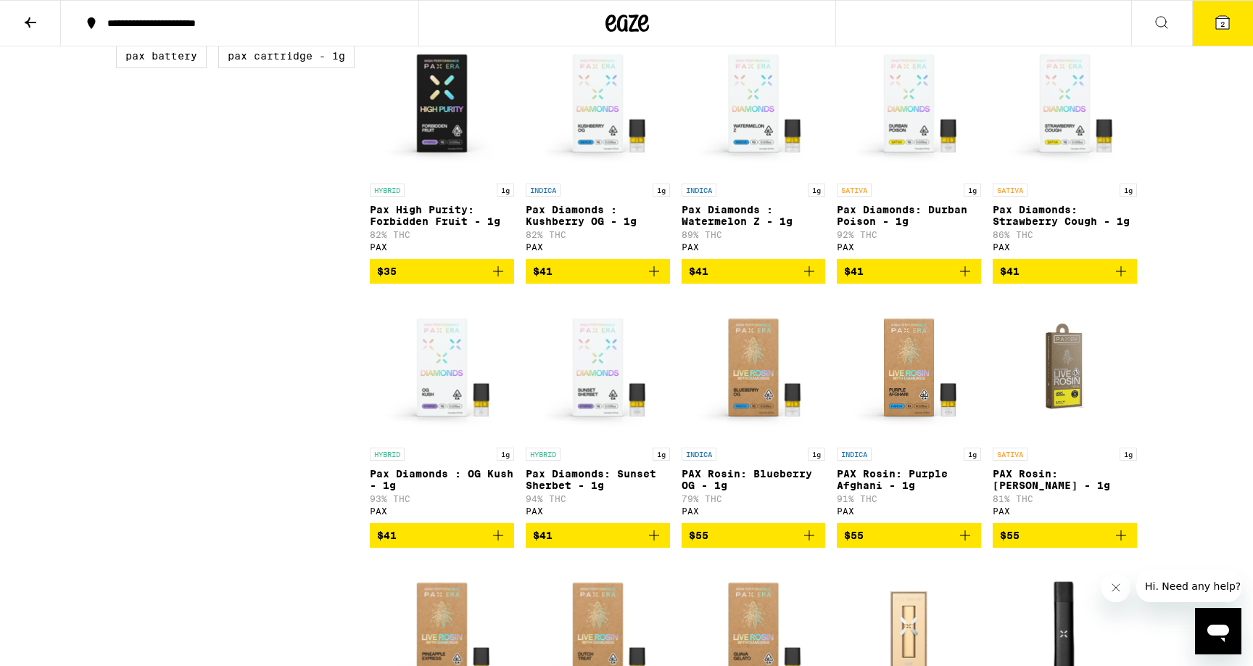
scroll to position [848, 0]
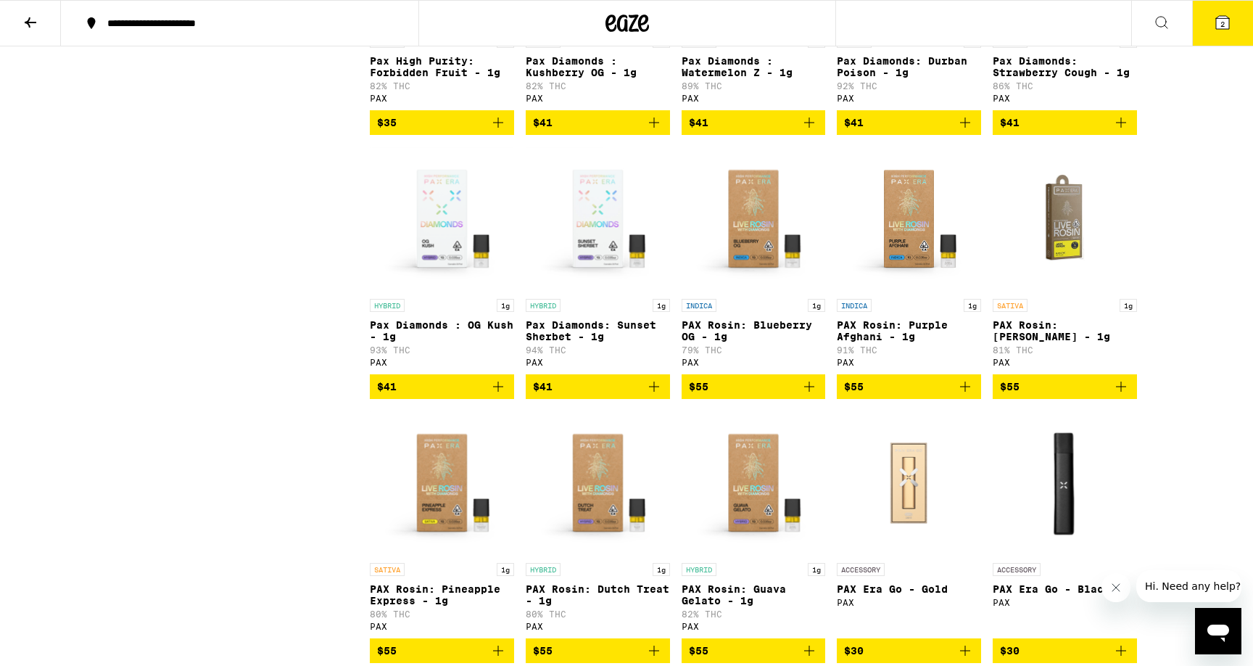
click at [908, 342] on p "PAX Rosin: Purple Afghani - 1g" at bounding box center [909, 330] width 144 height 23
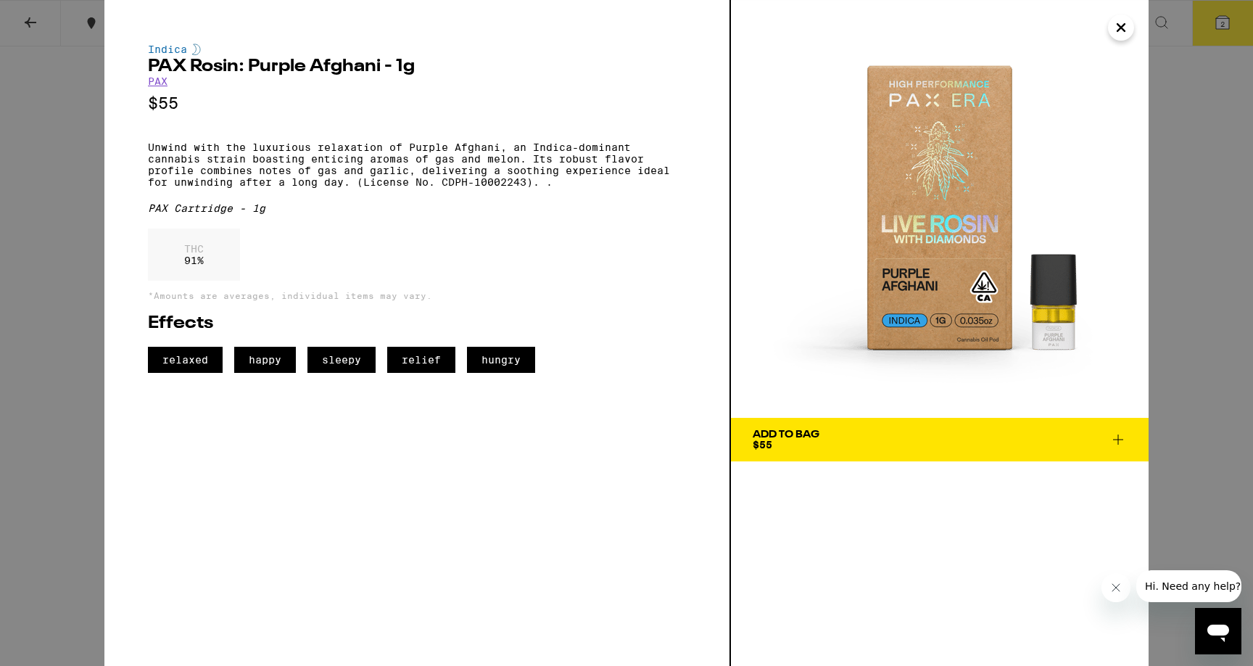
click at [1112, 23] on icon "Close" at bounding box center [1120, 28] width 17 height 22
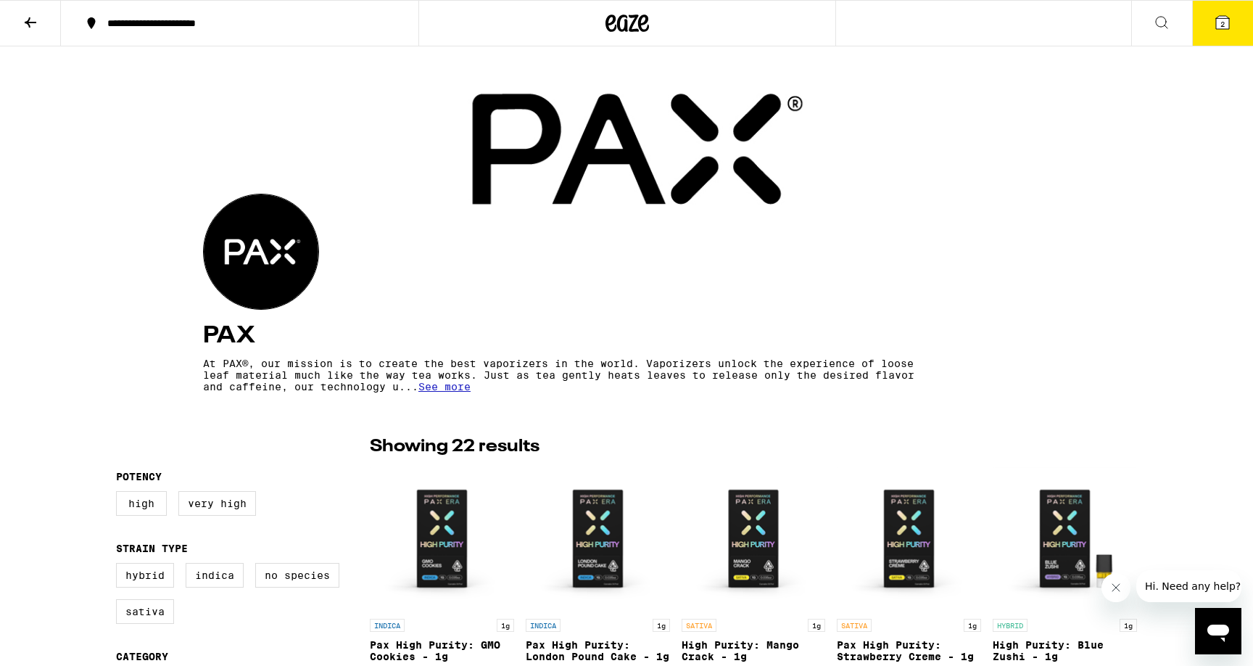
click at [1164, 22] on icon at bounding box center [1161, 22] width 17 height 17
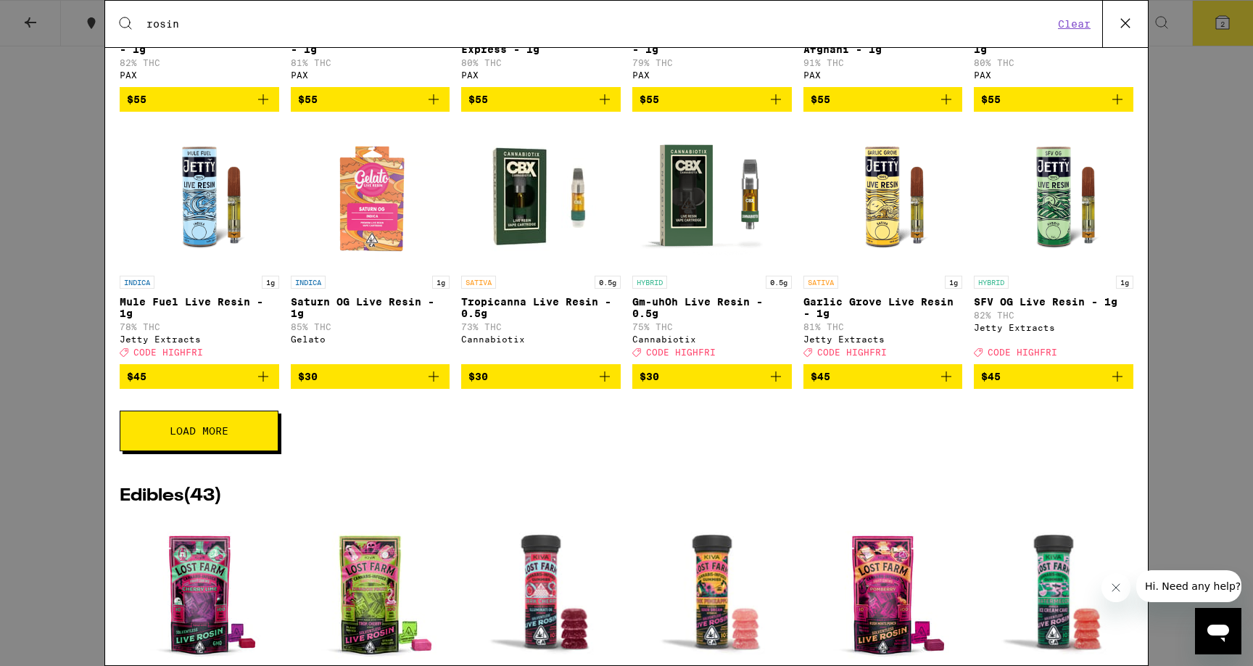
scroll to position [473, 0]
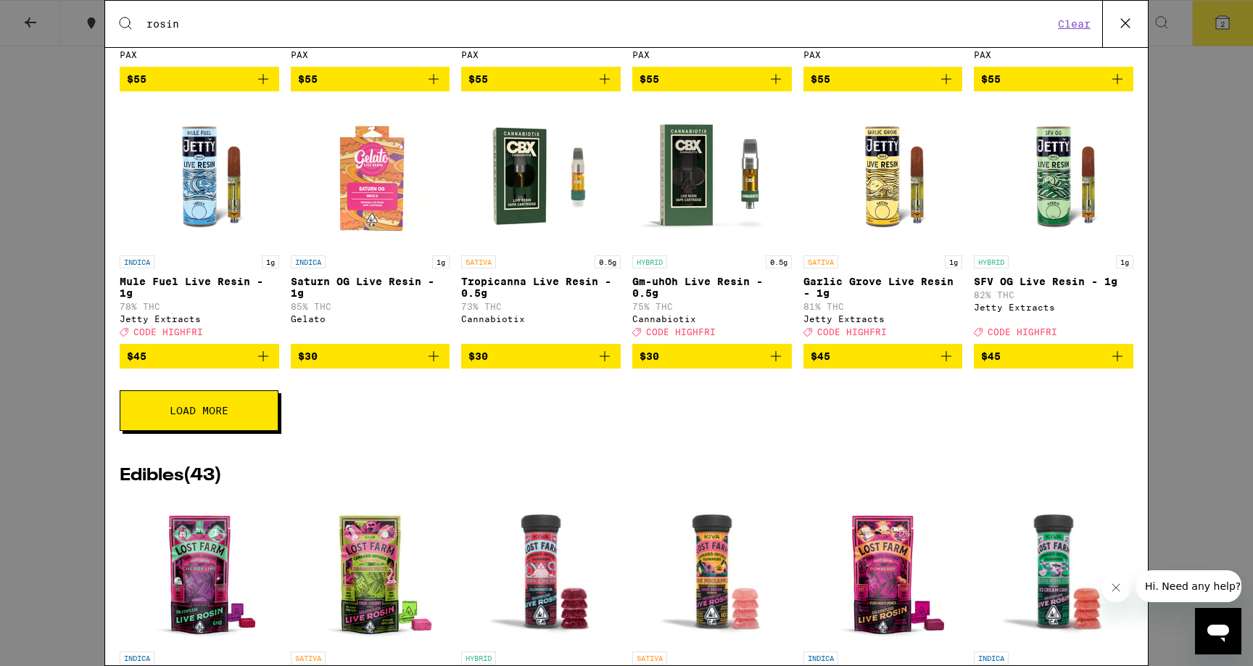
type input "rosin"
click at [249, 429] on button "Load More" at bounding box center [199, 410] width 159 height 41
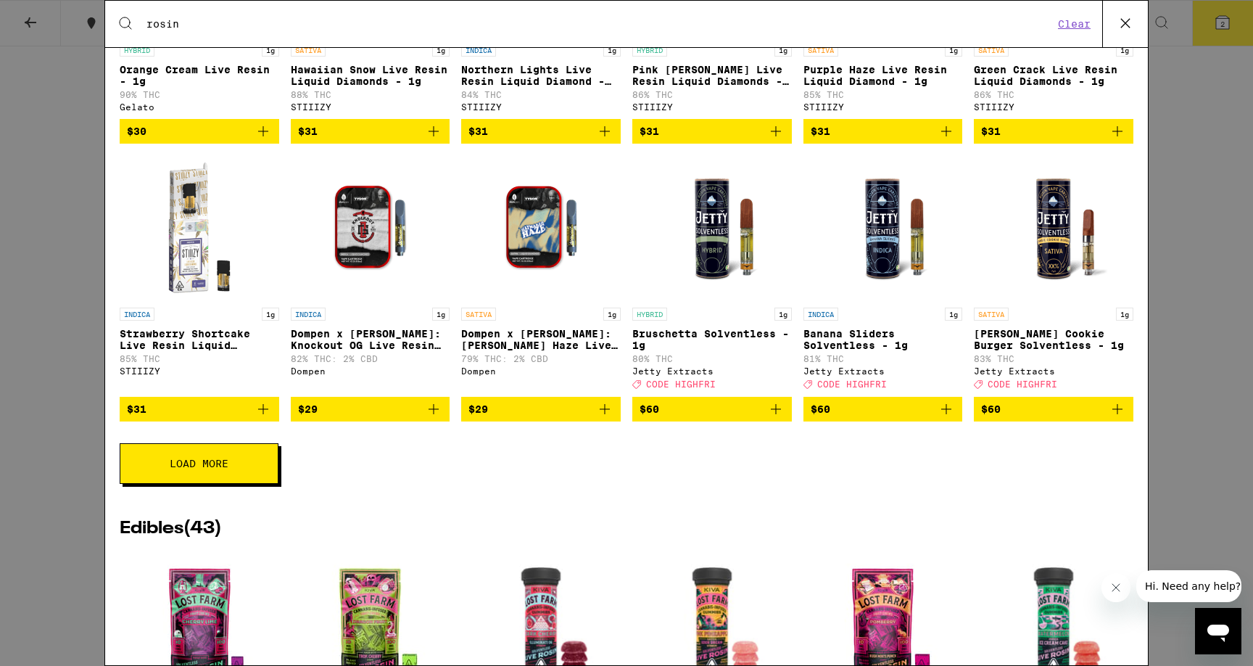
scroll to position [982, 0]
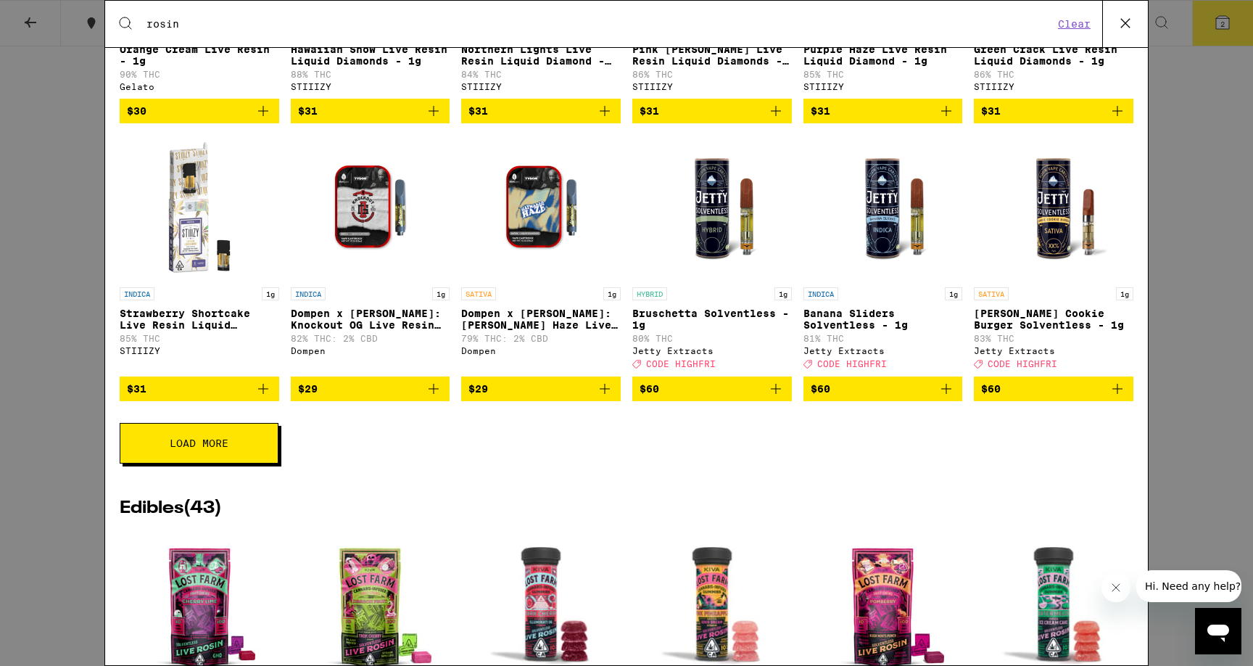
click at [245, 463] on button "Load More" at bounding box center [199, 443] width 159 height 41
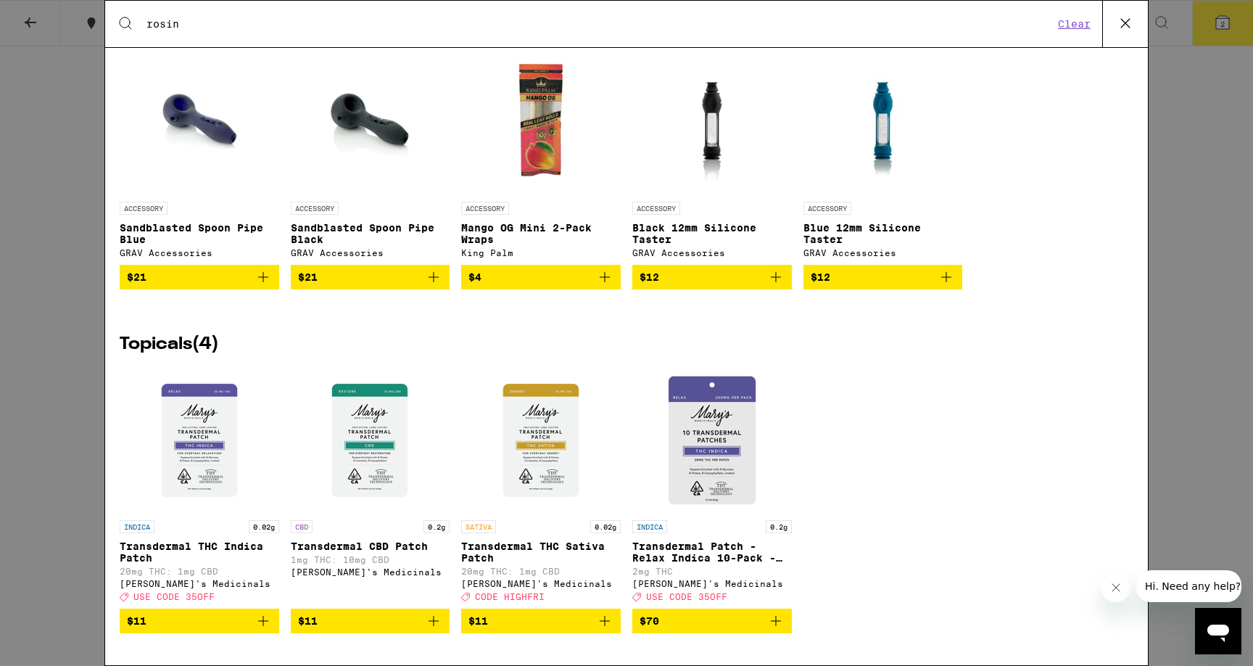
scroll to position [4752, 0]
click at [657, 222] on p "Black 12mm Silicone Taster" at bounding box center [712, 233] width 160 height 23
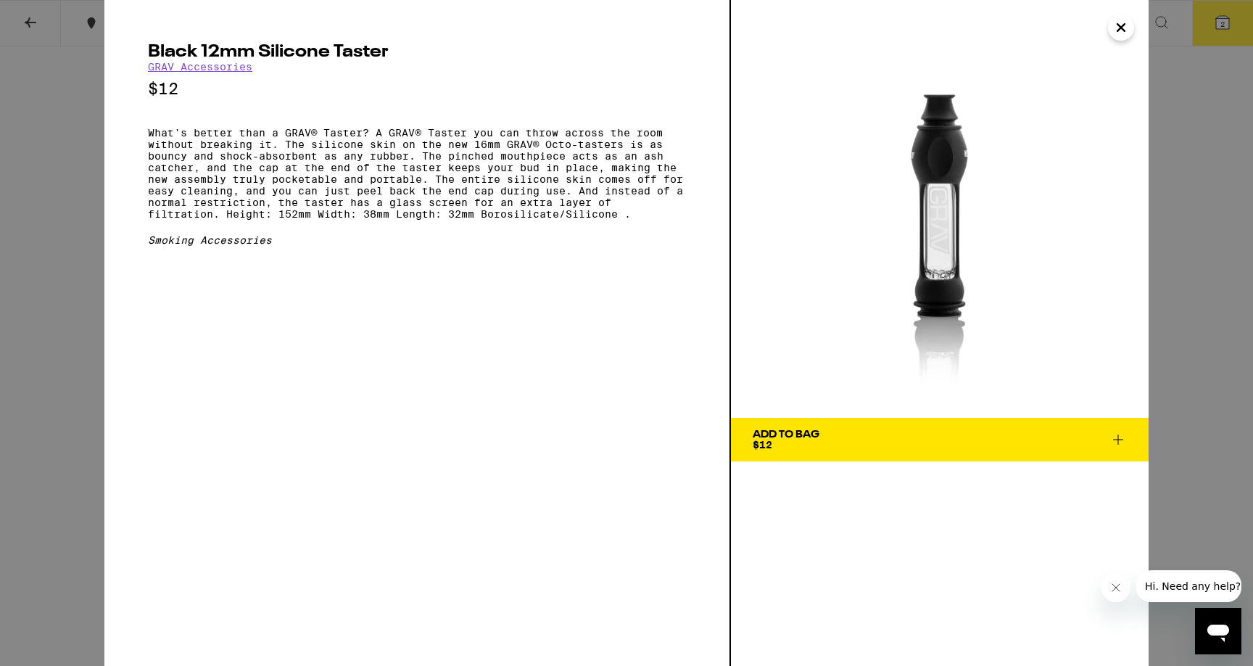
click at [1123, 33] on icon "Close" at bounding box center [1120, 28] width 17 height 22
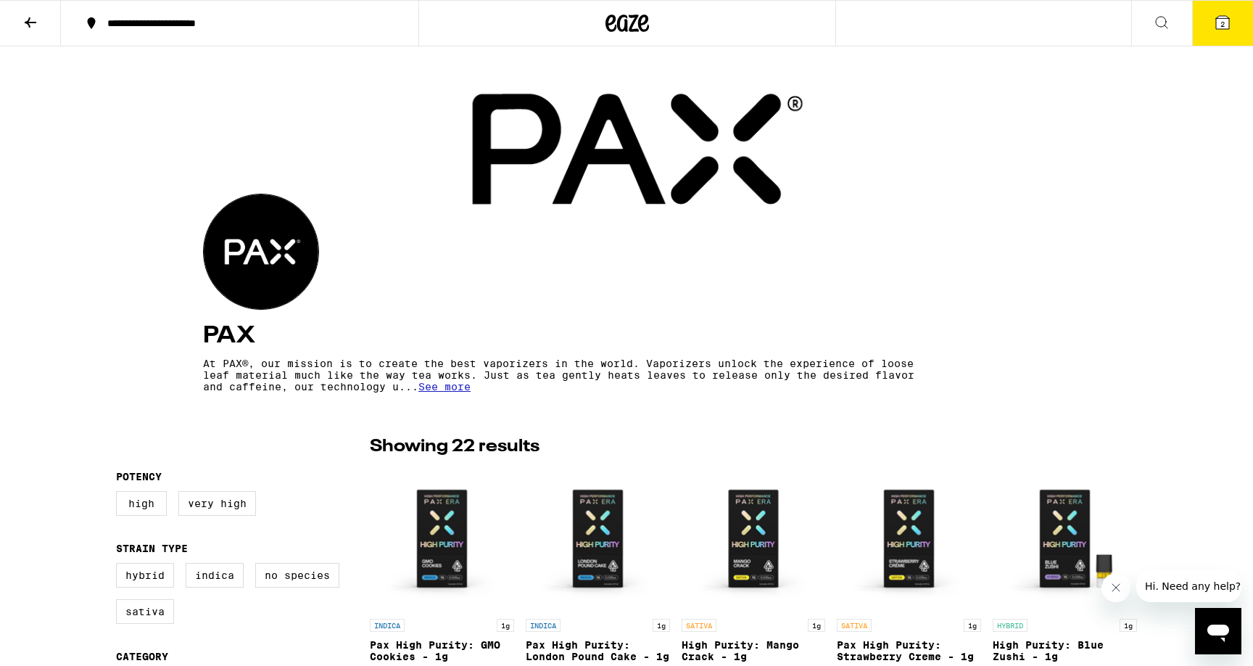
click at [1226, 33] on button "2" at bounding box center [1222, 23] width 61 height 45
click at [22, 29] on icon at bounding box center [30, 22] width 17 height 17
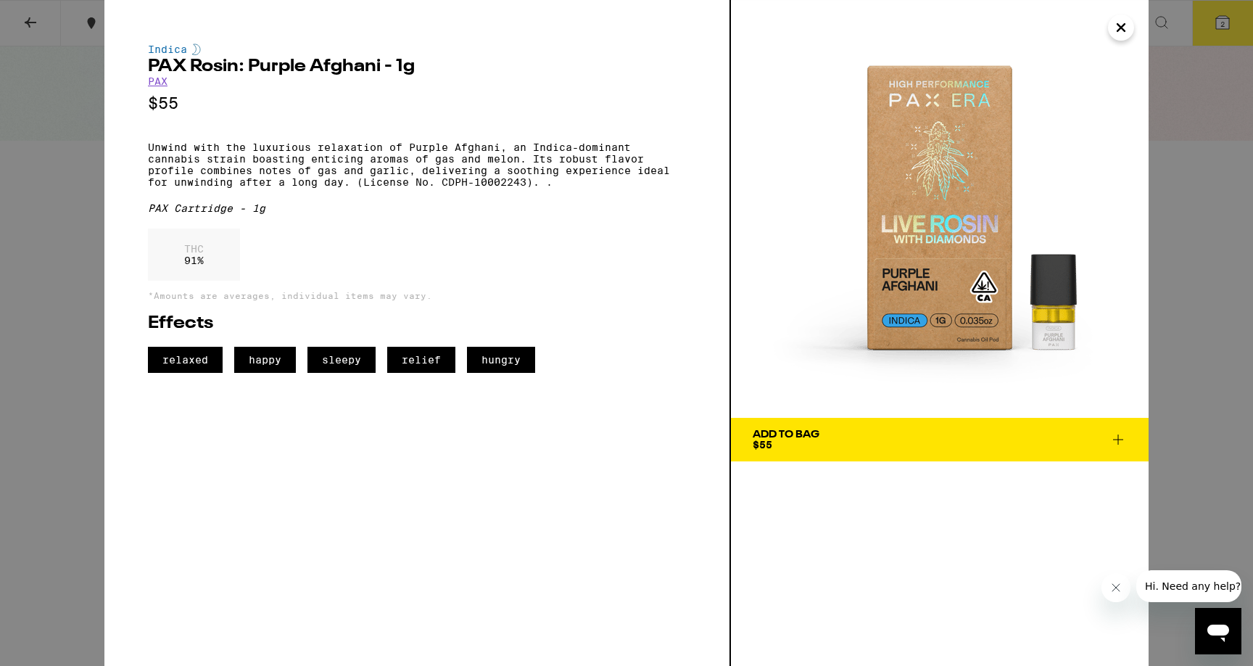
click at [1117, 33] on icon "Close" at bounding box center [1120, 28] width 17 height 22
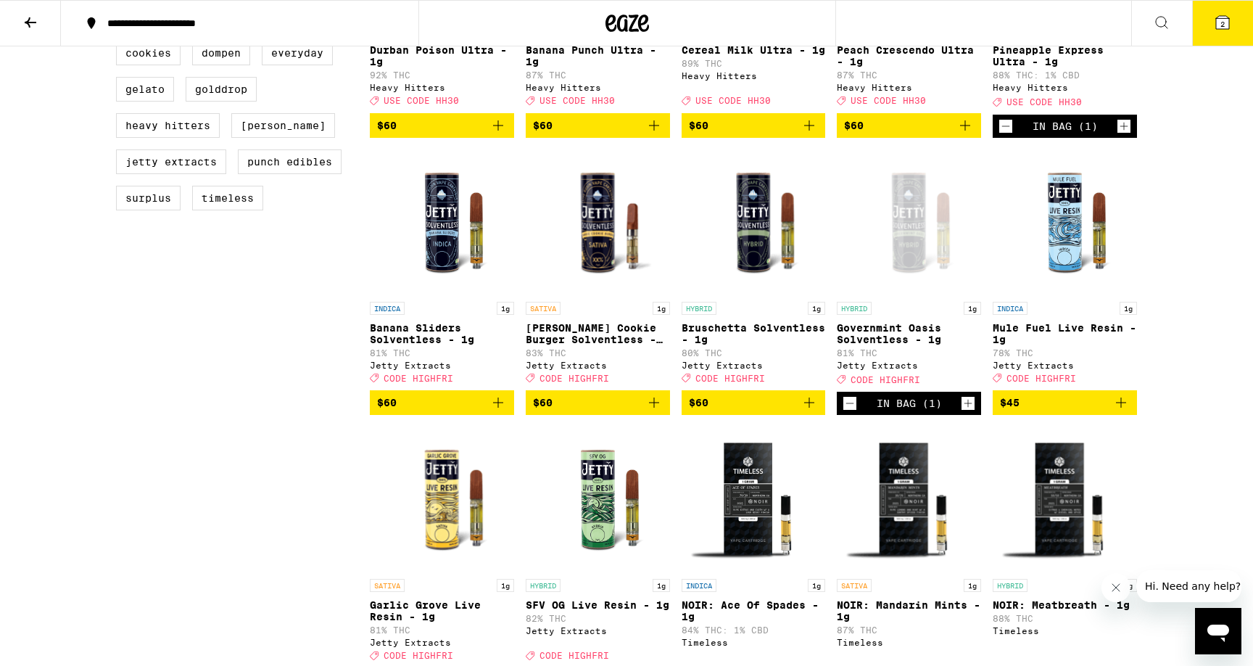
scroll to position [616, 0]
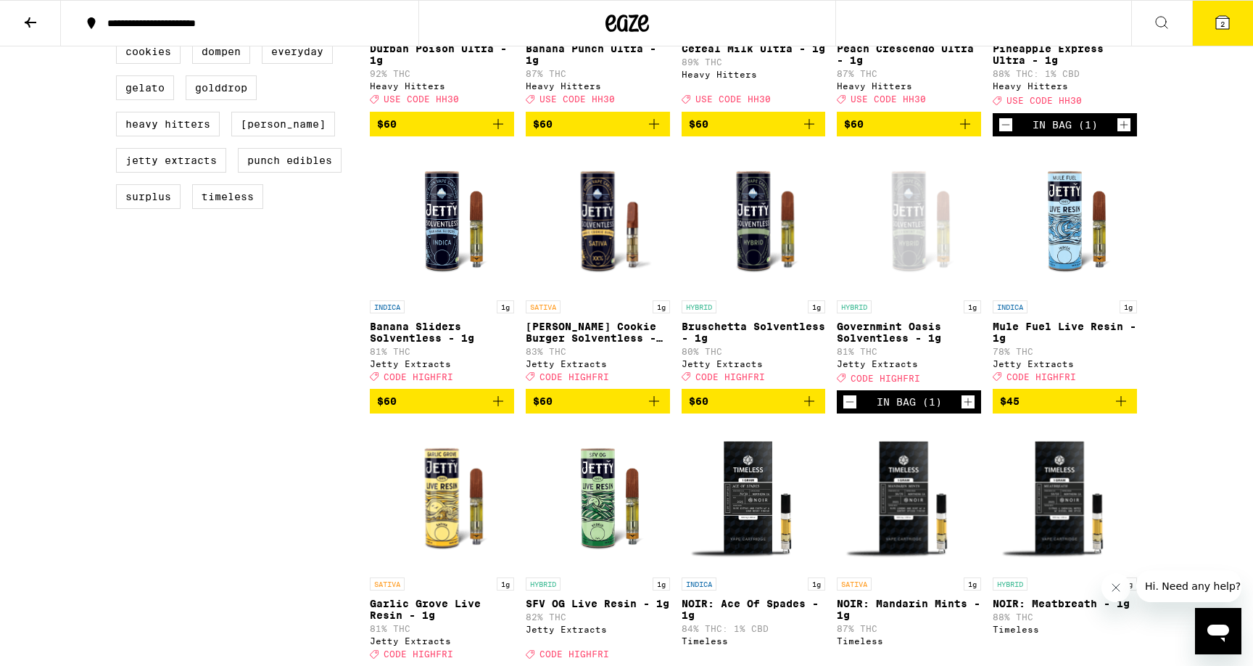
click at [894, 344] on p "Governmint Oasis Solventless - 1g" at bounding box center [909, 332] width 144 height 23
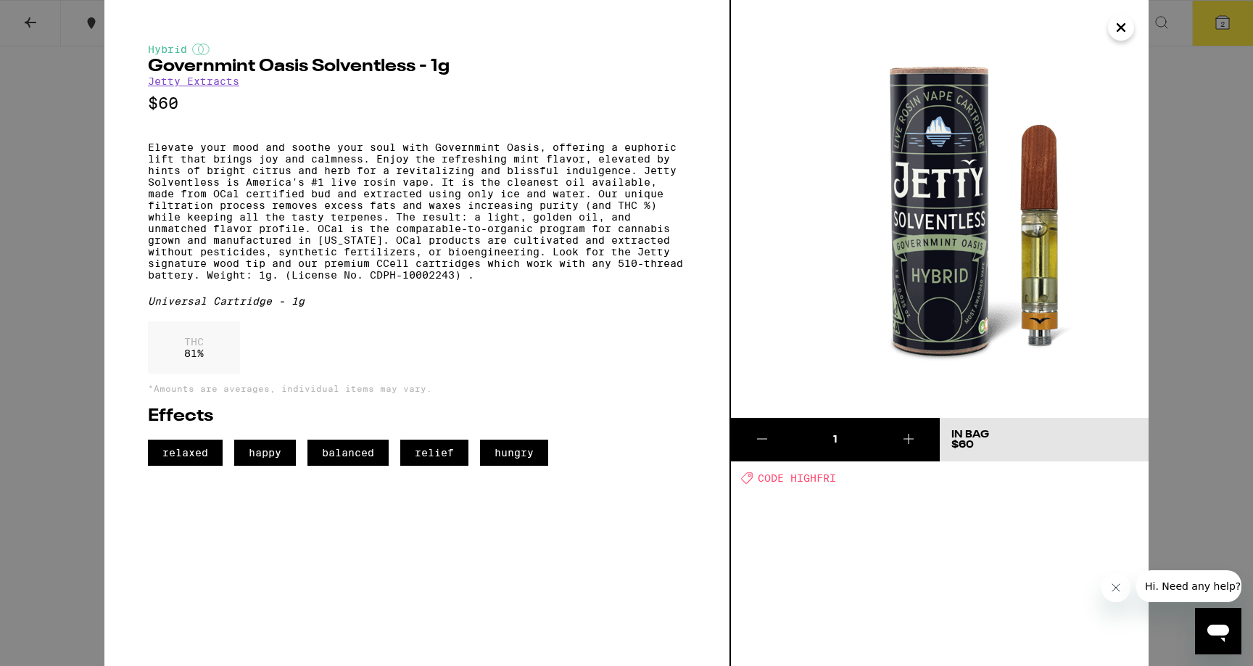
click at [1122, 27] on icon "Close" at bounding box center [1120, 27] width 7 height 7
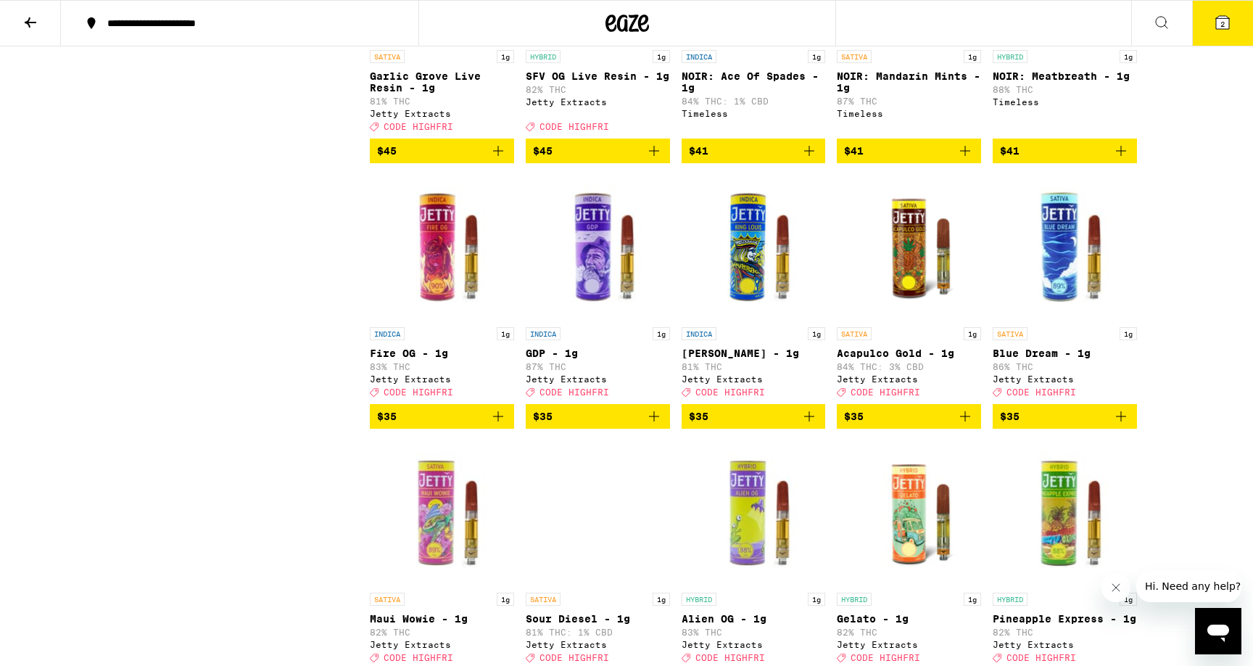
scroll to position [1148, 0]
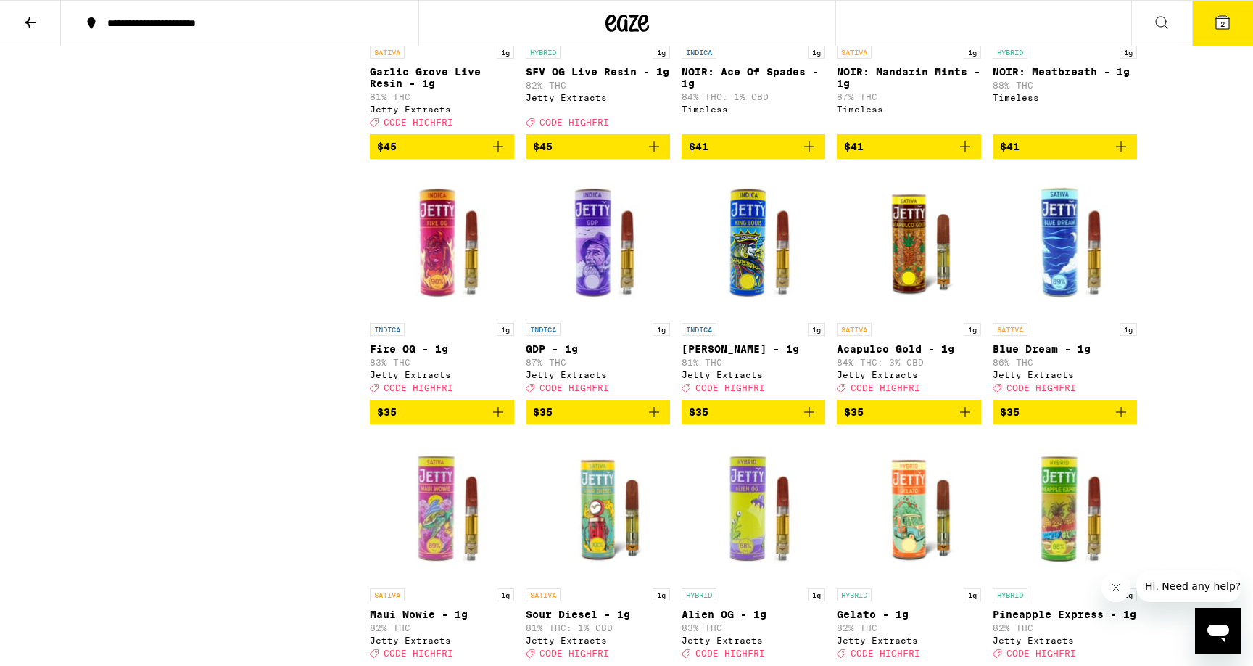
click at [423, 355] on p "Fire OG - 1g" at bounding box center [442, 349] width 144 height 12
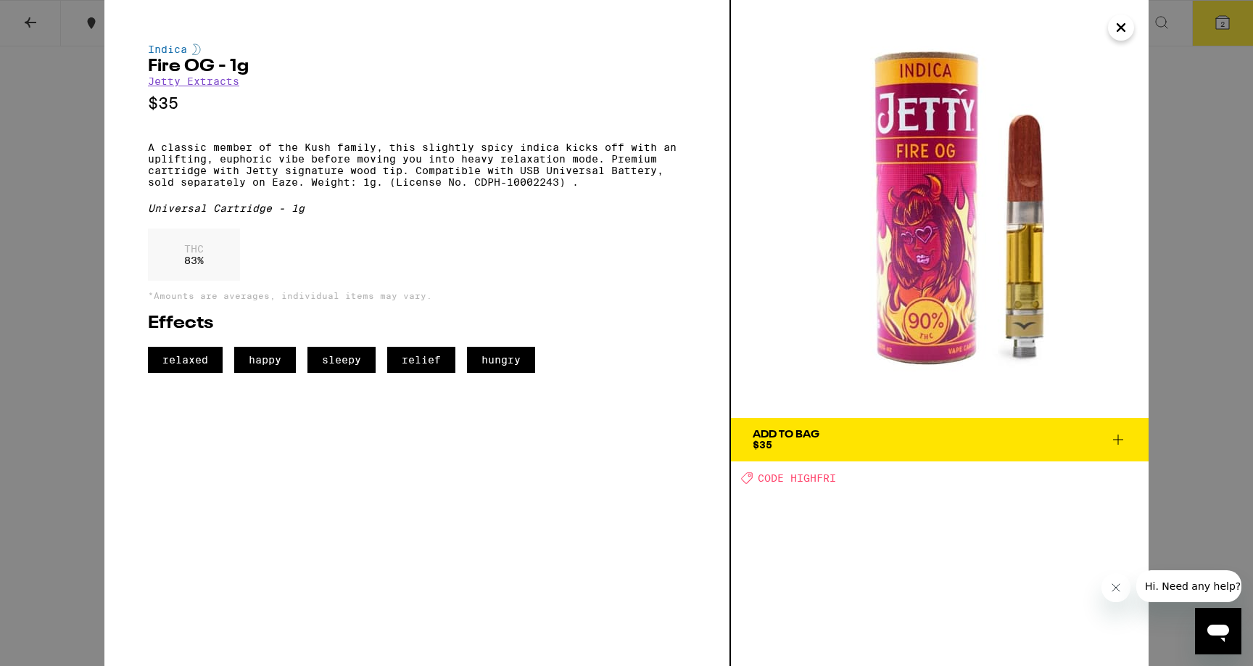
click at [1119, 33] on icon "Close" at bounding box center [1120, 28] width 17 height 22
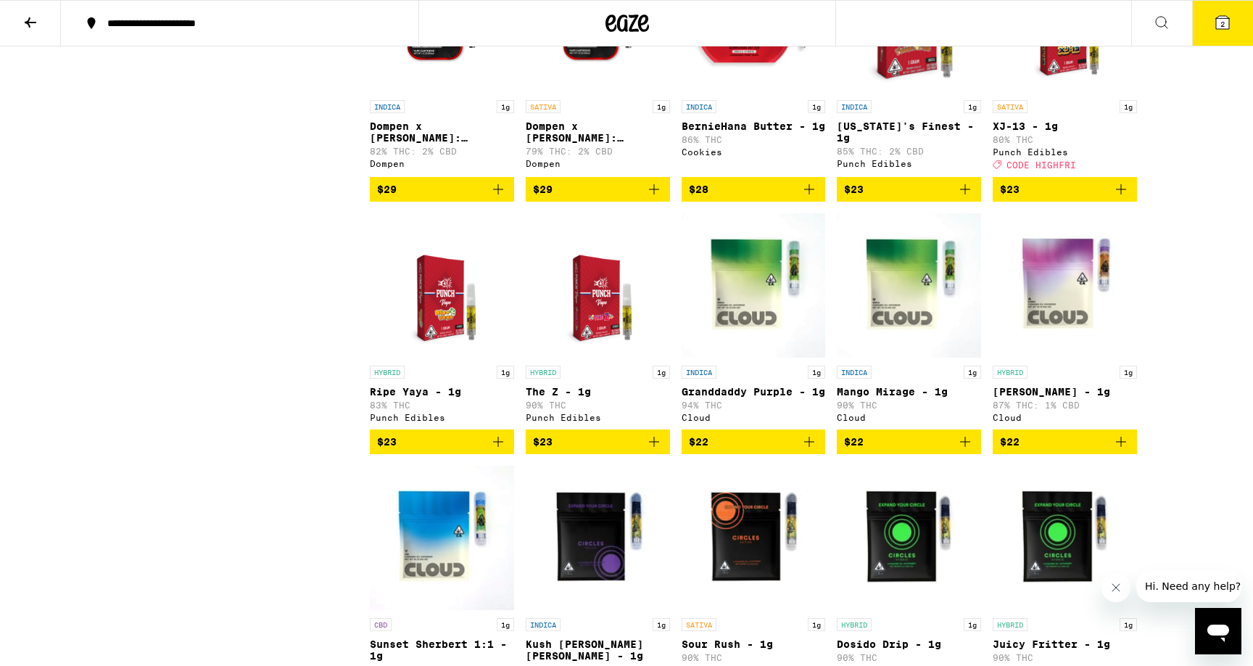
scroll to position [3215, 0]
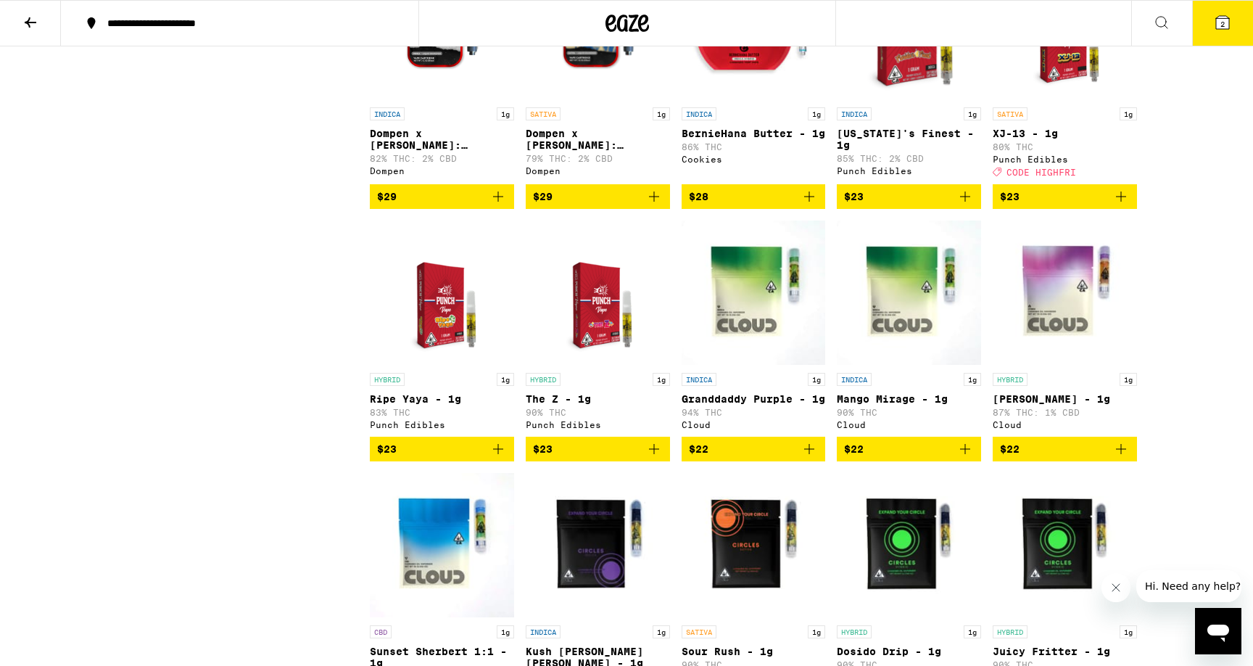
click at [1056, 100] on img "Open page for XJ-13 - 1g from Punch Edibles" at bounding box center [1065, 27] width 112 height 145
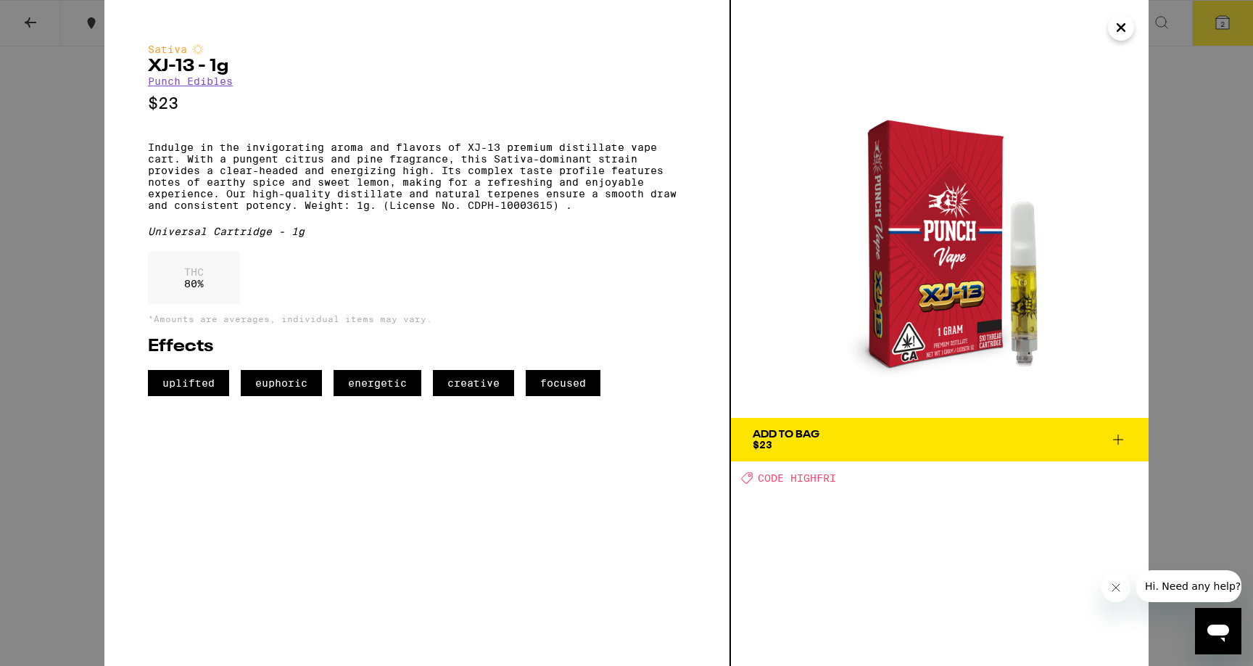
click at [1128, 25] on icon "Close" at bounding box center [1120, 28] width 17 height 22
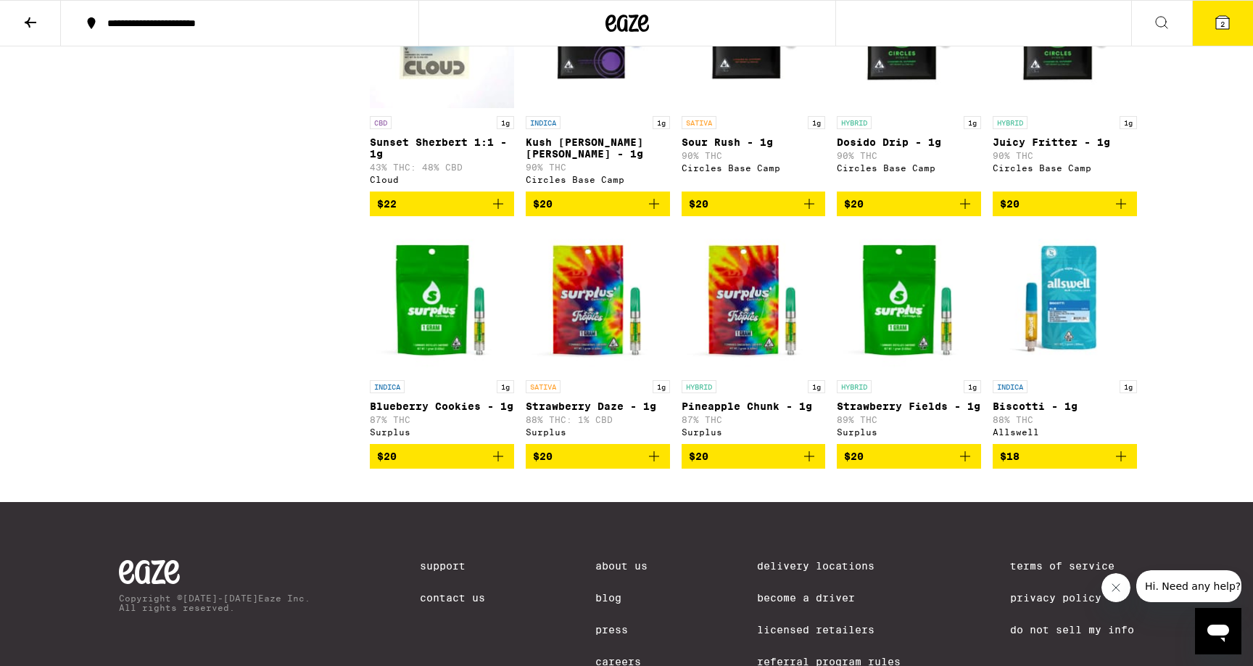
scroll to position [3636, 0]
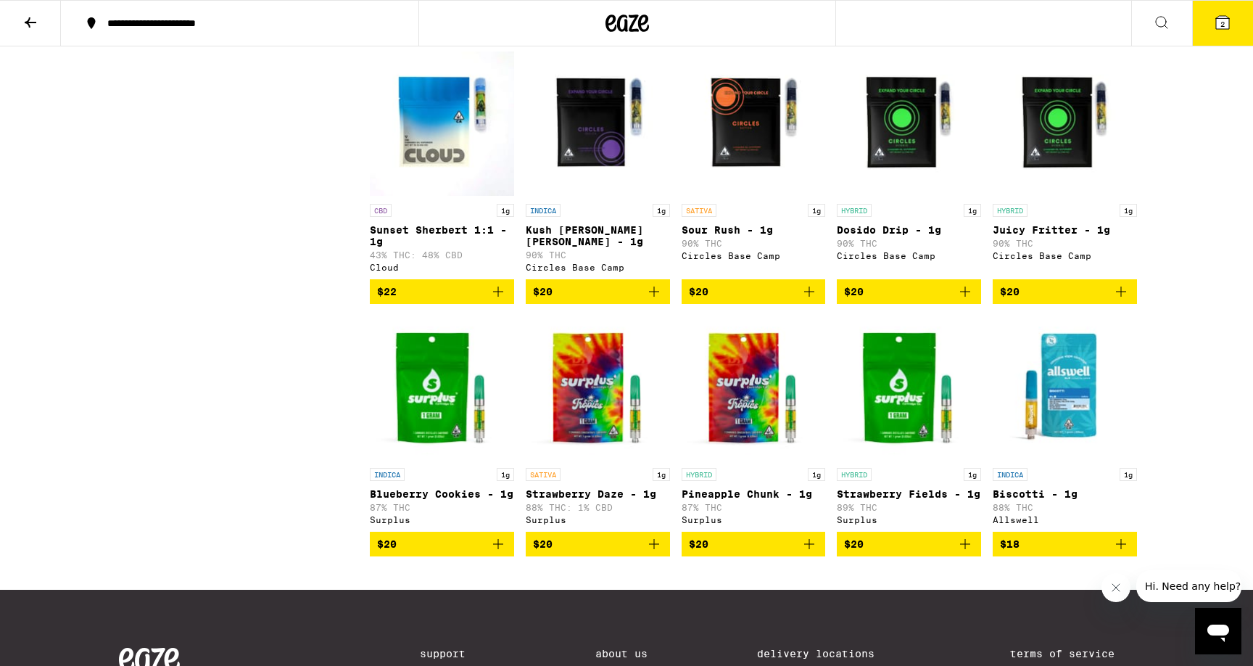
click at [654, 300] on icon "Add to bag" at bounding box center [653, 291] width 17 height 17
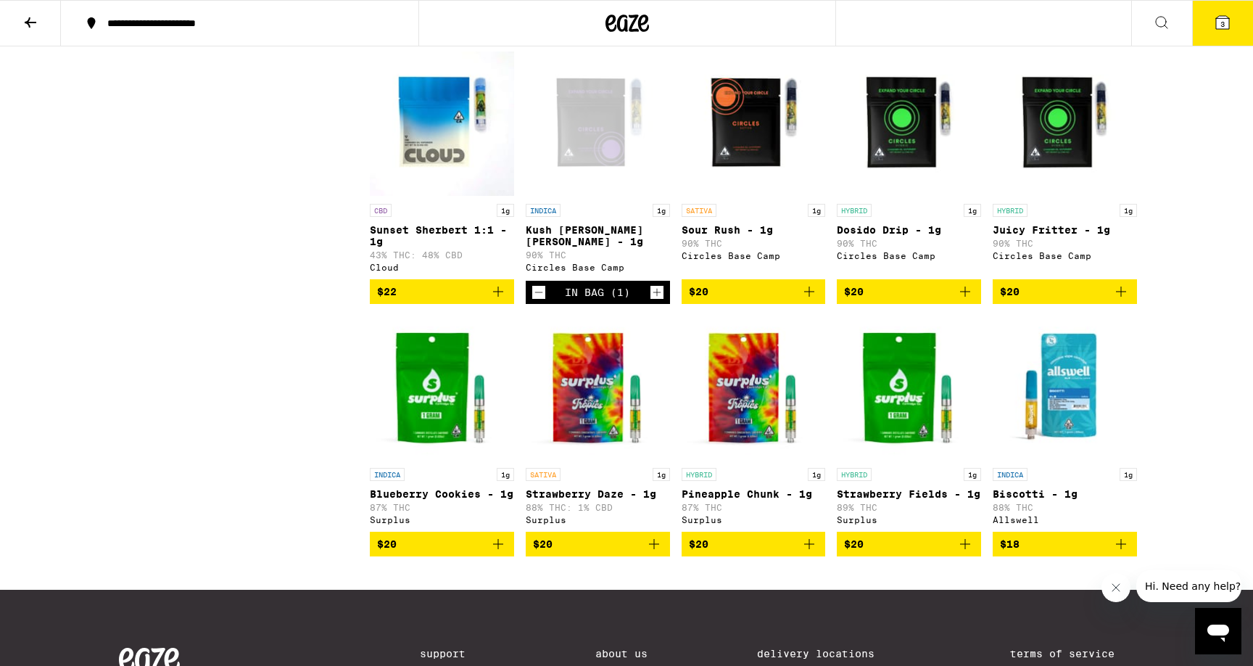
click at [969, 300] on icon "Add to bag" at bounding box center [964, 291] width 17 height 17
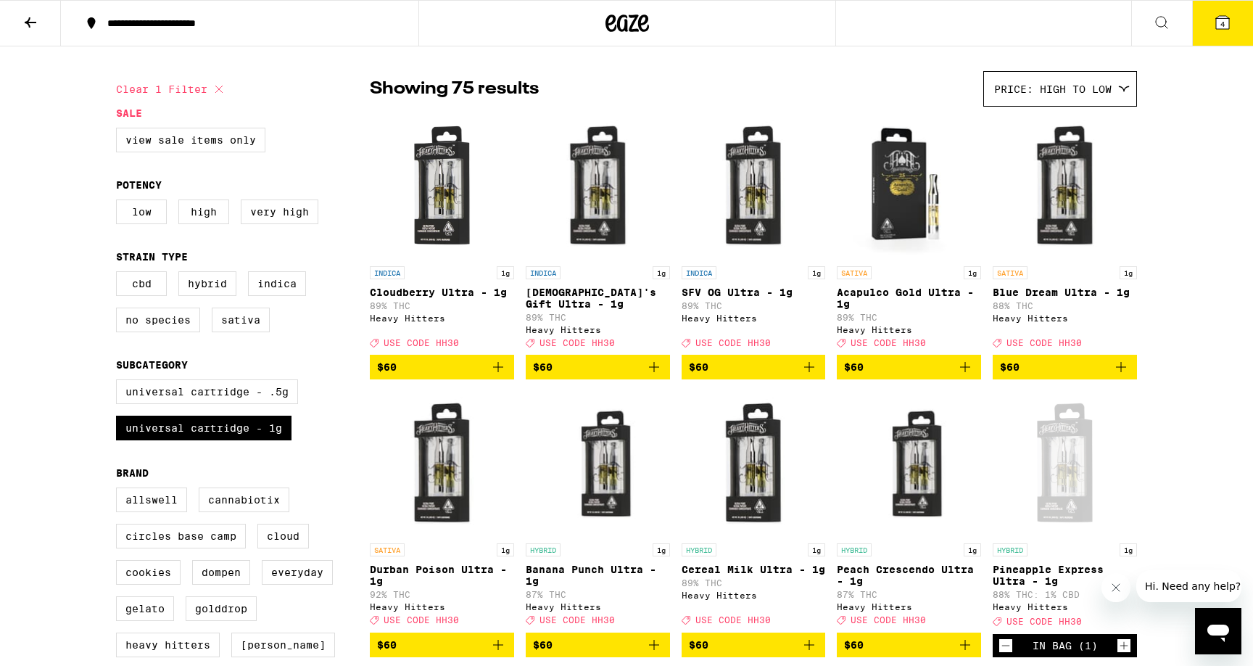
scroll to position [0, 0]
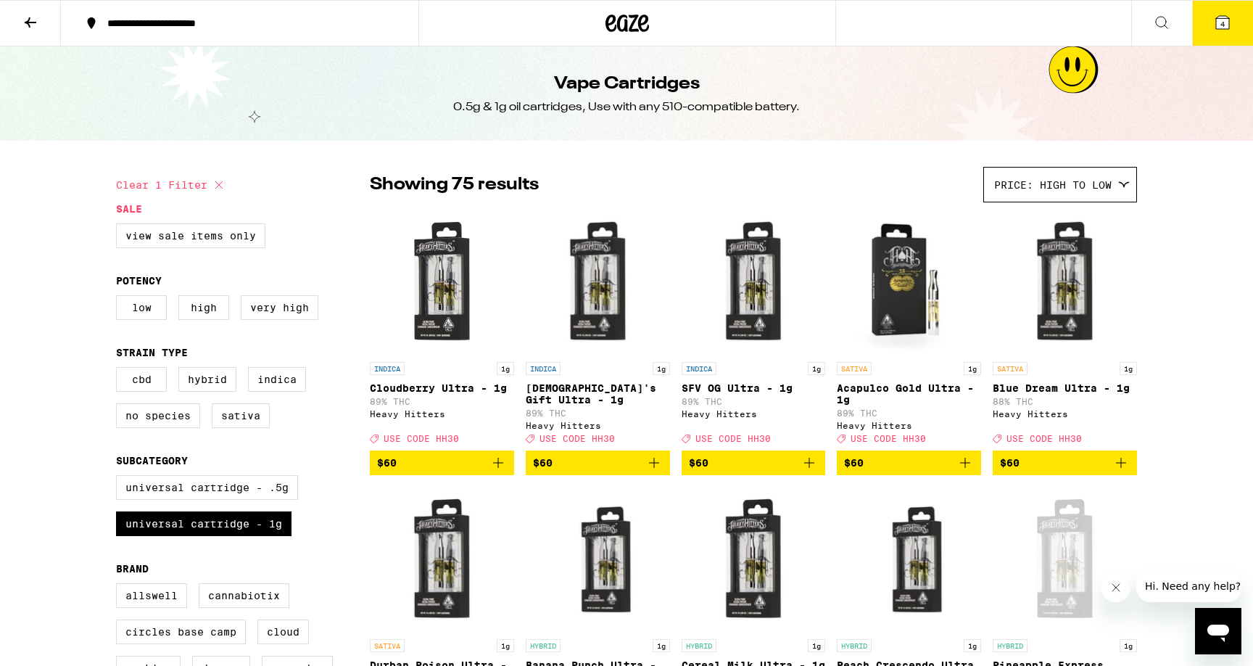
click at [1223, 29] on icon at bounding box center [1222, 22] width 17 height 17
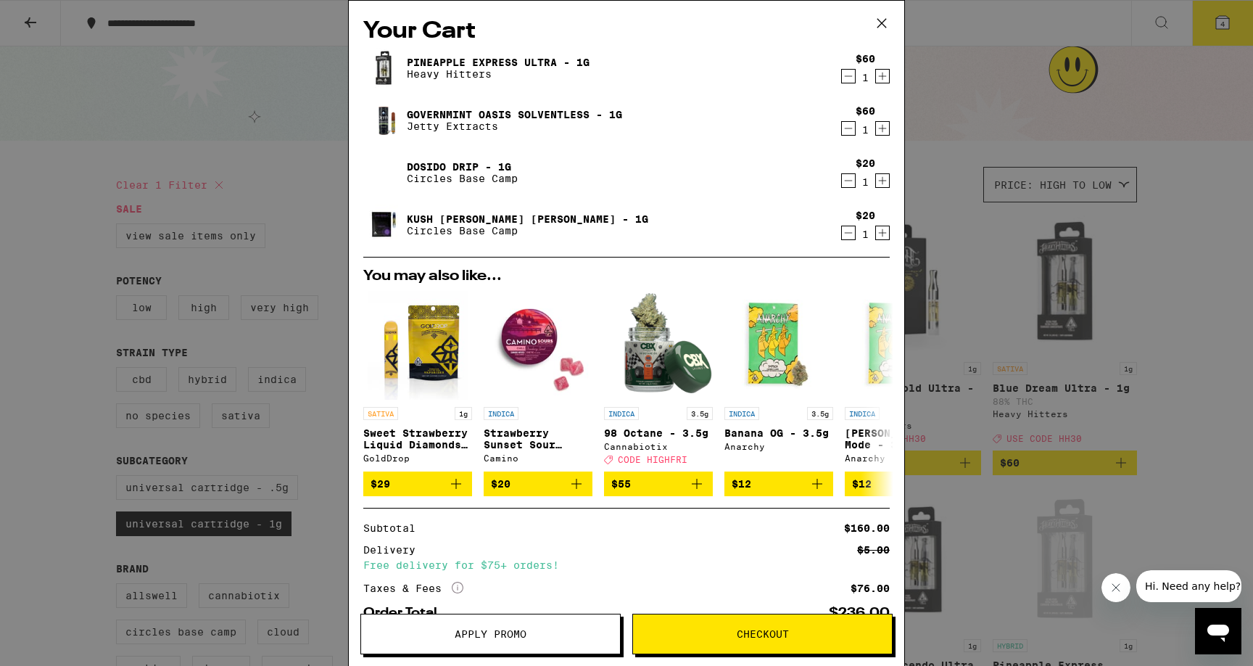
click at [847, 184] on icon "Decrement" at bounding box center [848, 180] width 13 height 17
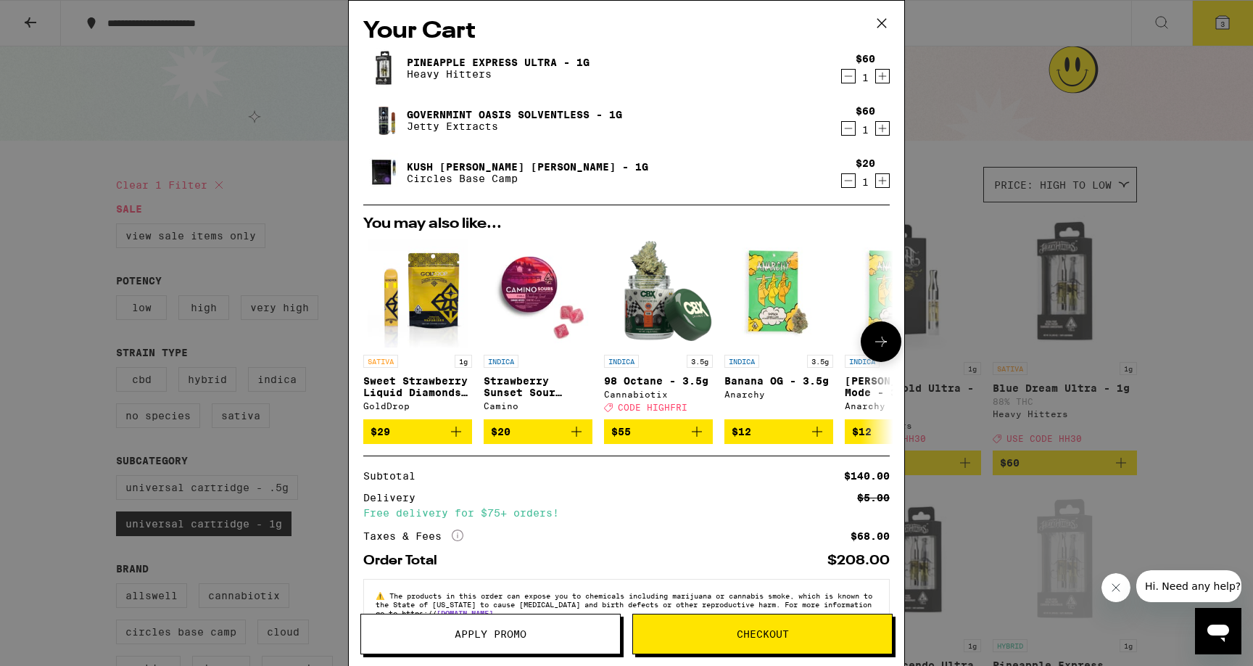
scroll to position [42, 0]
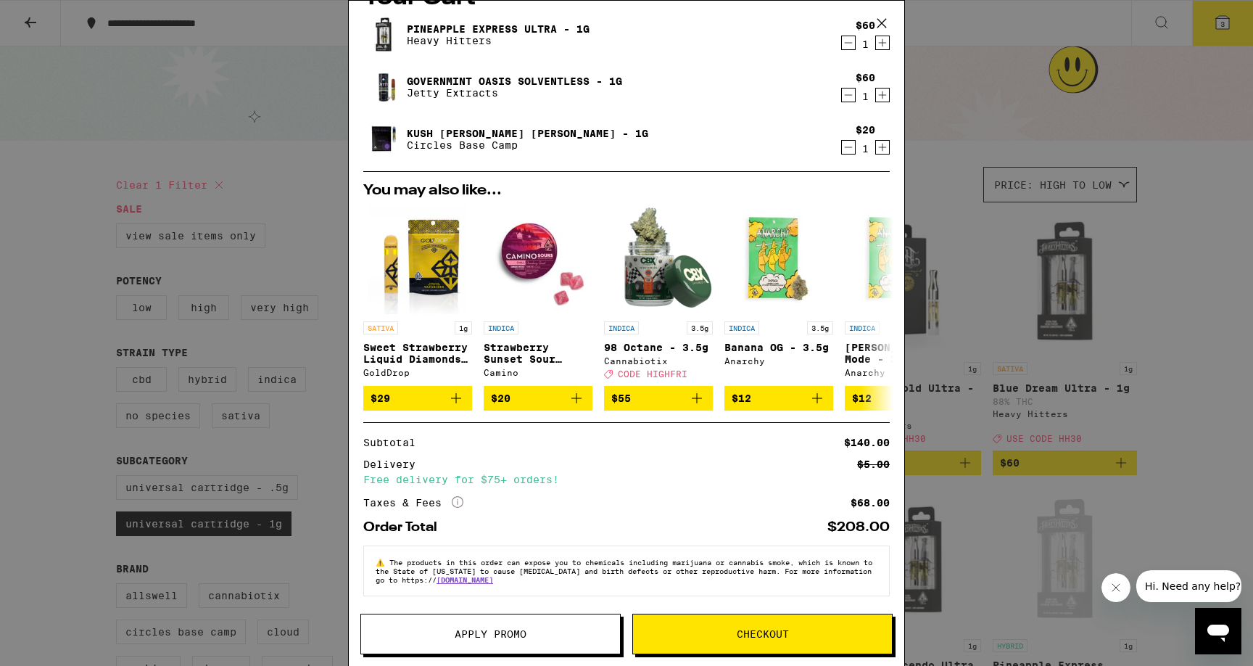
click at [524, 631] on span "Apply Promo" at bounding box center [491, 634] width 72 height 10
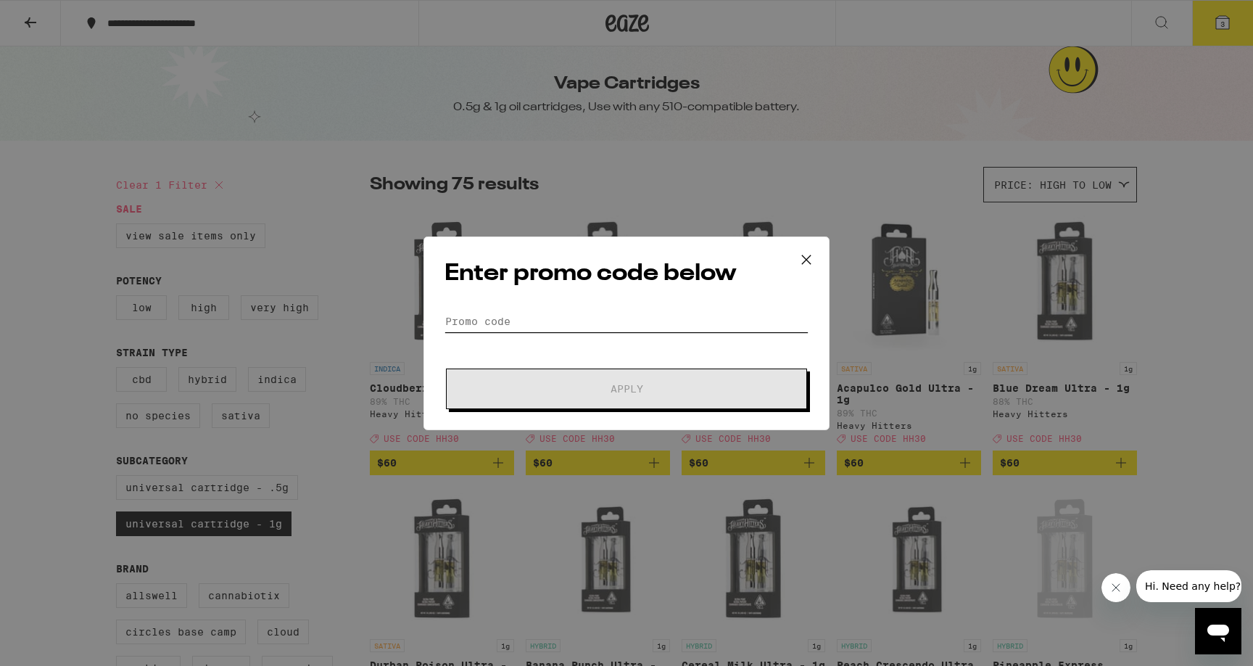
click at [580, 318] on input "Promo Code" at bounding box center [627, 321] width 364 height 22
paste input "HH30"
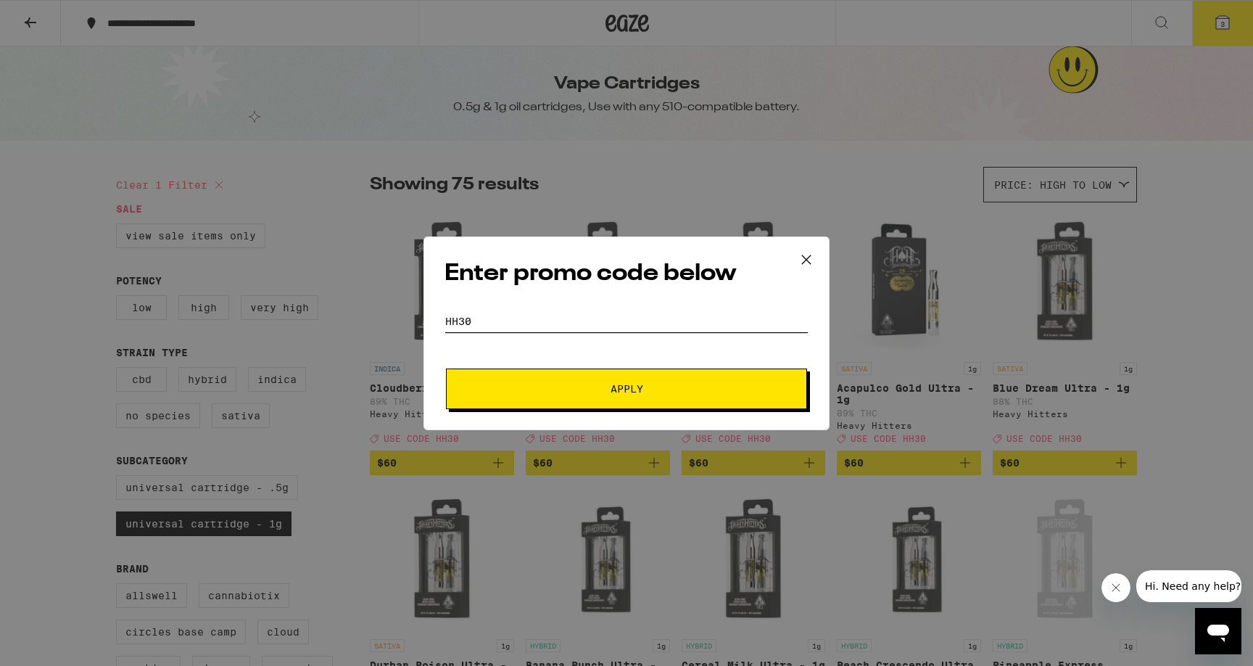
type input "HH30"
click at [593, 397] on button "Apply" at bounding box center [626, 388] width 361 height 41
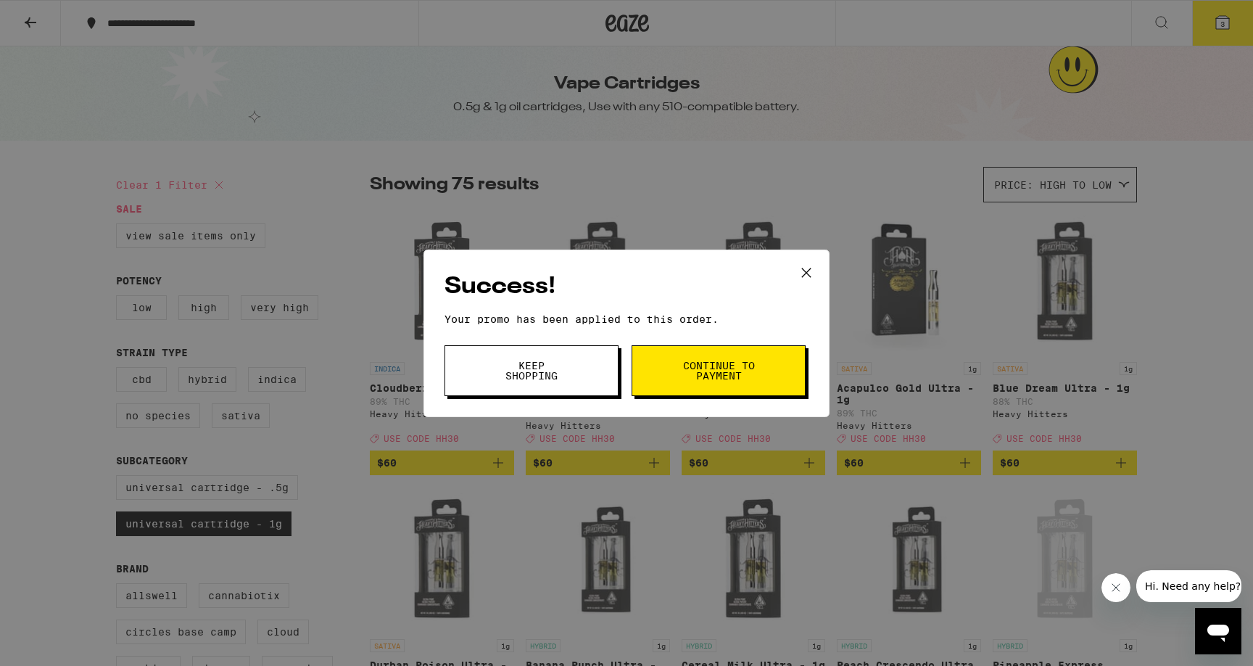
click at [574, 387] on button "Keep Shopping" at bounding box center [532, 370] width 174 height 51
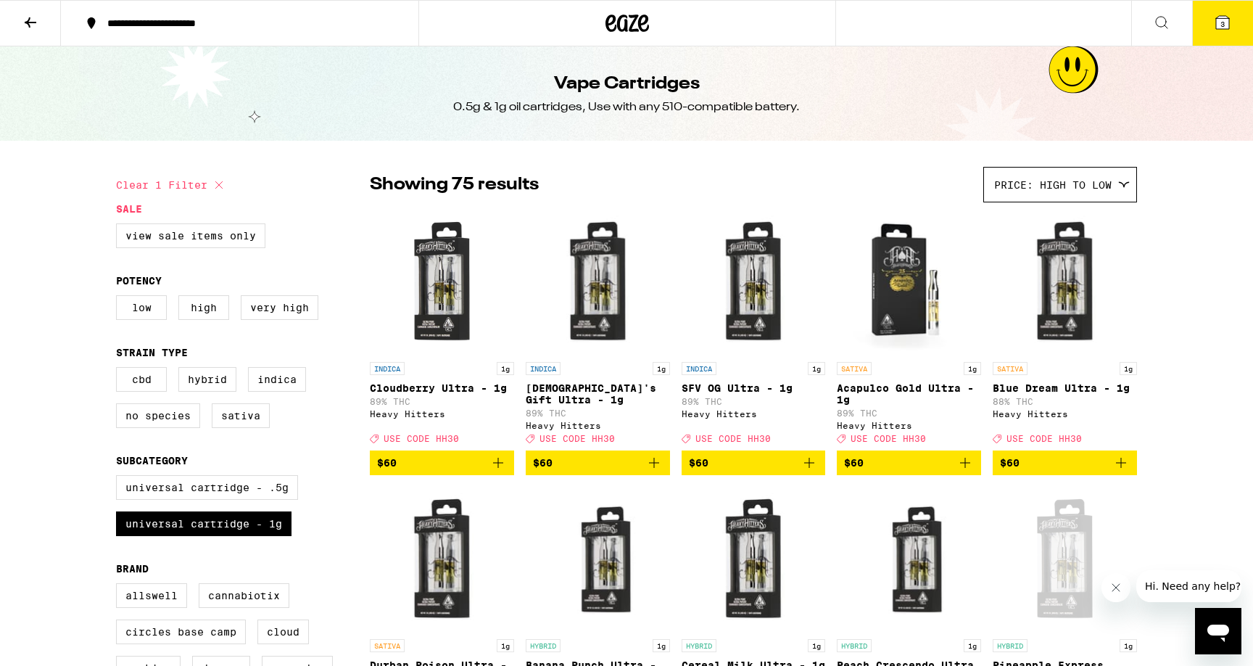
click at [1218, 17] on icon at bounding box center [1222, 22] width 13 height 13
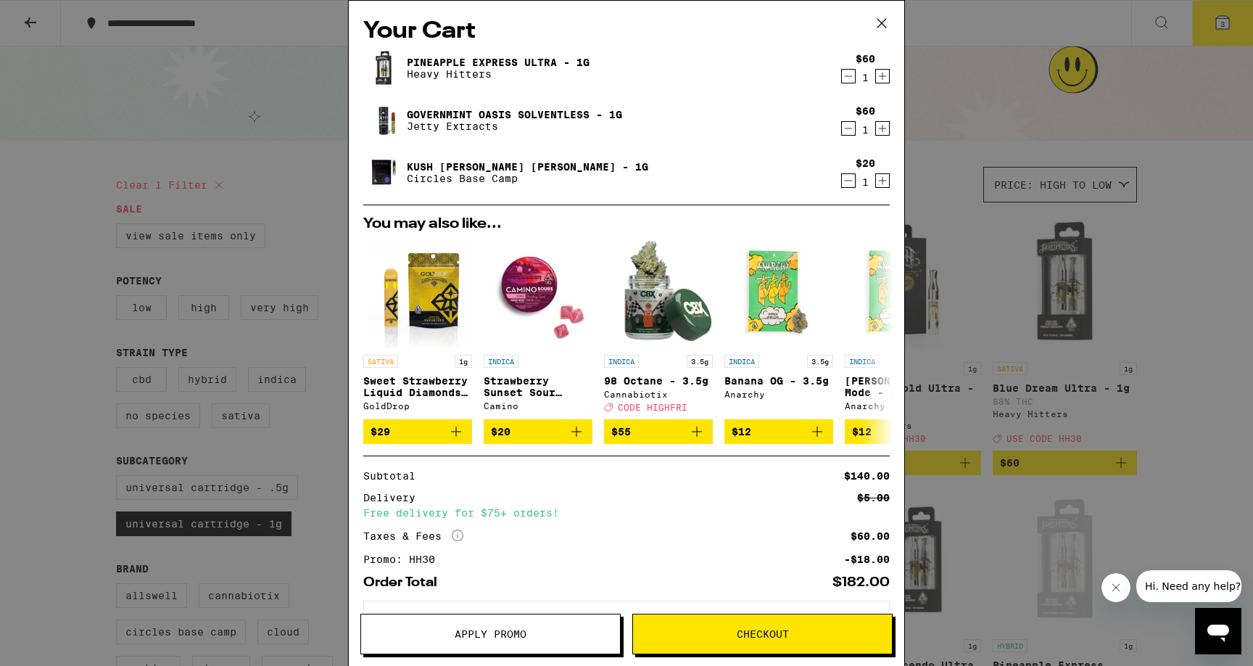
click at [417, 643] on button "Apply Promo" at bounding box center [490, 633] width 260 height 41
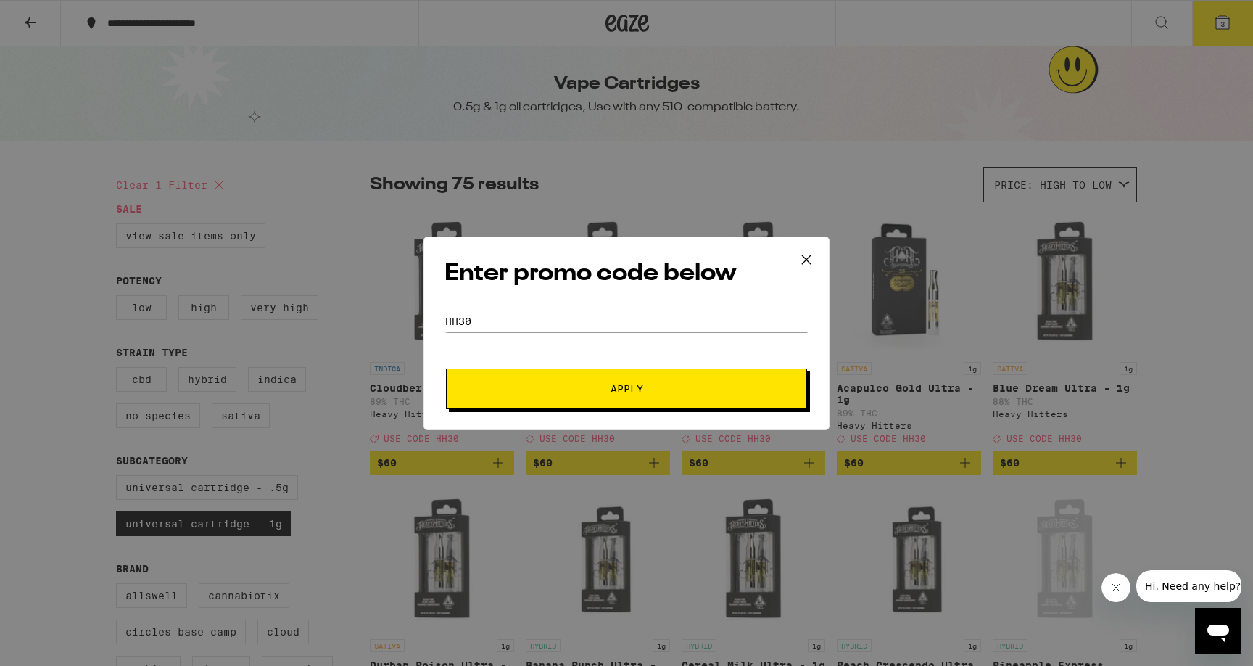
click at [811, 253] on icon at bounding box center [807, 260] width 22 height 22
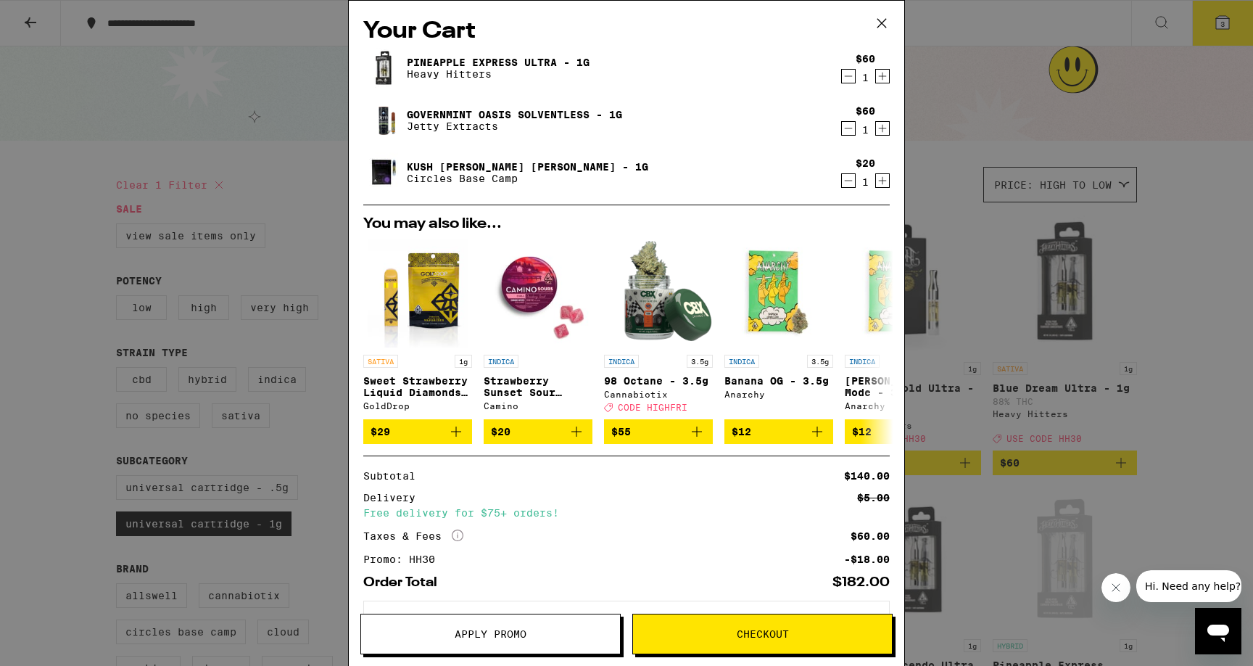
click at [442, 624] on button "Apply Promo" at bounding box center [490, 633] width 260 height 41
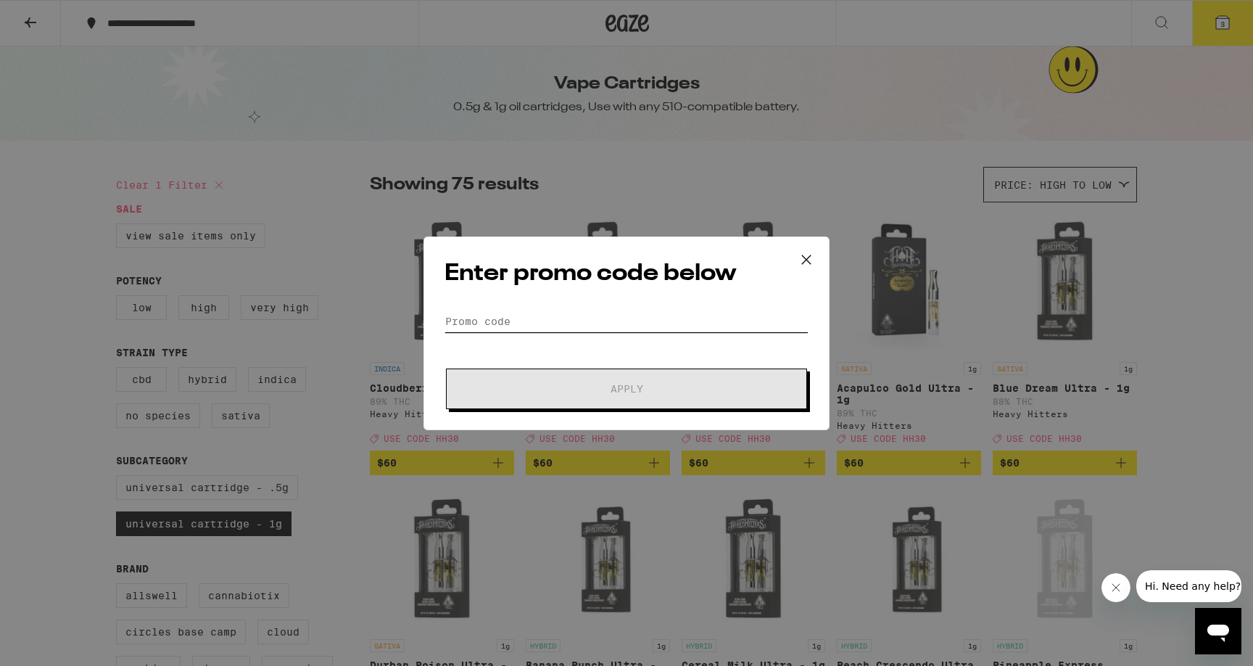
click at [534, 321] on input "Promo Code" at bounding box center [627, 321] width 364 height 22
paste input "HIGHFRI"
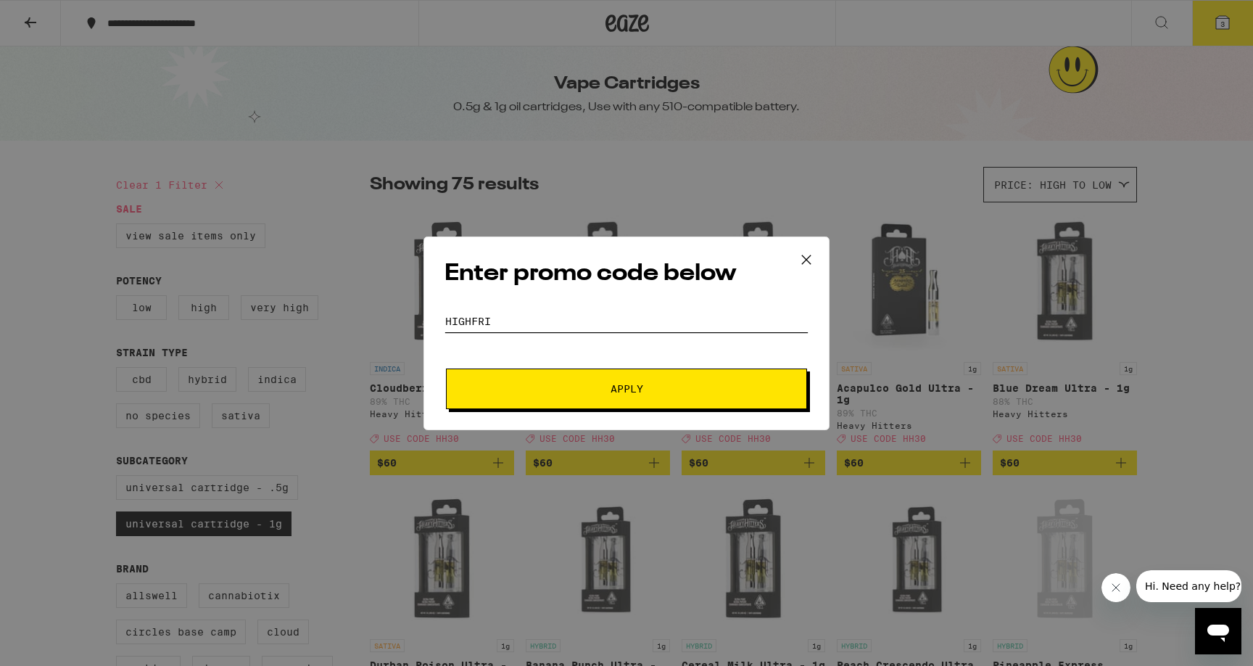
type input "HIGHFRI"
click at [572, 392] on span "Apply" at bounding box center [626, 389] width 261 height 10
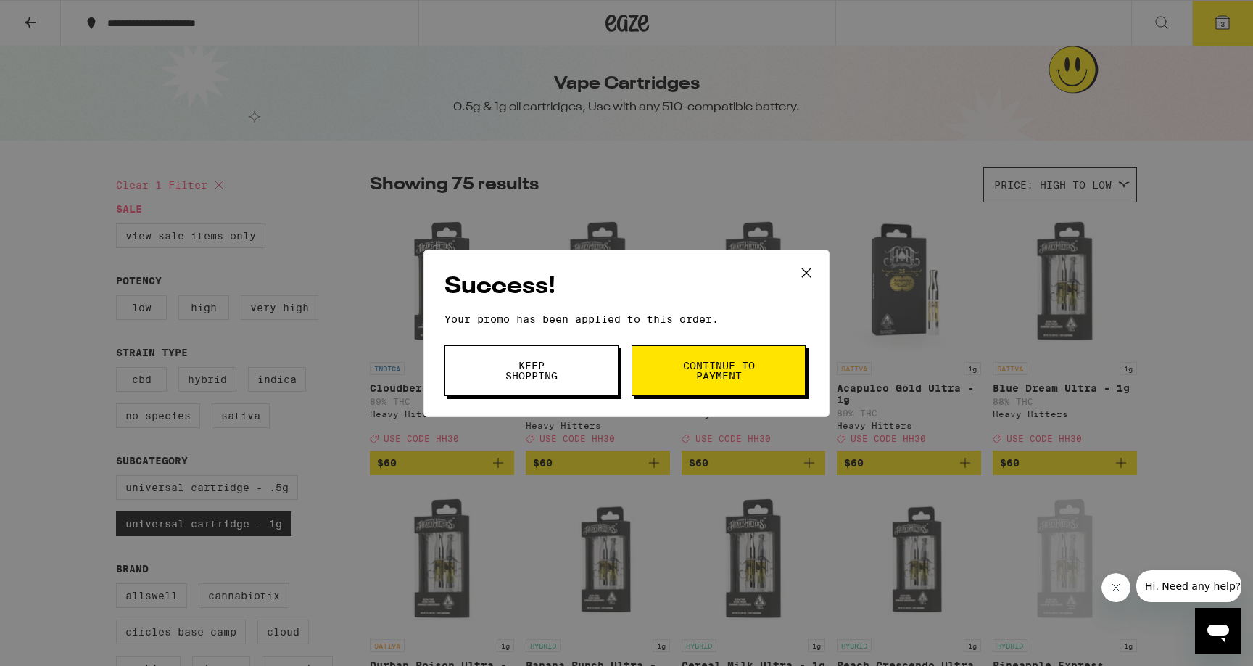
click at [592, 390] on button "Keep Shopping" at bounding box center [532, 370] width 174 height 51
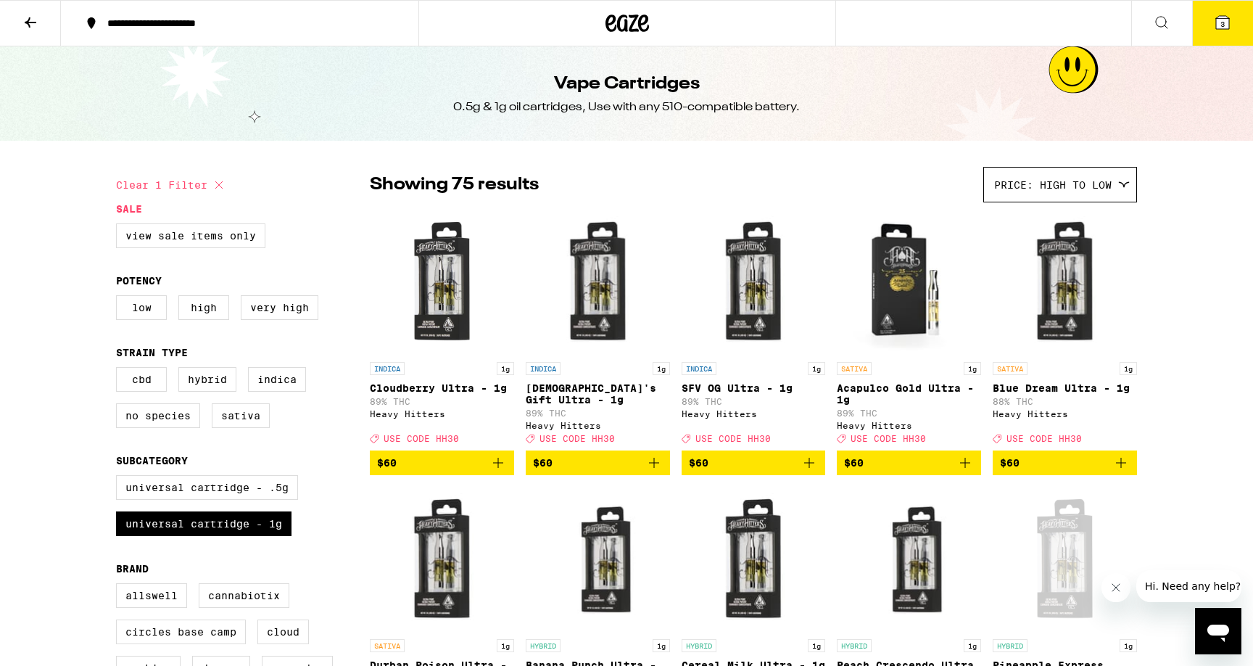
click at [1215, 17] on icon at bounding box center [1222, 22] width 17 height 17
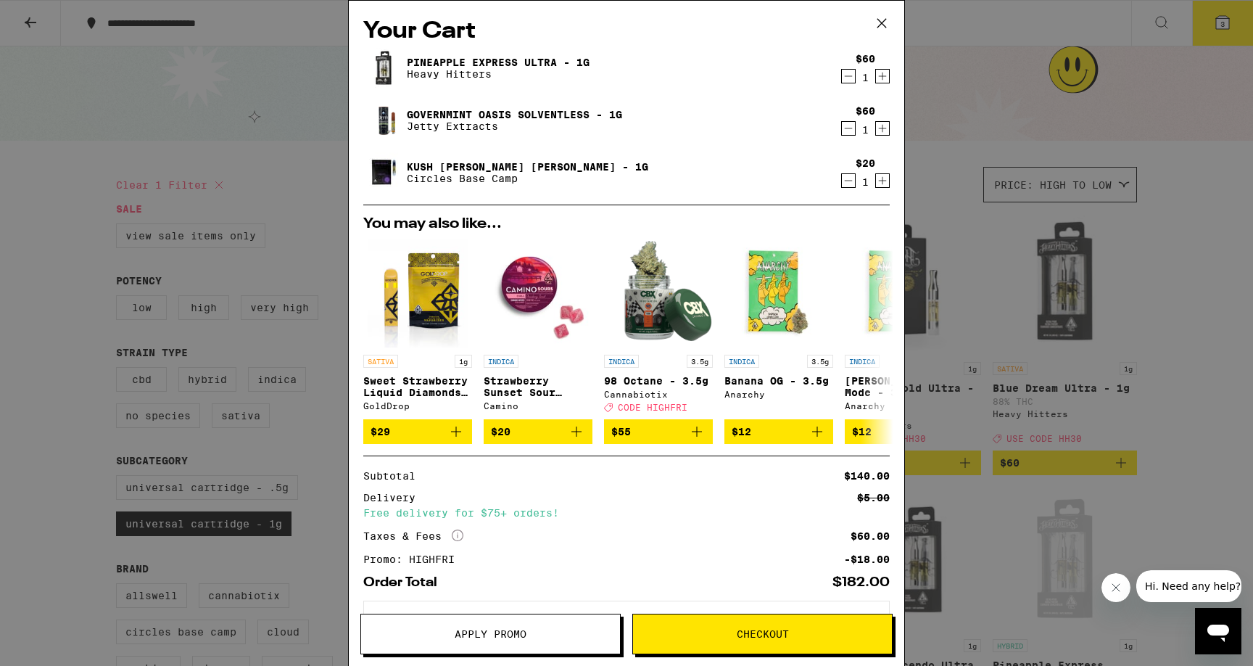
click at [556, 637] on span "Apply Promo" at bounding box center [490, 634] width 259 height 10
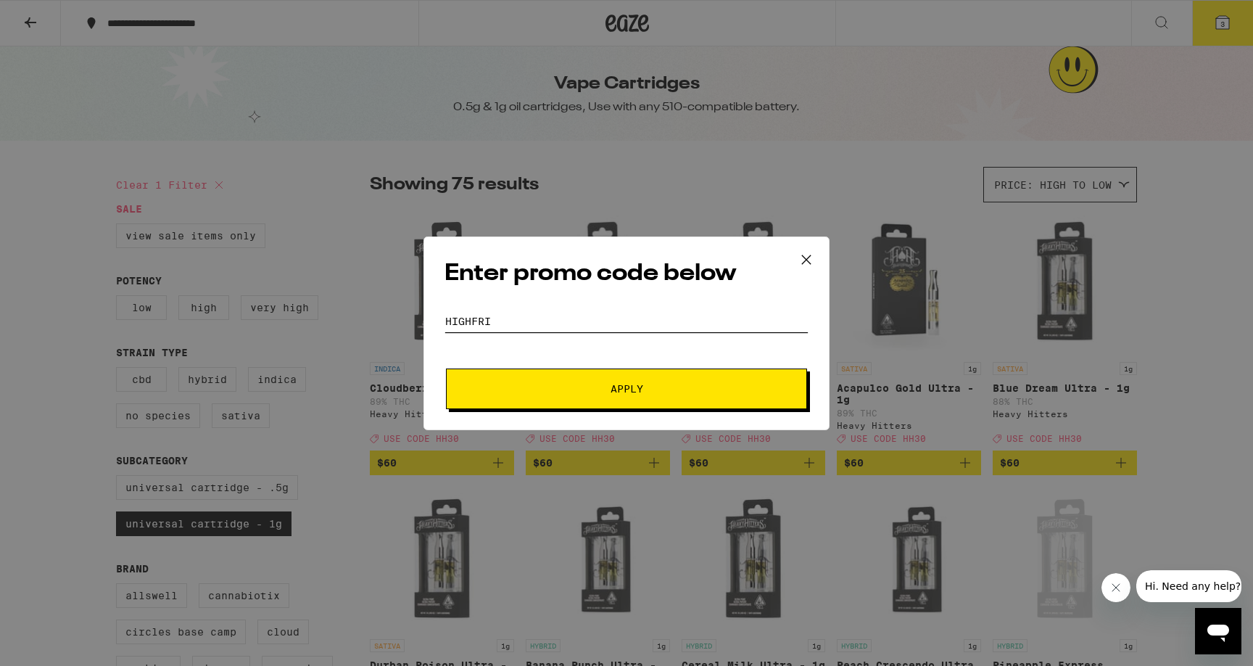
click at [474, 317] on input "HIGHFRI" at bounding box center [627, 321] width 364 height 22
type input "HH30"
click at [495, 383] on button "Apply" at bounding box center [626, 388] width 361 height 41
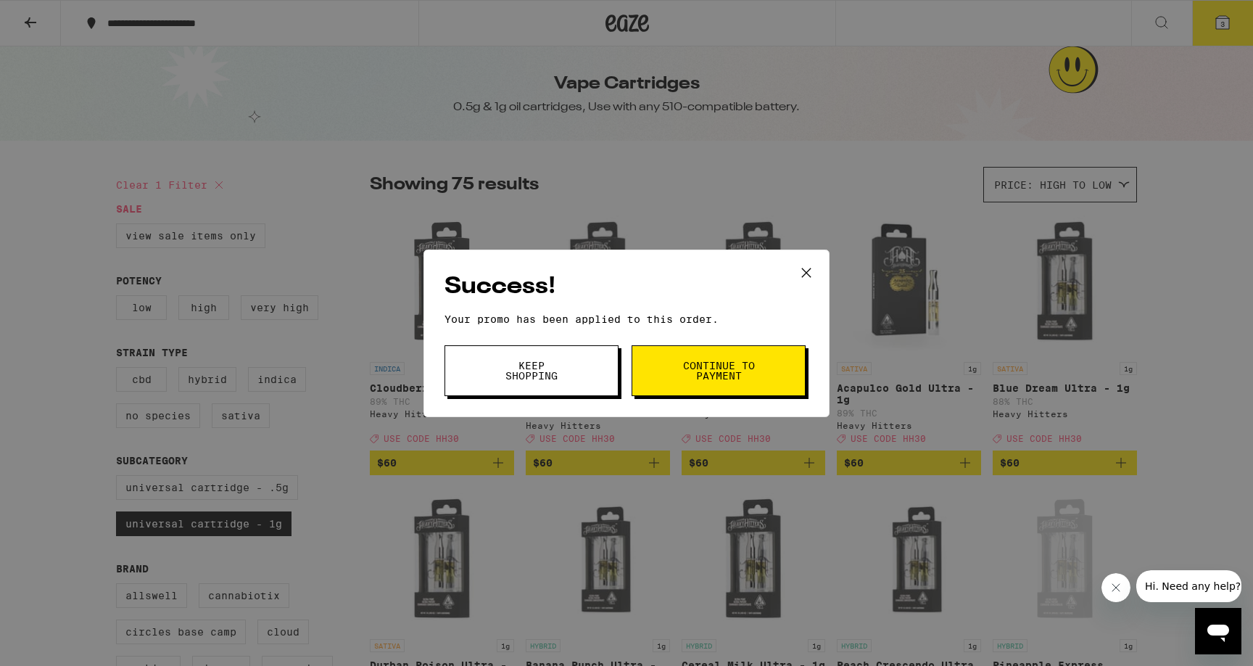
click at [724, 365] on span "Continue to payment" at bounding box center [719, 370] width 74 height 20
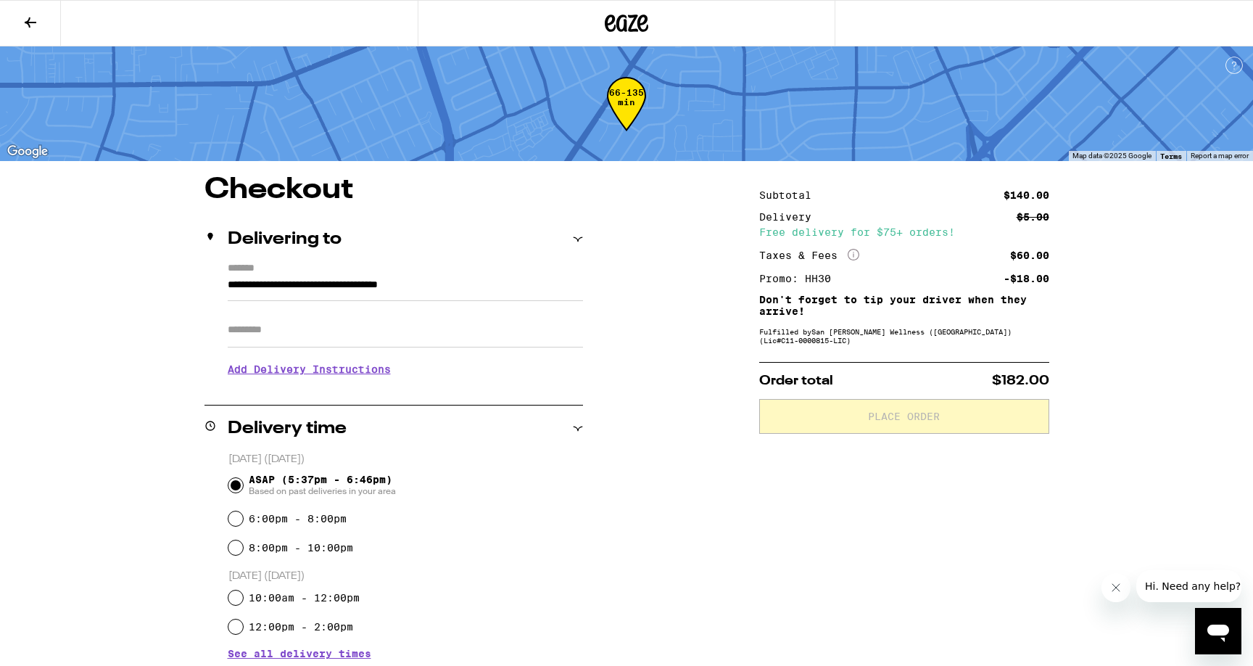
click at [510, 345] on input "Apt/Suite" at bounding box center [405, 330] width 355 height 35
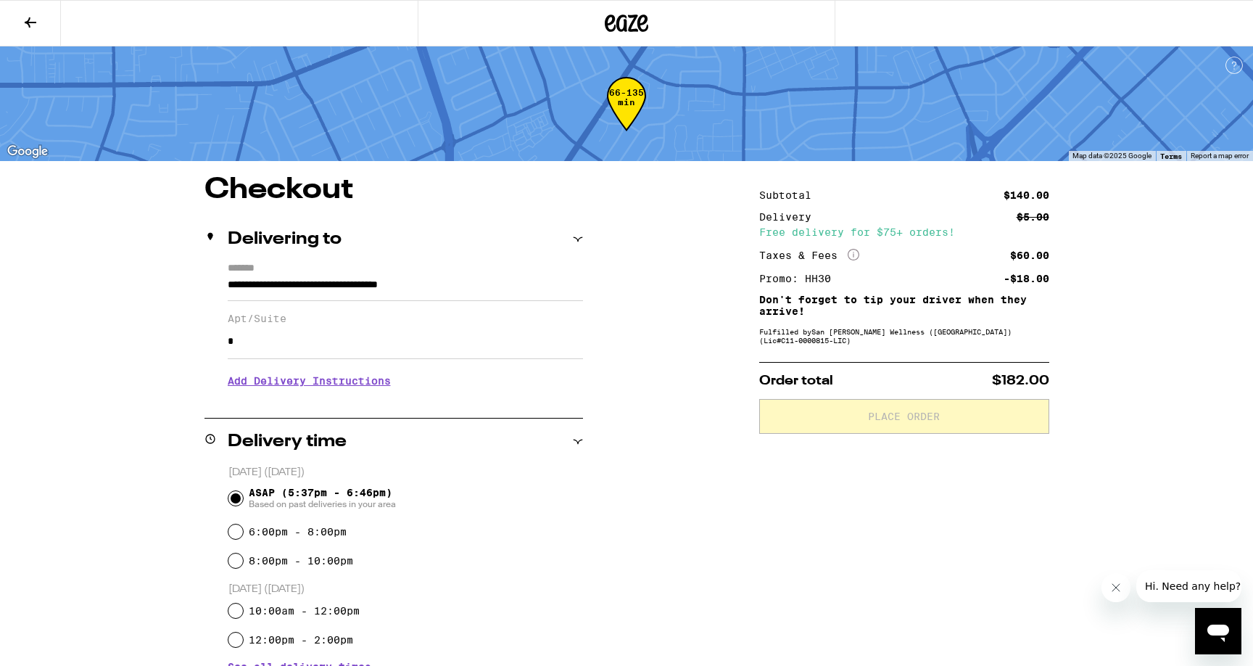
type input "*"
click at [544, 479] on div "ASAP (5:37pm - 6:46pm) Based on past deliveries in your area" at bounding box center [405, 498] width 355 height 38
click at [352, 388] on h3 "Add Delivery Instructions" at bounding box center [405, 380] width 355 height 33
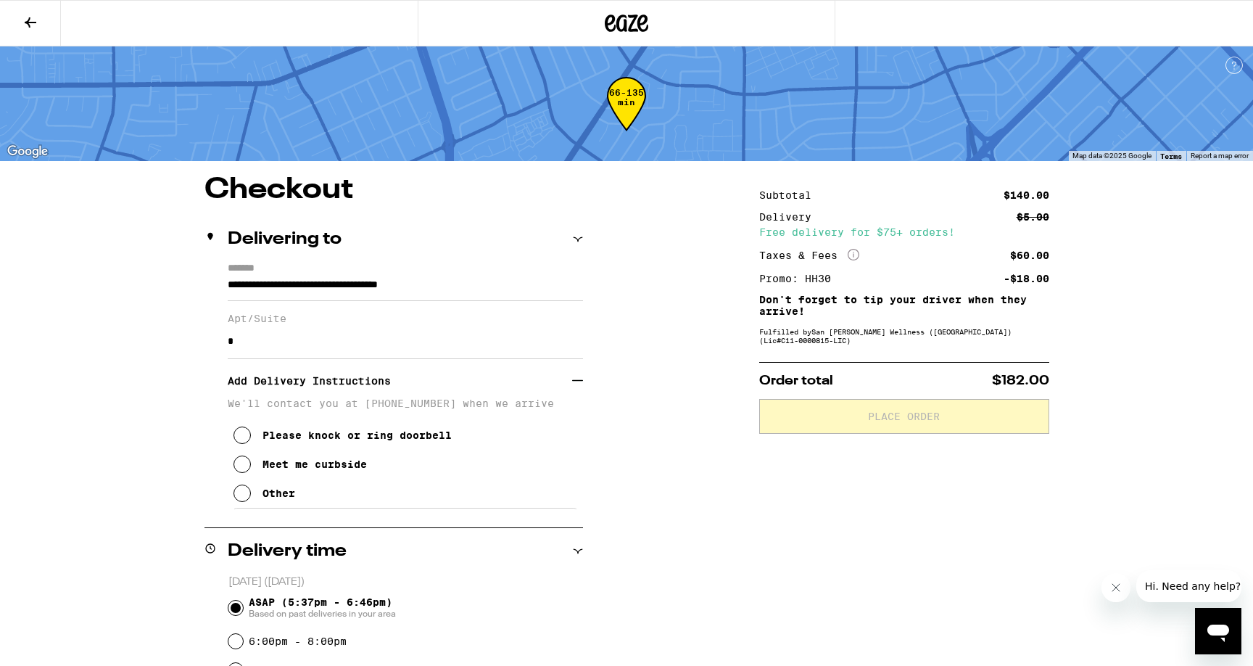
click at [573, 386] on icon at bounding box center [577, 380] width 11 height 11
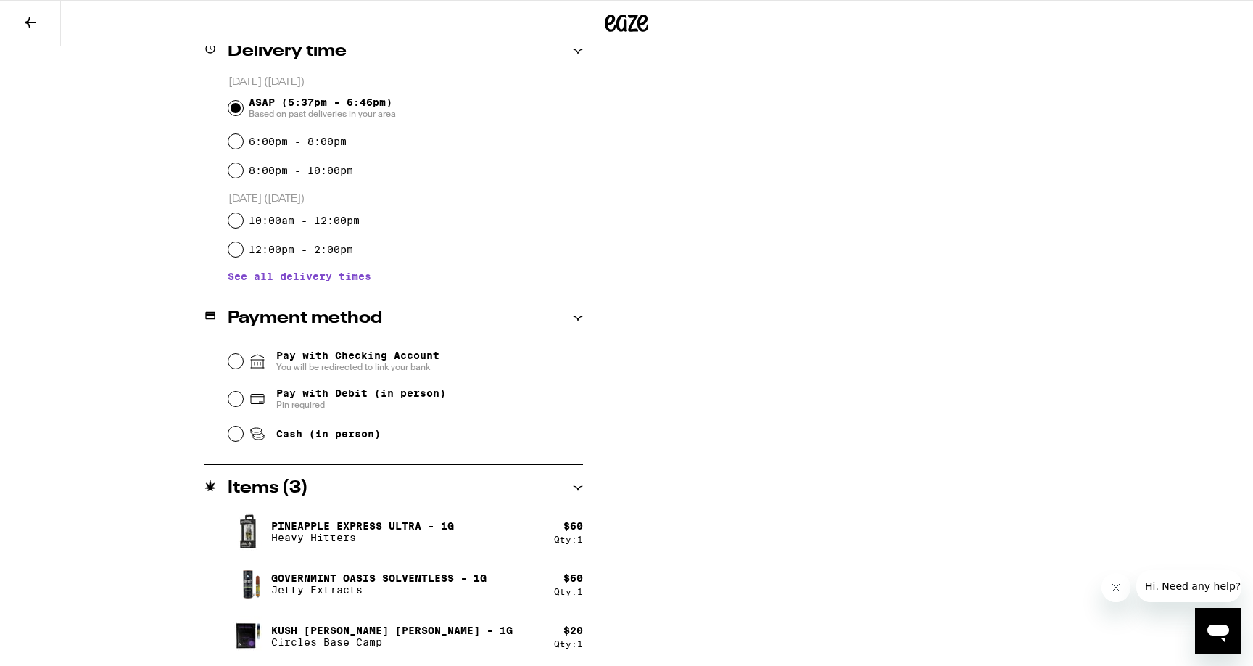
scroll to position [393, 0]
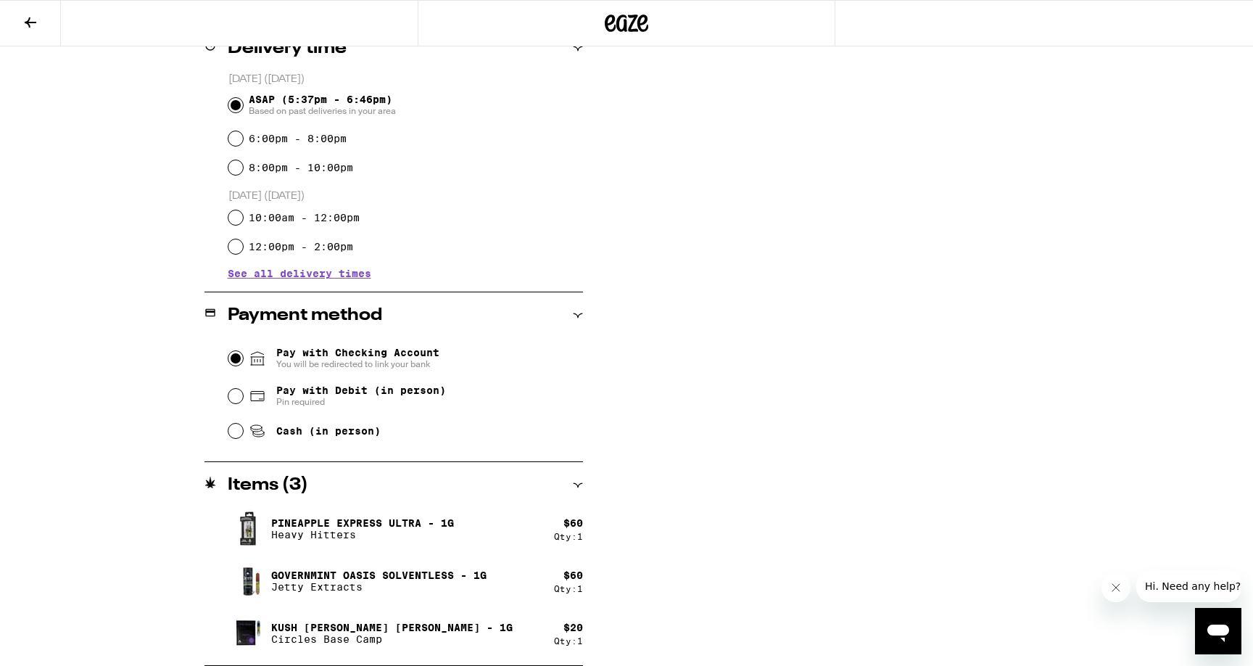
click at [233, 358] on input "Pay with Checking Account You will be redirected to link your bank" at bounding box center [235, 358] width 15 height 15
click at [237, 400] on input "Pay with Debit (in person) Pin required" at bounding box center [235, 396] width 15 height 15
radio input "true"
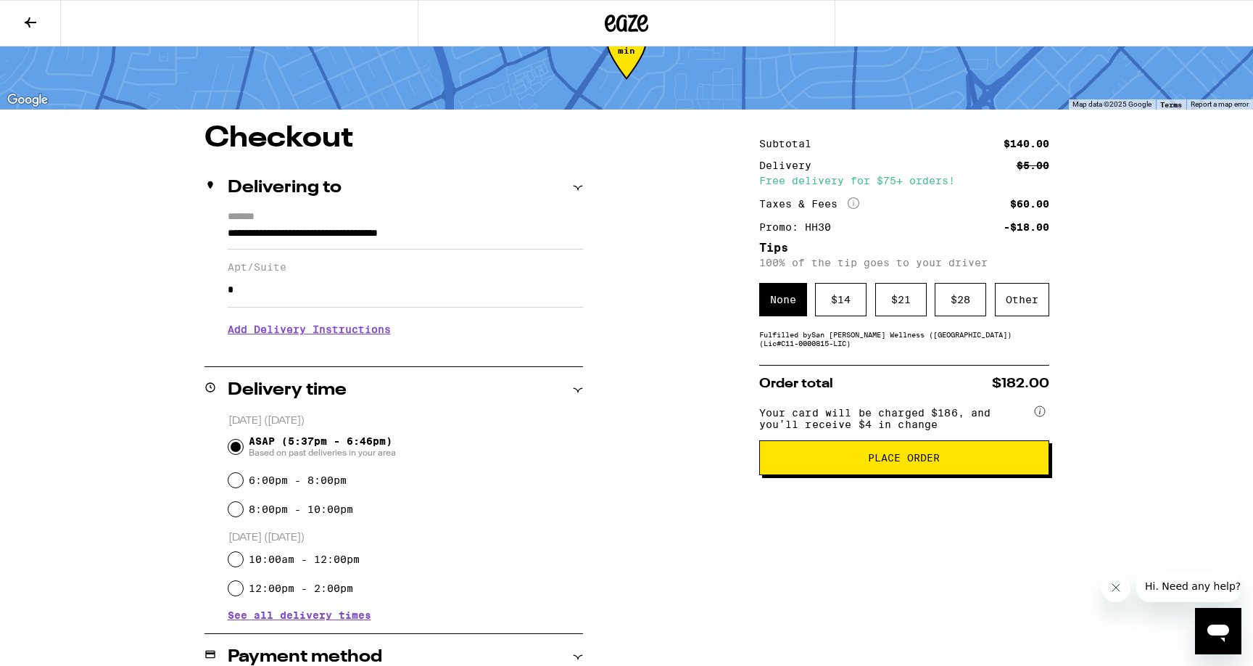
scroll to position [49, 0]
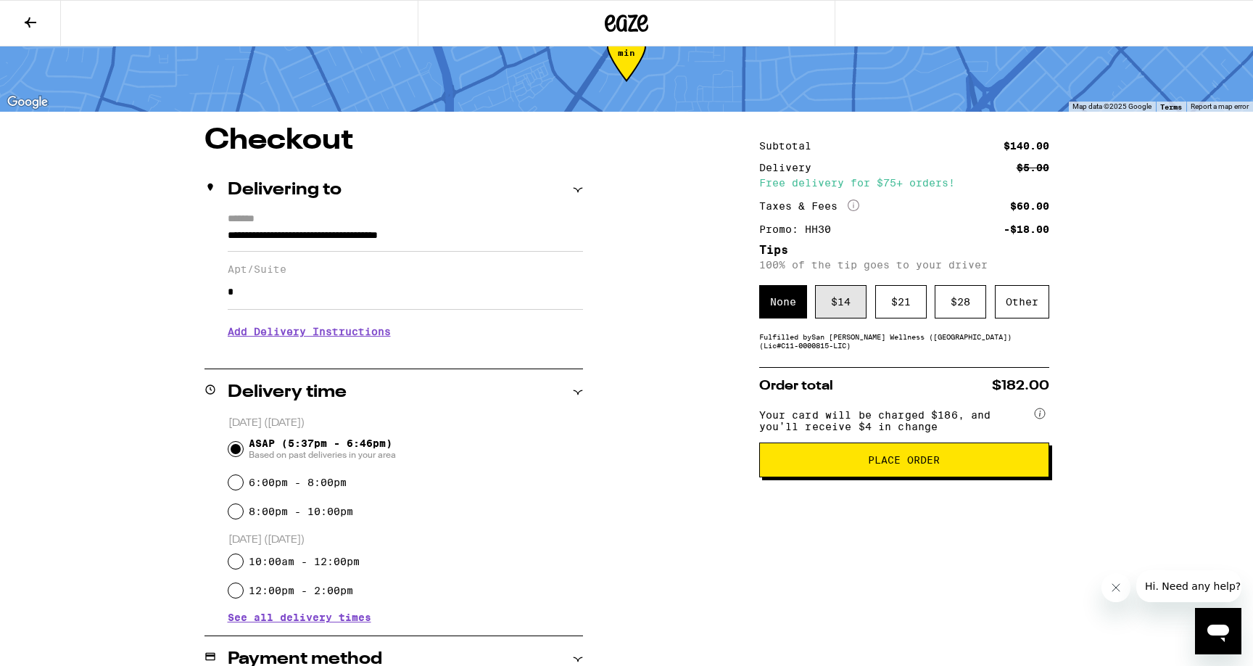
click at [848, 314] on div "$ 14" at bounding box center [840, 301] width 51 height 33
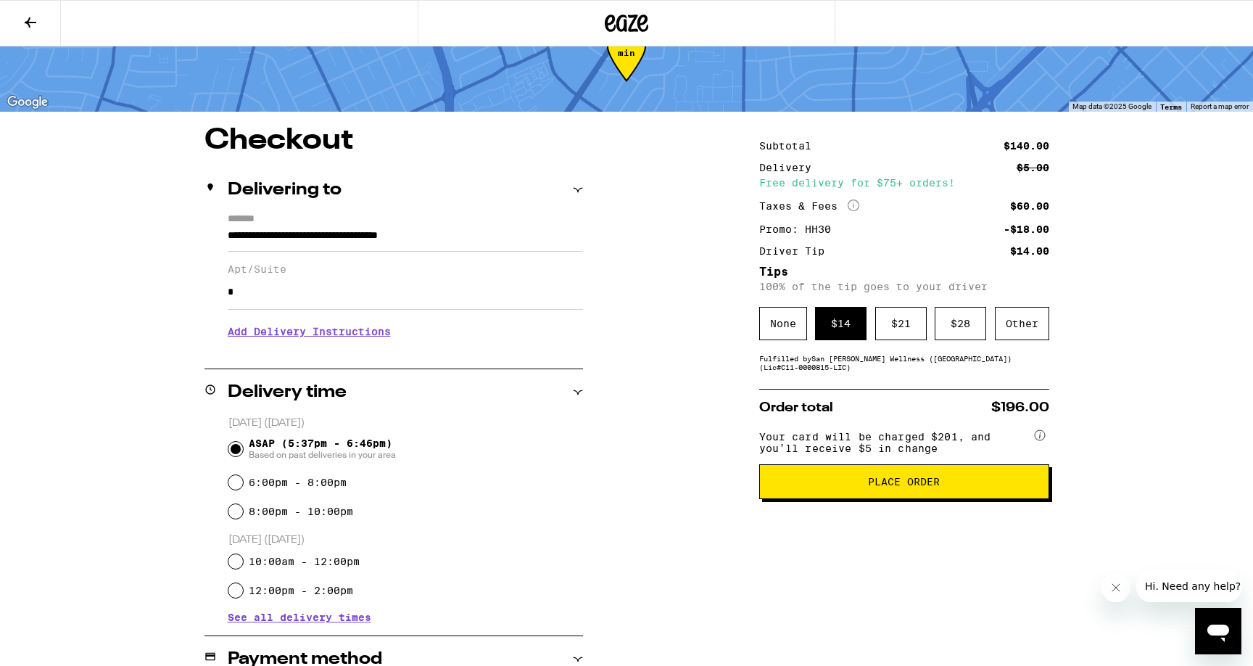
click at [901, 487] on span "Place Order" at bounding box center [904, 481] width 72 height 10
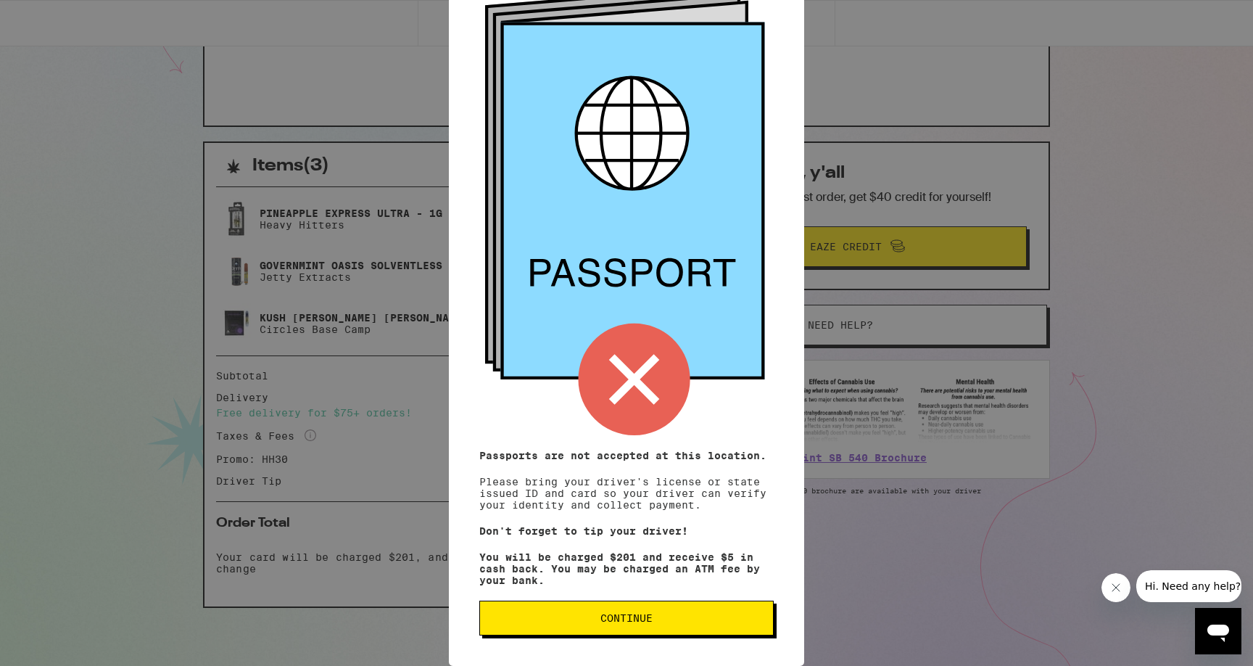
scroll to position [97, 0]
click at [687, 620] on span "Continue" at bounding box center [627, 618] width 270 height 10
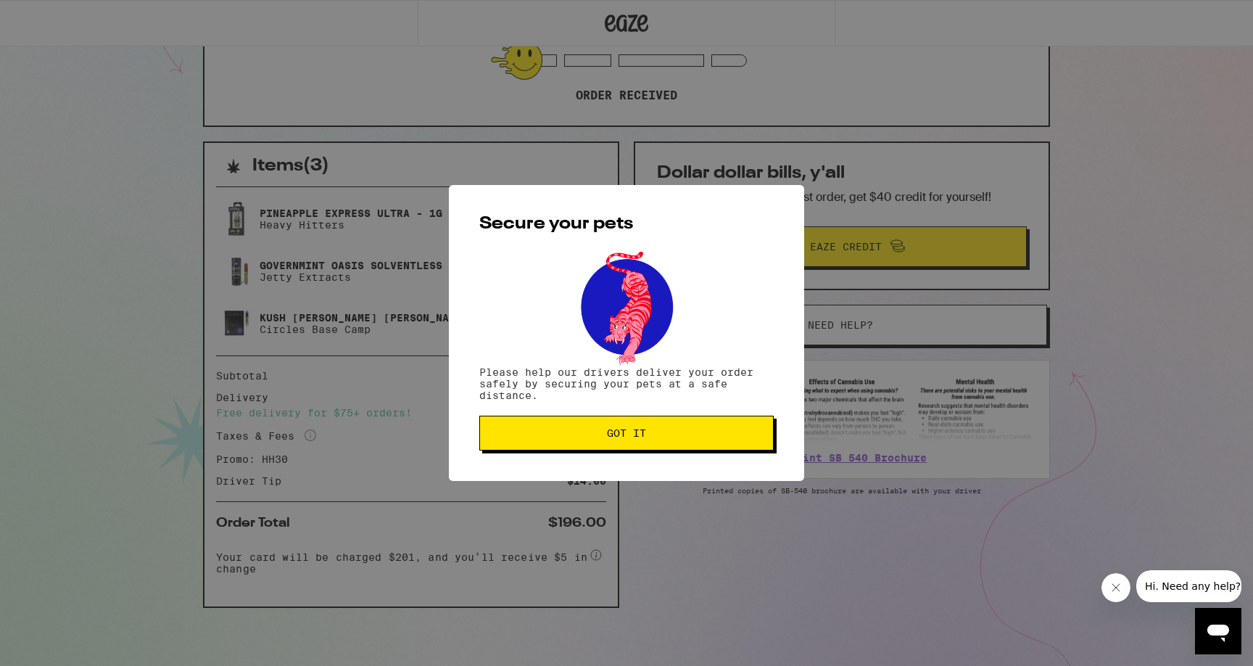
click at [675, 438] on span "Got it" at bounding box center [627, 433] width 270 height 10
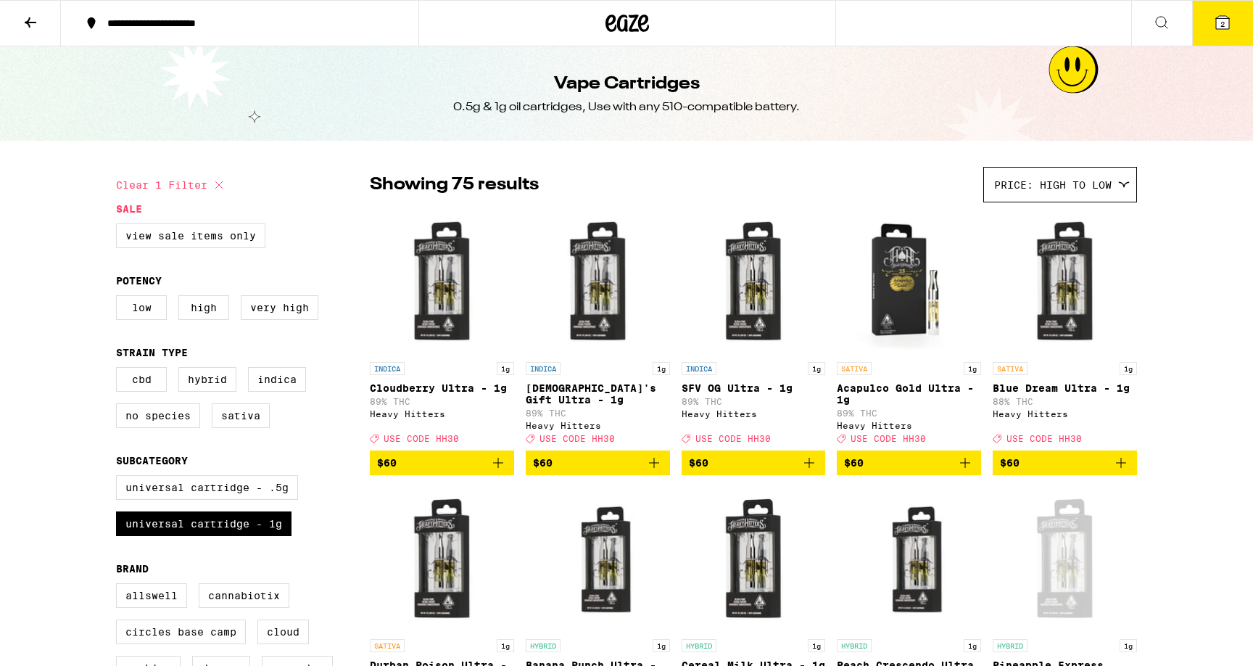
click at [35, 17] on icon at bounding box center [30, 22] width 17 height 17
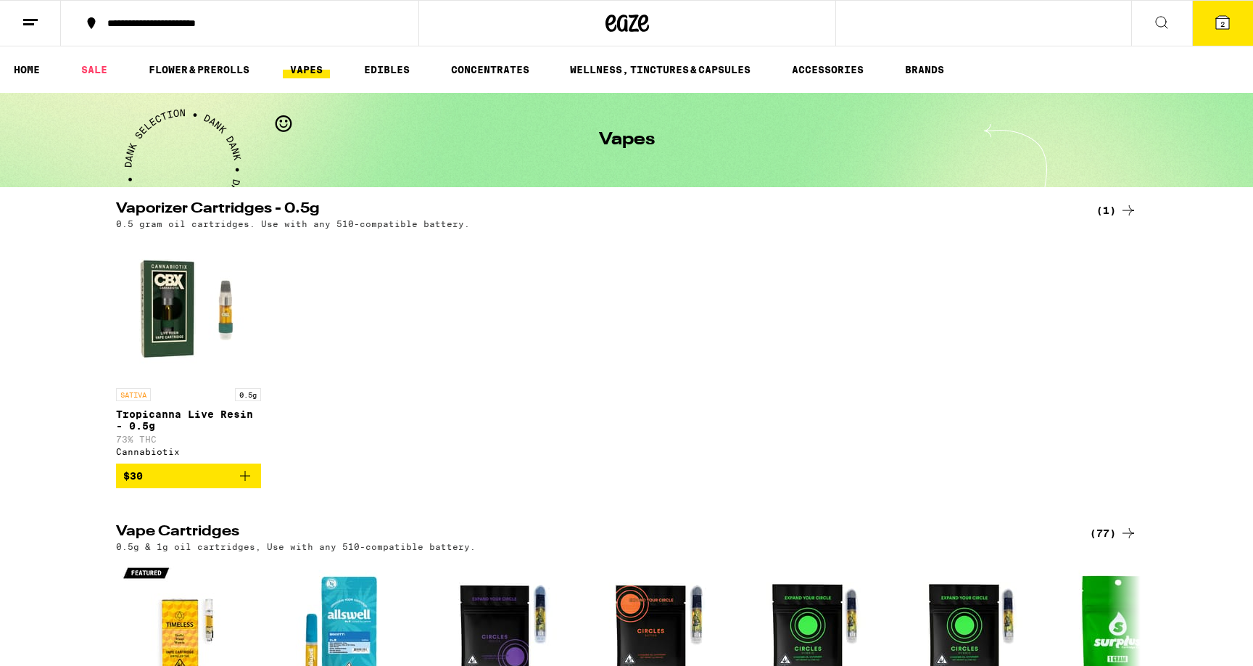
click at [38, 21] on icon at bounding box center [30, 22] width 17 height 17
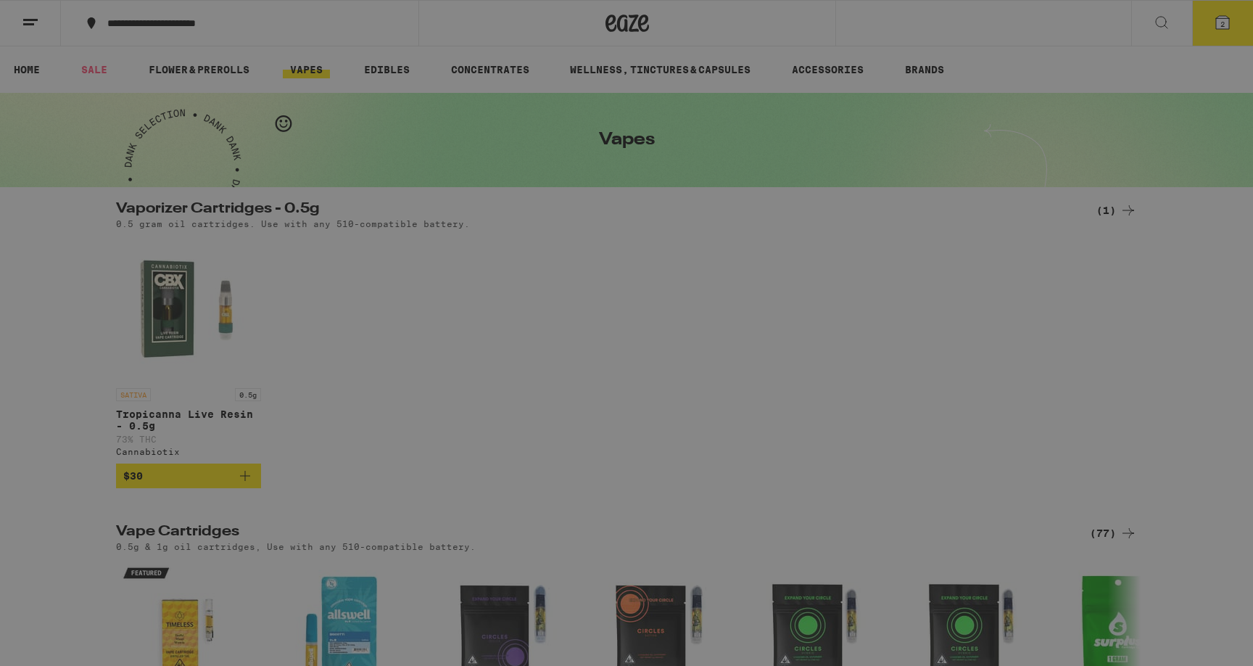
click at [126, 221] on div "Edibles" at bounding box center [109, 223] width 70 height 17
